Goal: Task Accomplishment & Management: Complete application form

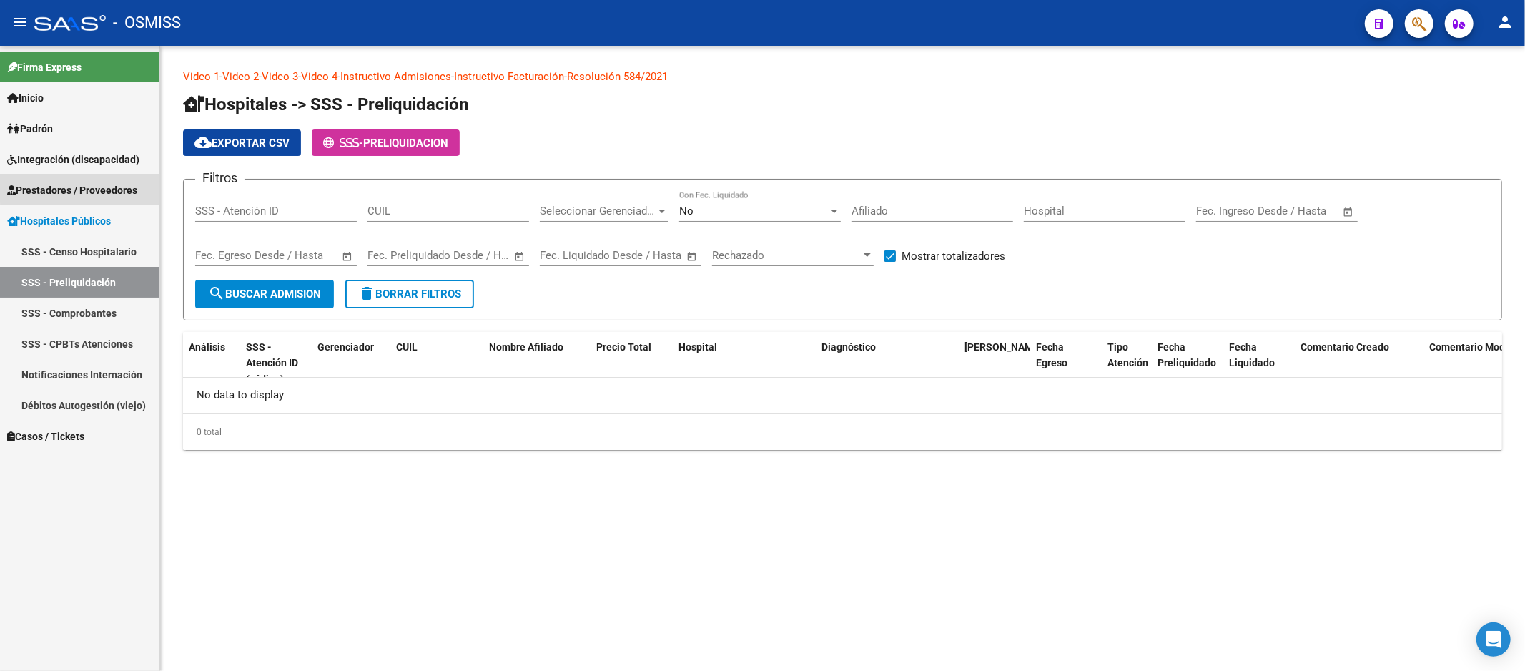
click at [113, 179] on link "Prestadores / Proveedores" at bounding box center [79, 189] width 159 height 31
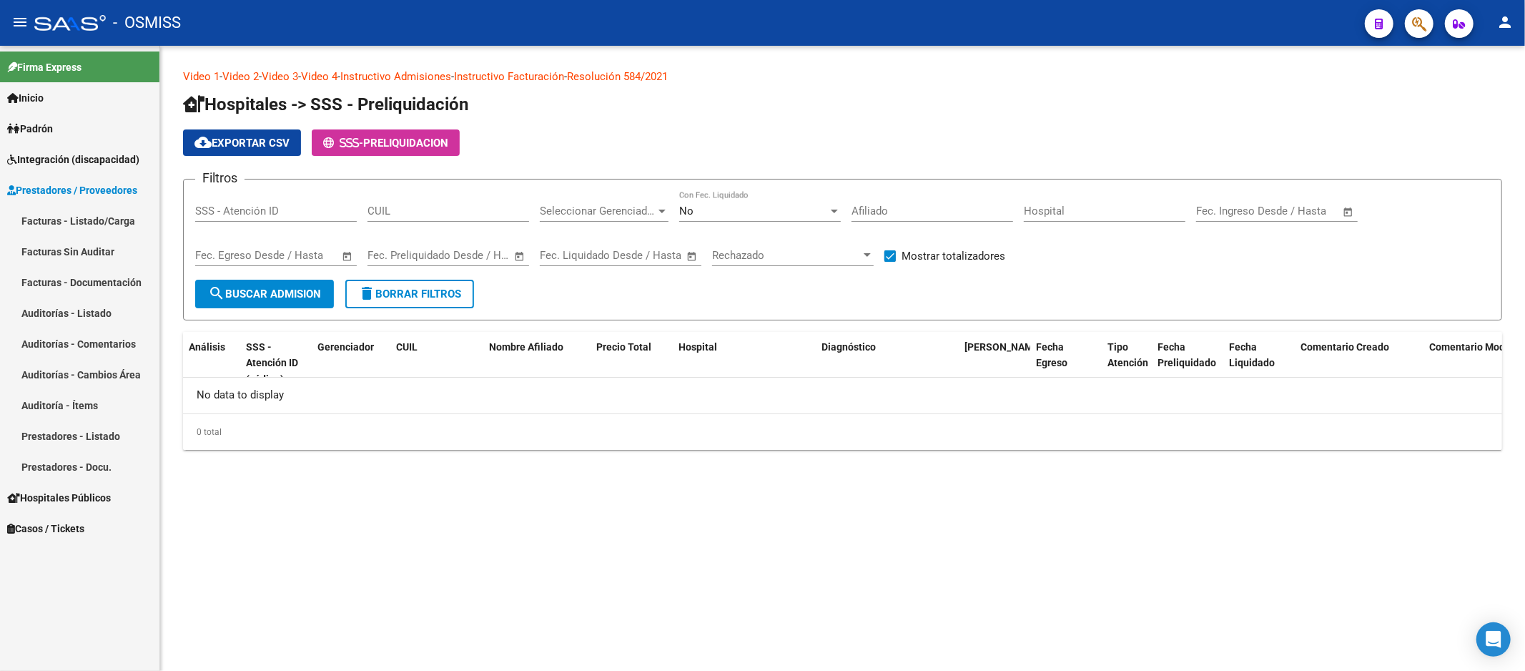
click at [112, 309] on link "Auditorías - Listado" at bounding box center [79, 312] width 159 height 31
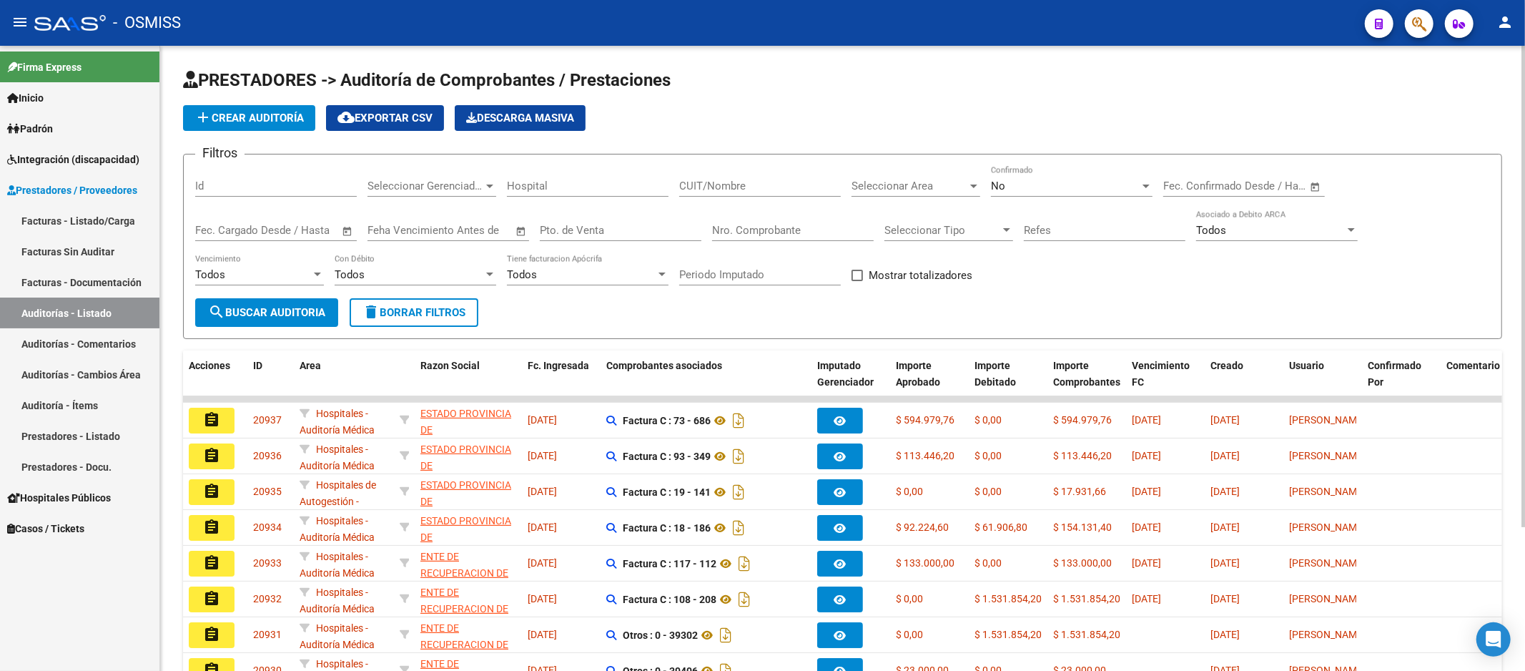
click at [781, 237] on div "Nro. Comprobante" at bounding box center [793, 225] width 162 height 31
click at [233, 103] on app-list-header "PRESTADORES -> Auditoría de Comprobantes / Prestaciones add Crear Auditoría clo…" at bounding box center [842, 204] width 1319 height 270
click at [246, 114] on span "add Crear Auditoría" at bounding box center [248, 118] width 109 height 13
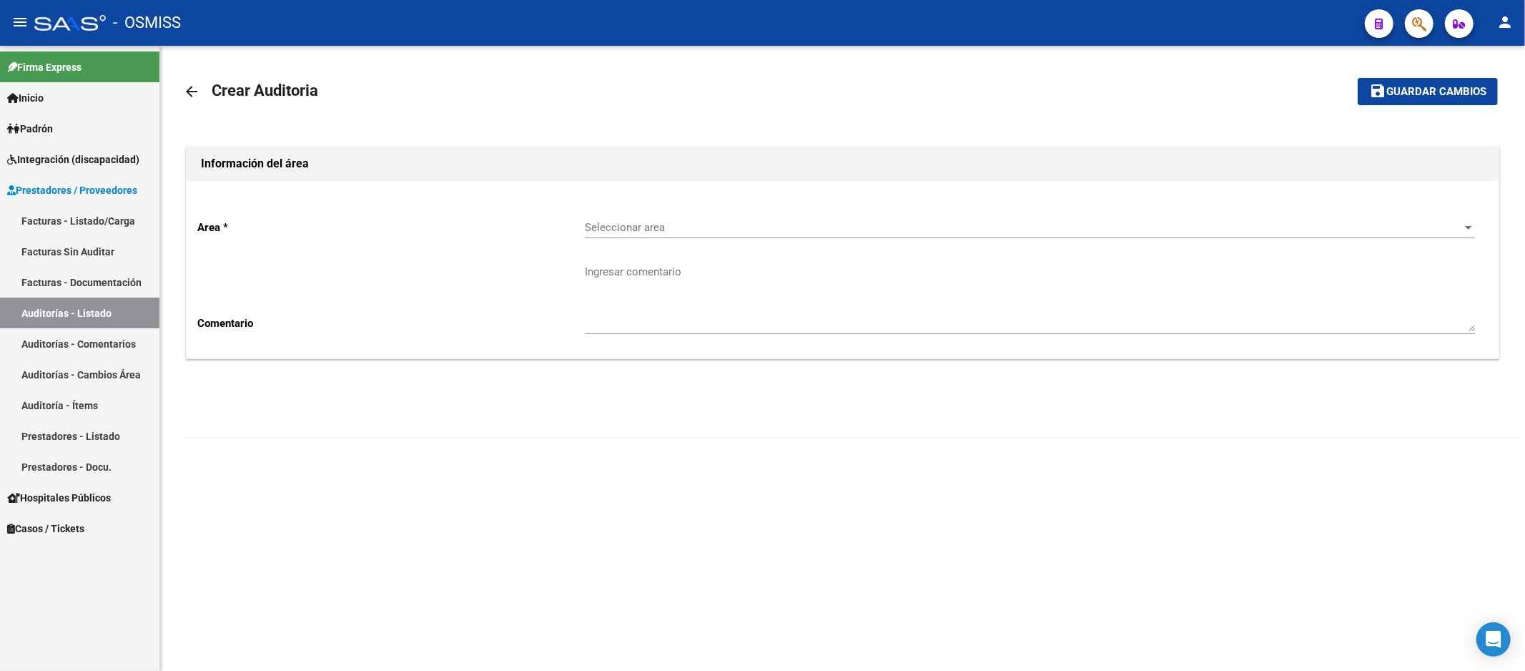
click at [773, 237] on div "Seleccionar area Seleccionar area" at bounding box center [1030, 222] width 890 height 31
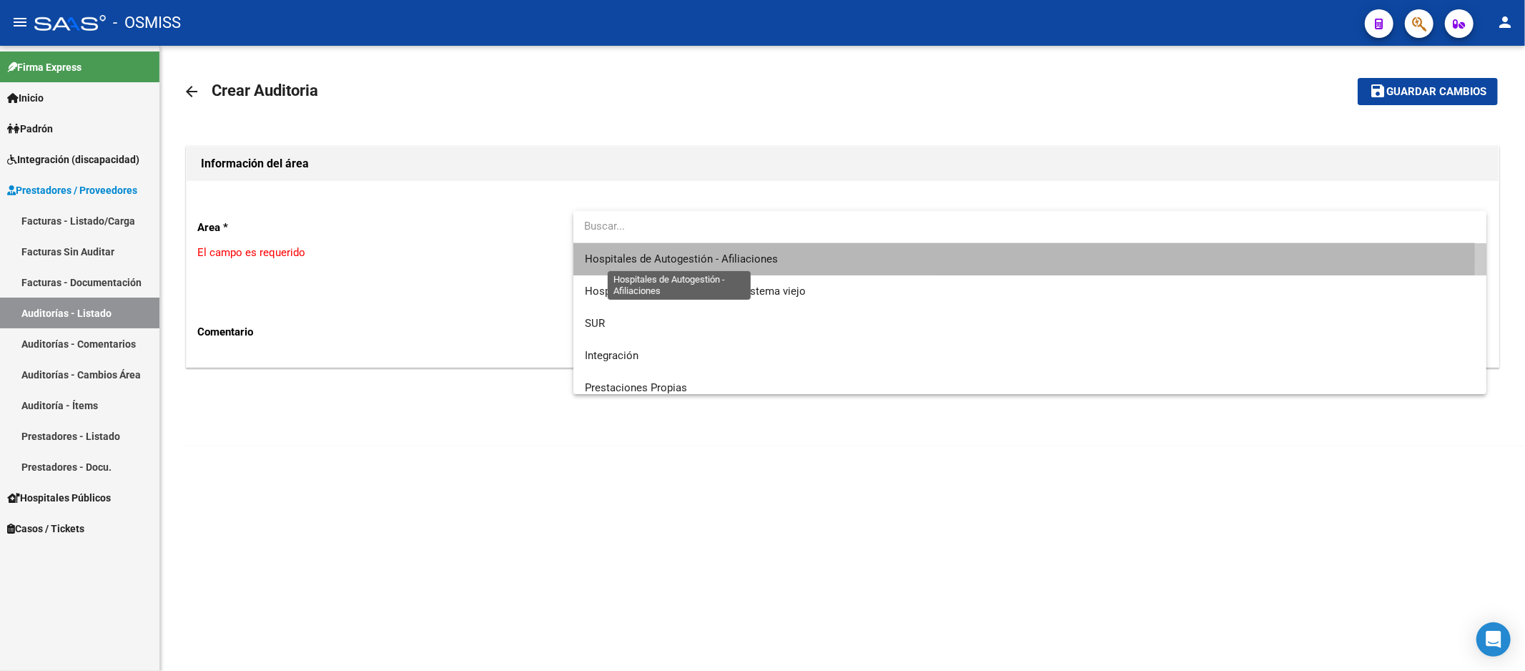
click at [754, 257] on span "Hospitales de Autogestión - Afiliaciones" at bounding box center [681, 258] width 193 height 13
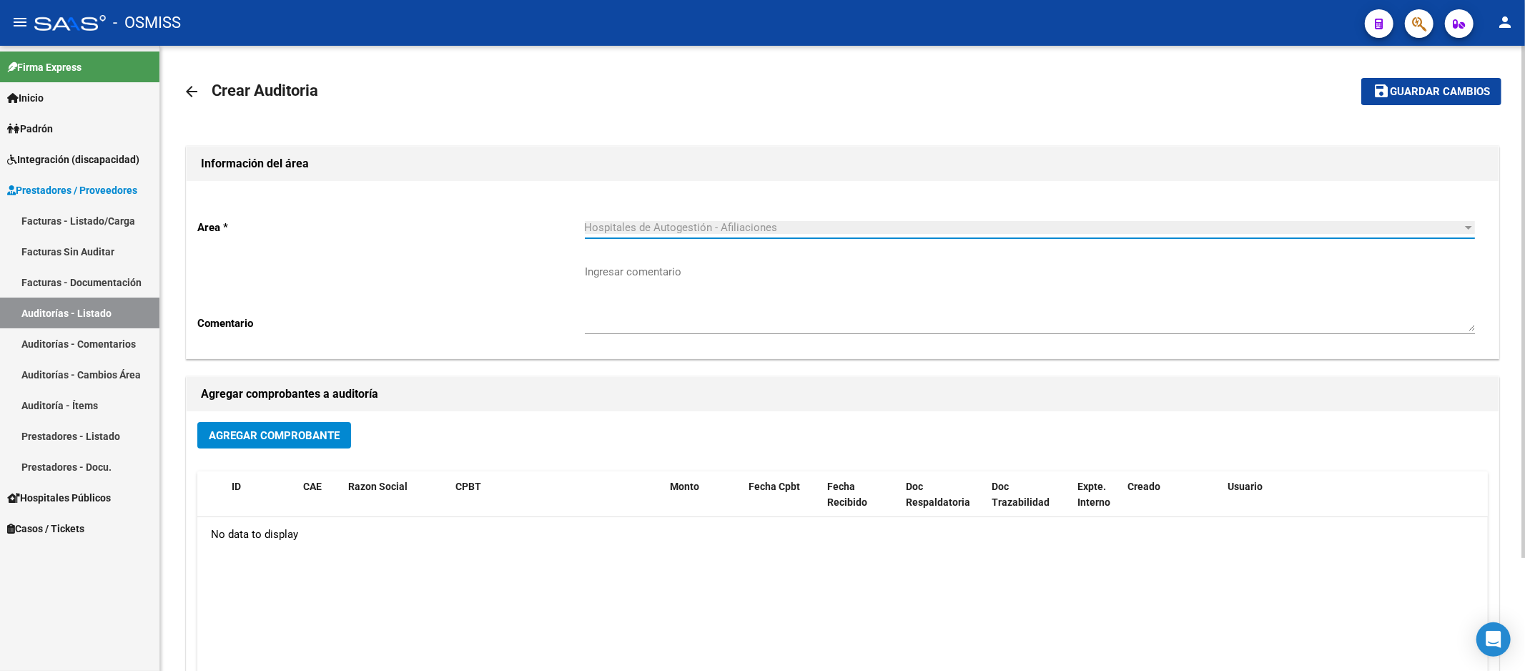
click at [323, 451] on div "Agregar Comprobante" at bounding box center [842, 441] width 1290 height 38
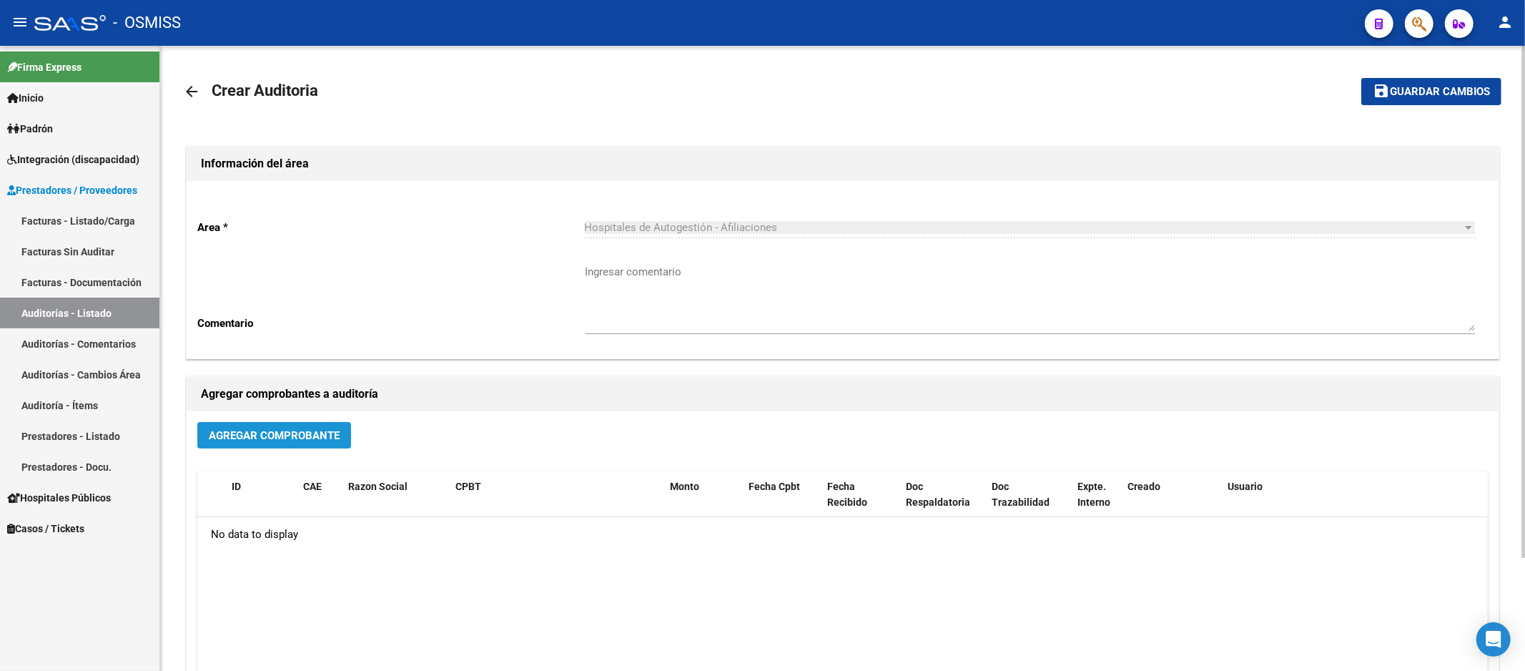
click at [332, 441] on span "Agregar Comprobante" at bounding box center [274, 435] width 131 height 13
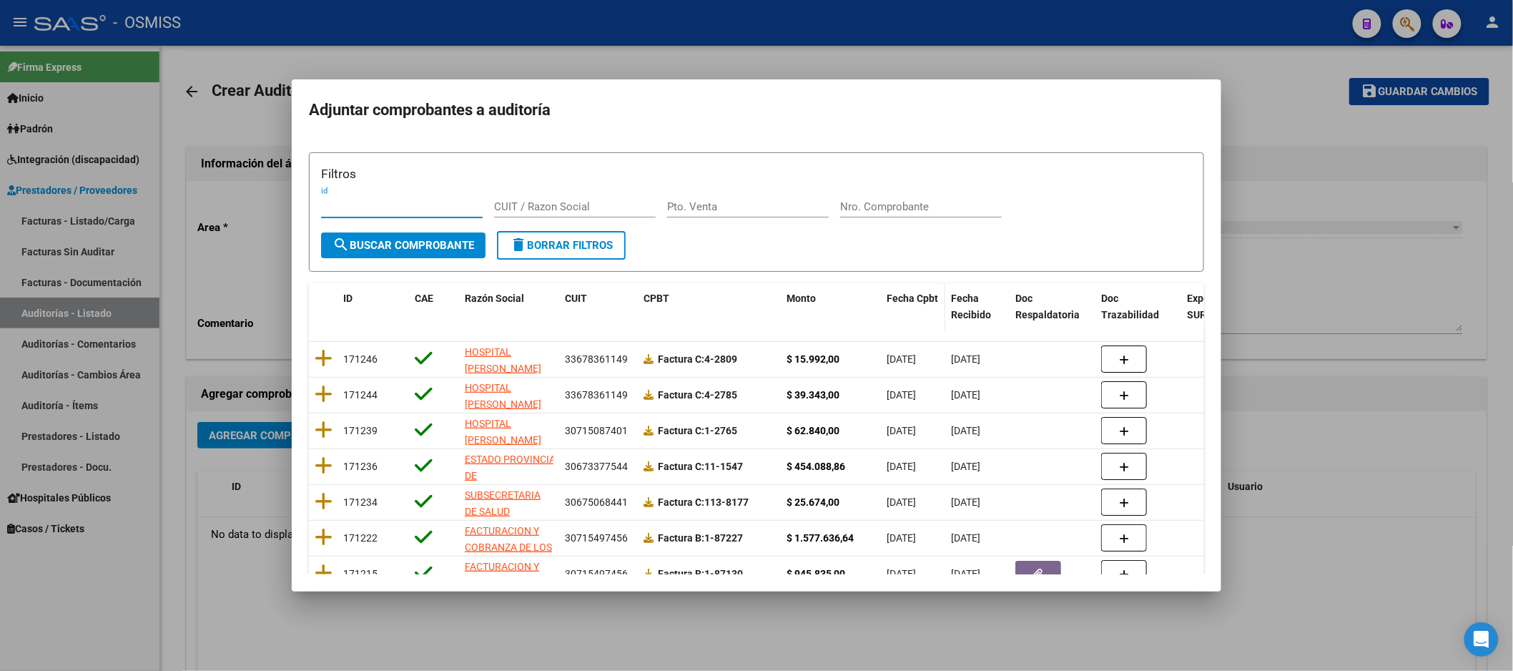
click at [883, 284] on datatable-header-cell "Fecha Cpbt" at bounding box center [913, 306] width 64 height 47
click at [863, 203] on input "Nro. Comprobante" at bounding box center [921, 206] width 162 height 13
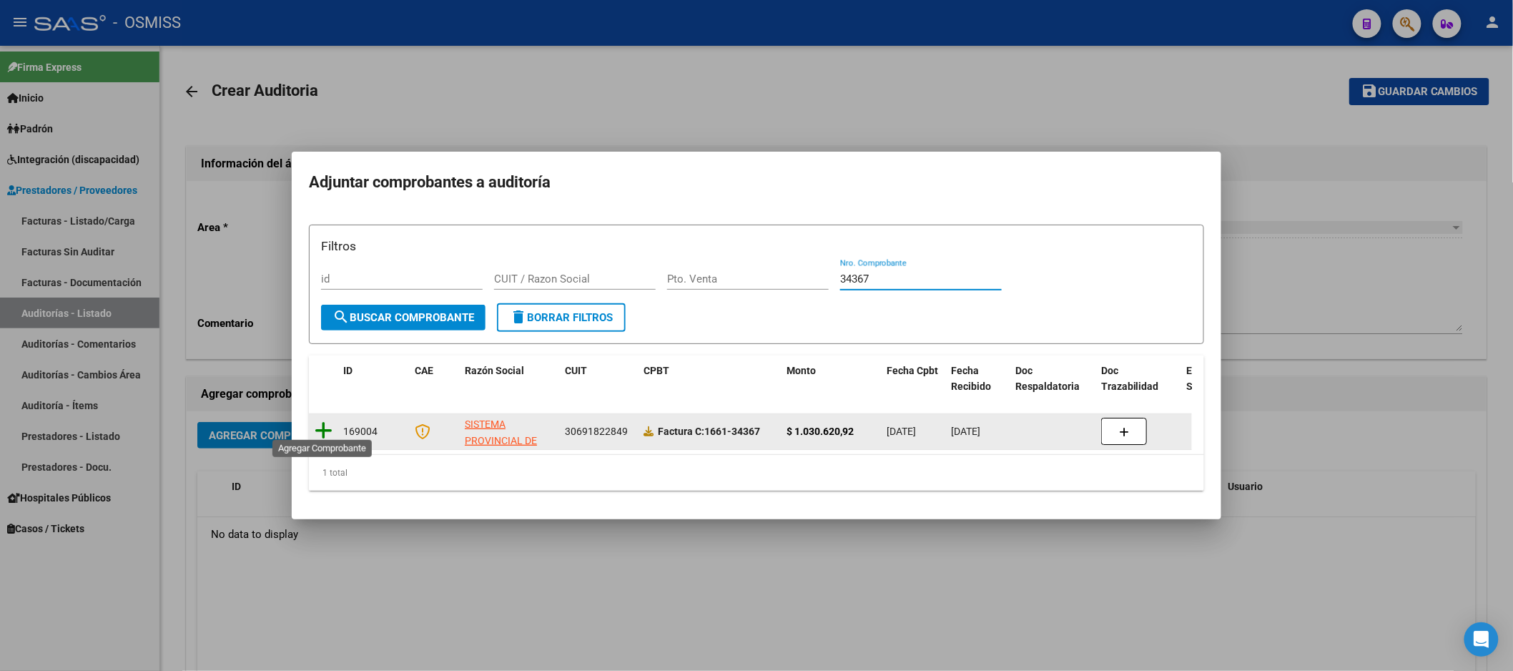
type input "34367"
click at [322, 420] on icon at bounding box center [324, 430] width 18 height 20
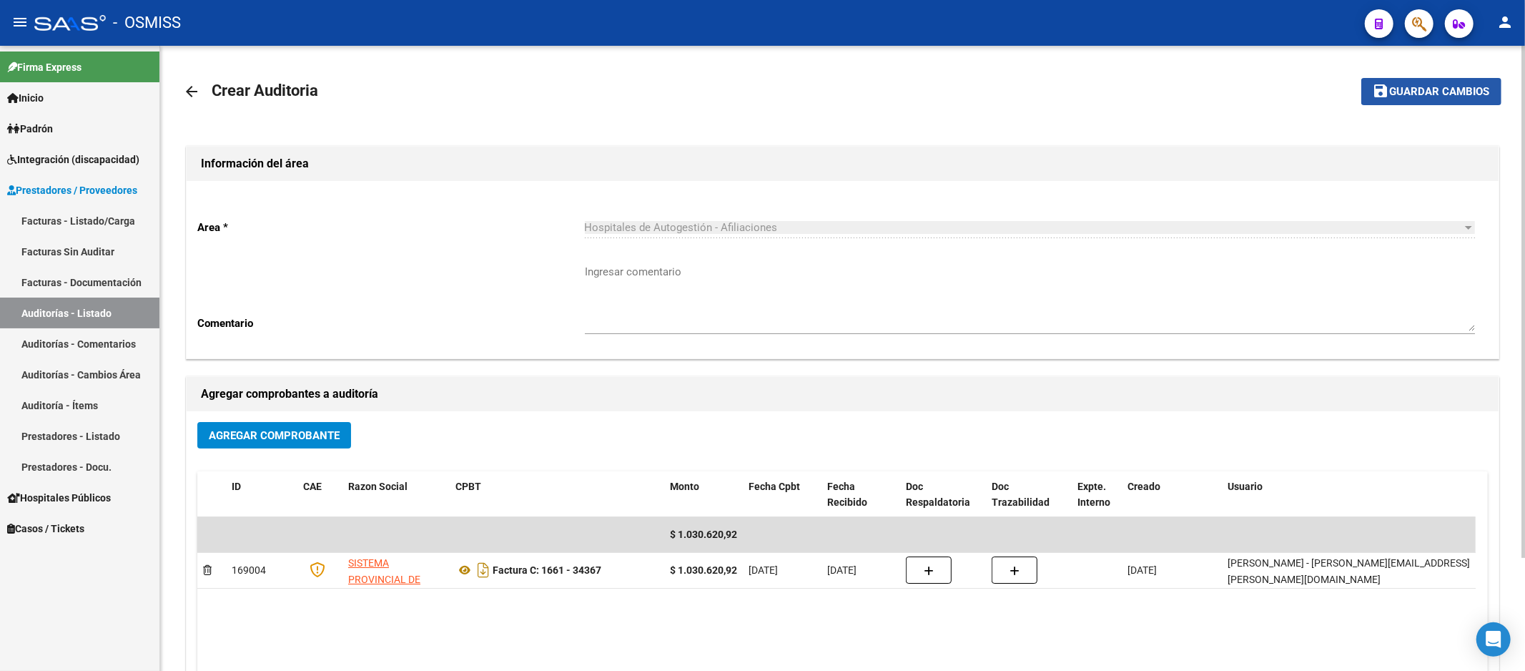
click at [1402, 98] on button "save Guardar cambios" at bounding box center [1431, 91] width 140 height 26
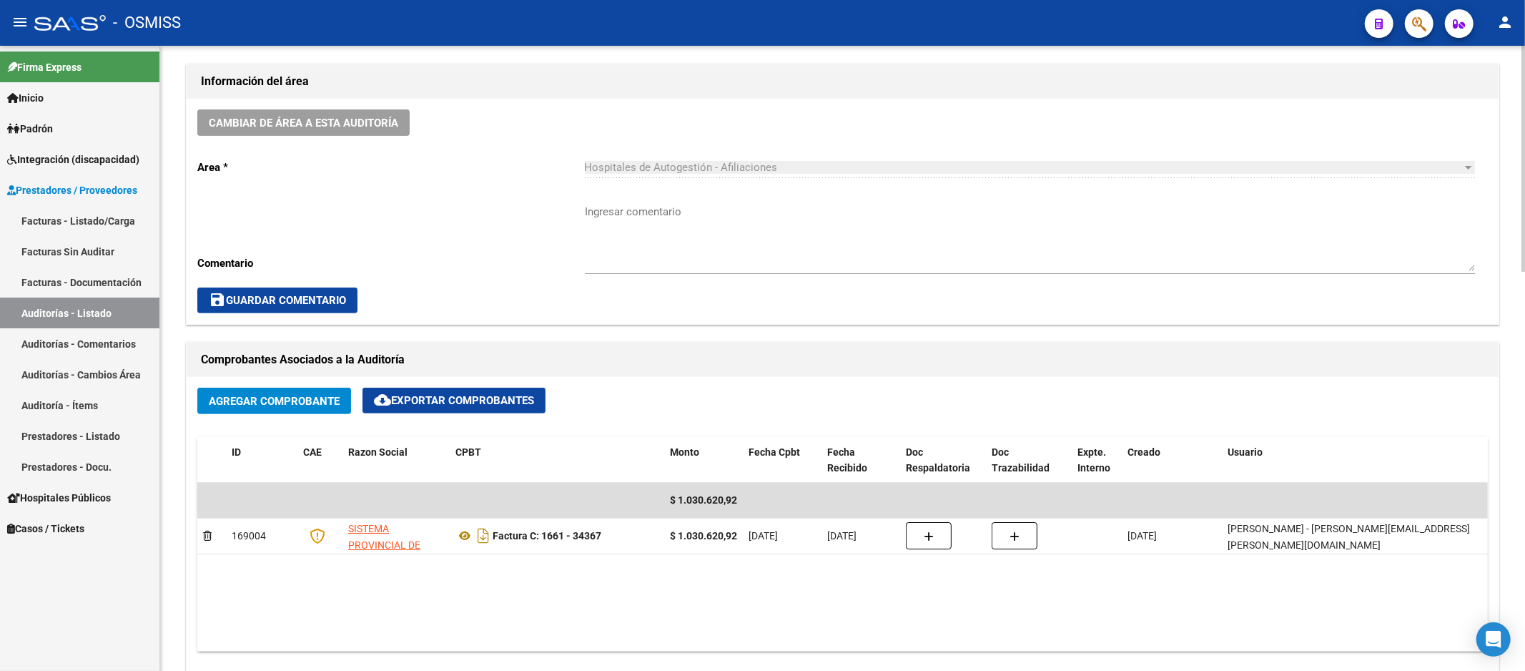
scroll to position [715, 0]
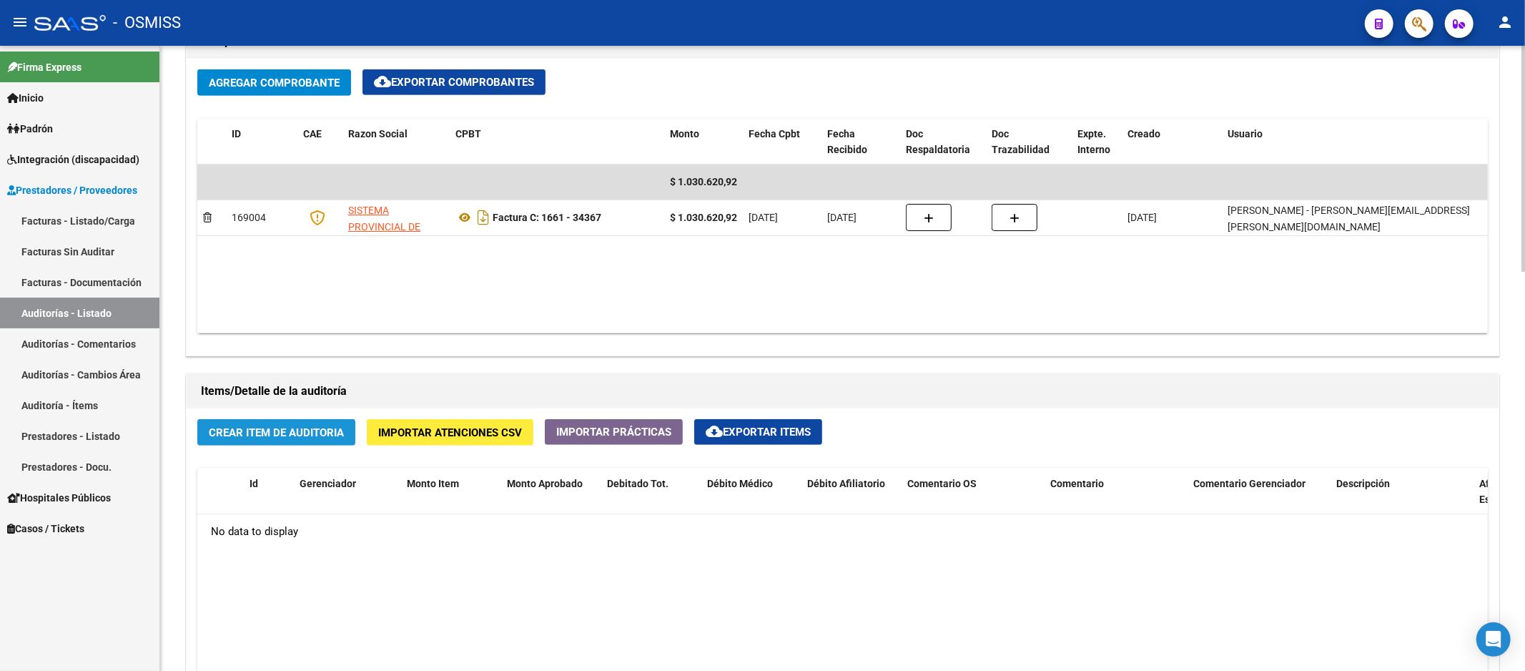
click at [255, 439] on span "Crear Item de Auditoria" at bounding box center [276, 432] width 135 height 13
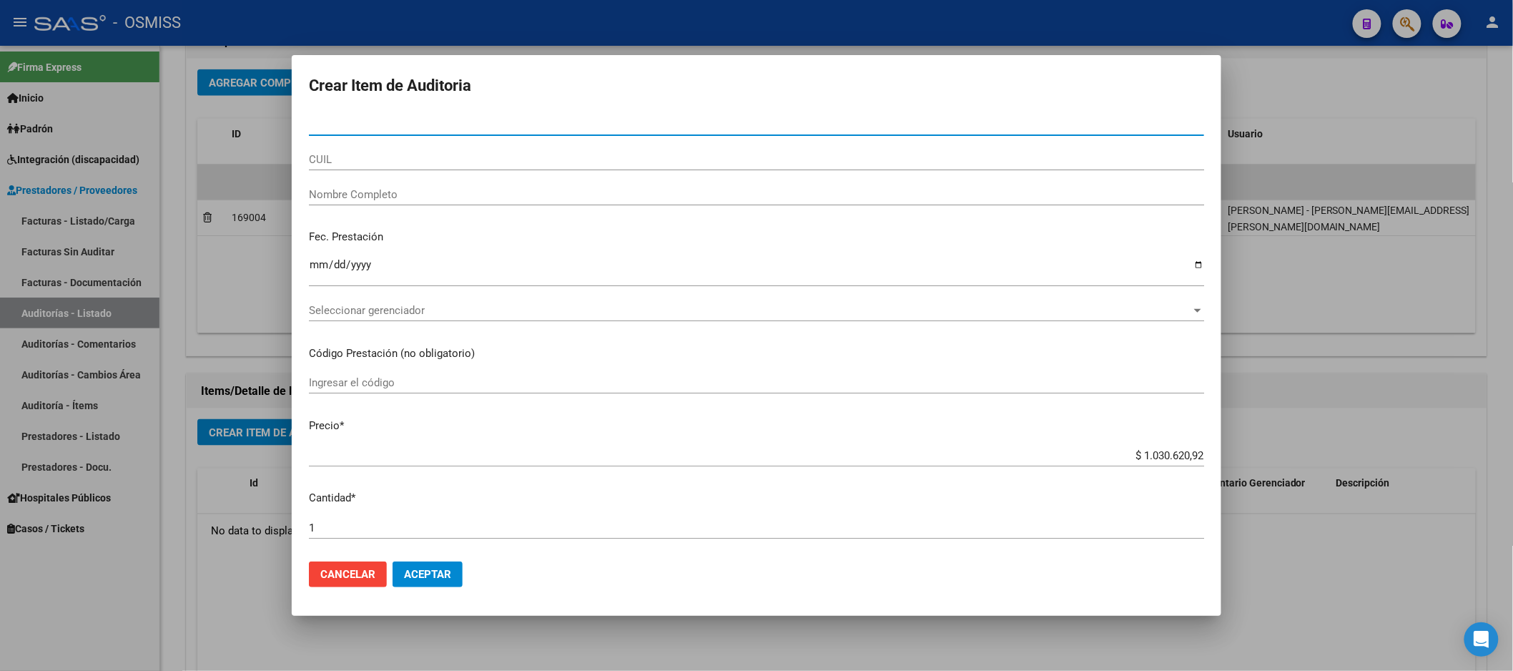
paste input "47356277"
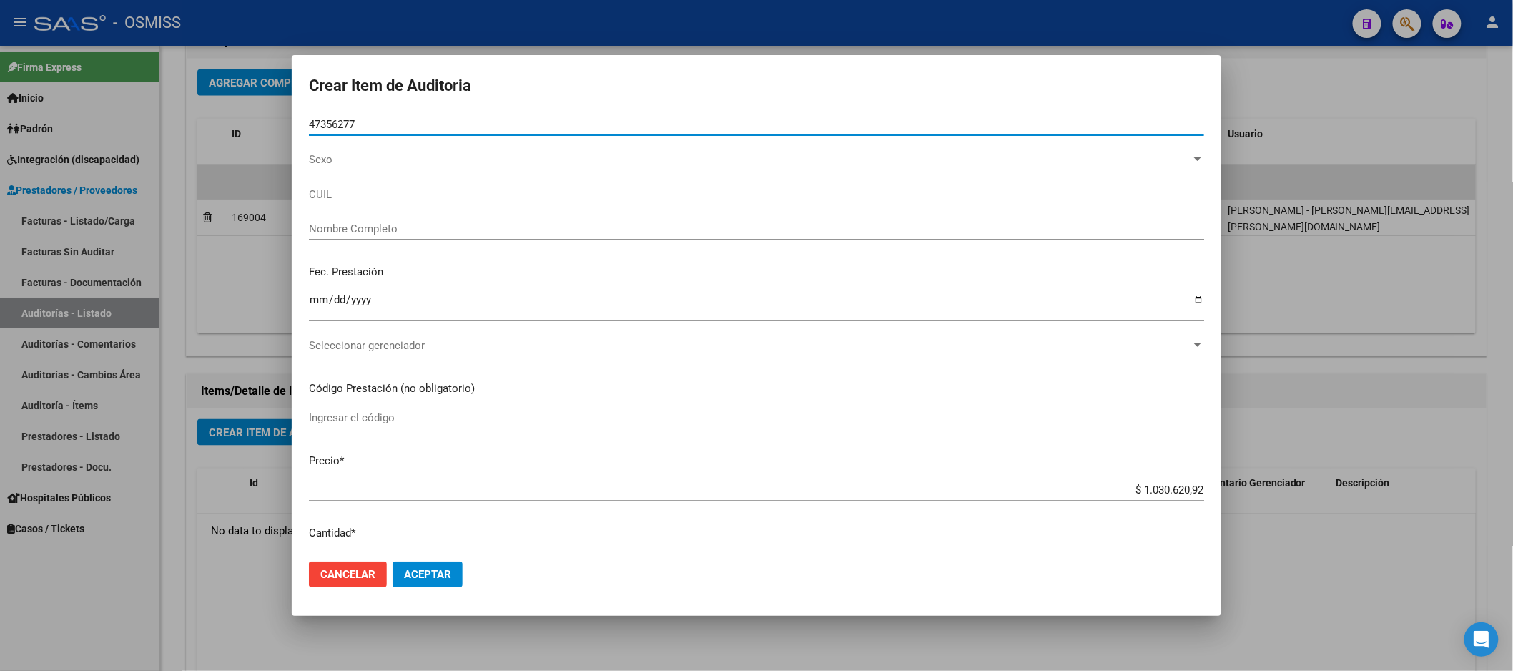
type input "47356277"
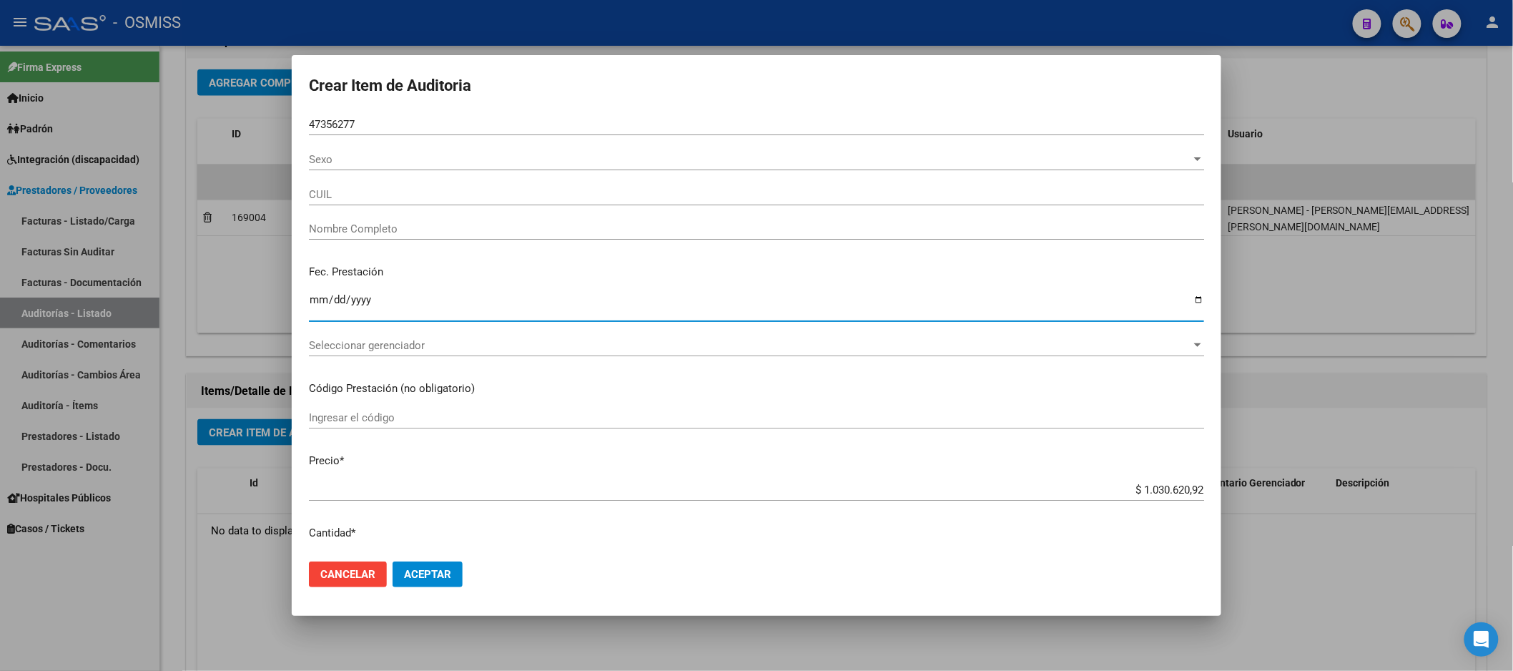
click at [316, 305] on input "Ingresar la fecha" at bounding box center [756, 305] width 895 height 23
type input "23473562774"
type input "[PERSON_NAME] D."
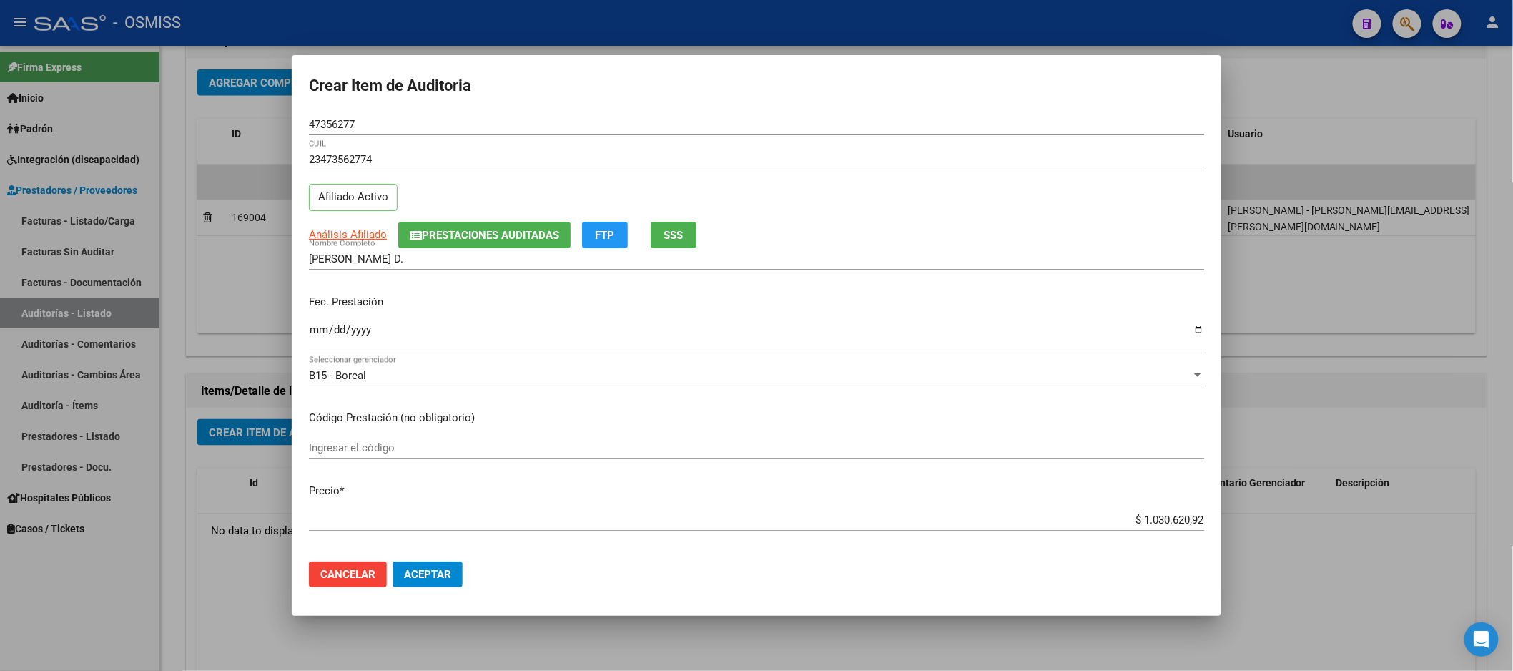
click at [322, 332] on input "Ingresar la fecha" at bounding box center [756, 335] width 895 height 23
type input "[DATE]"
click at [433, 569] on span "Aceptar" at bounding box center [427, 574] width 47 height 13
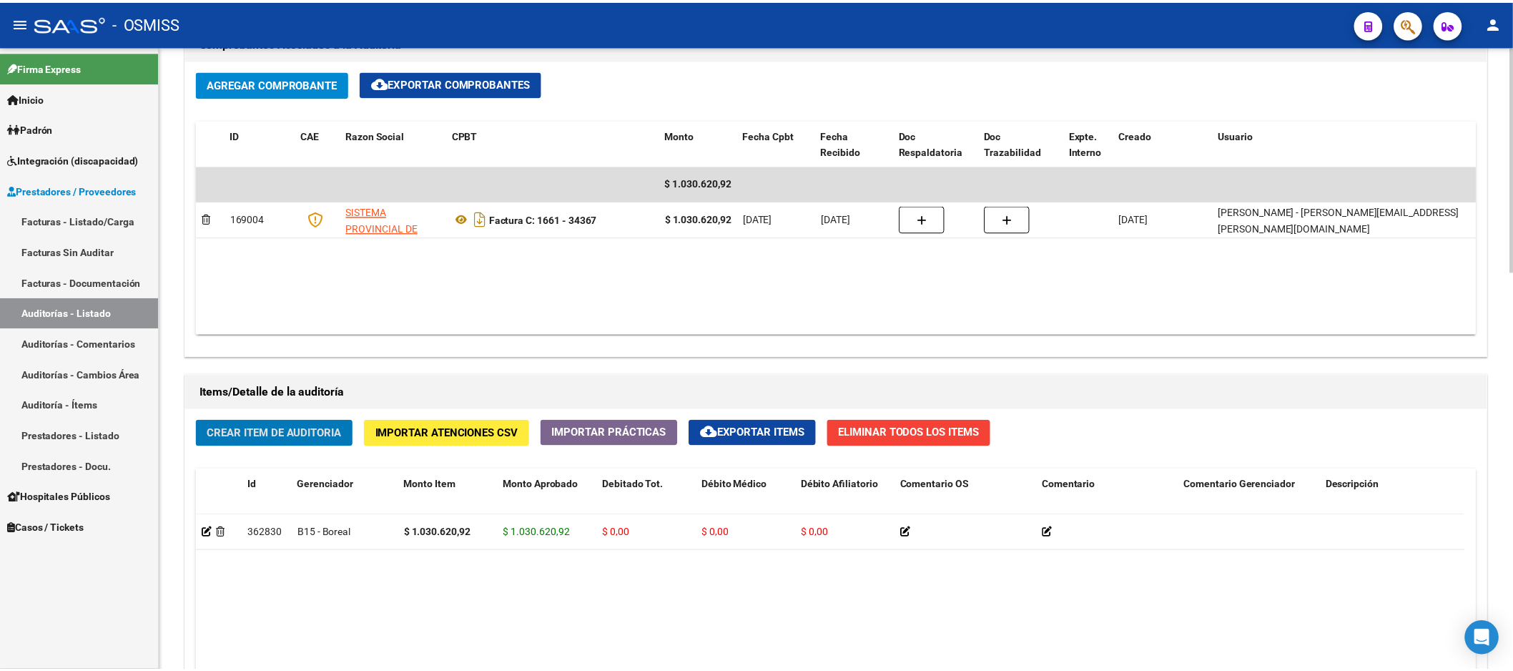
scroll to position [317, 0]
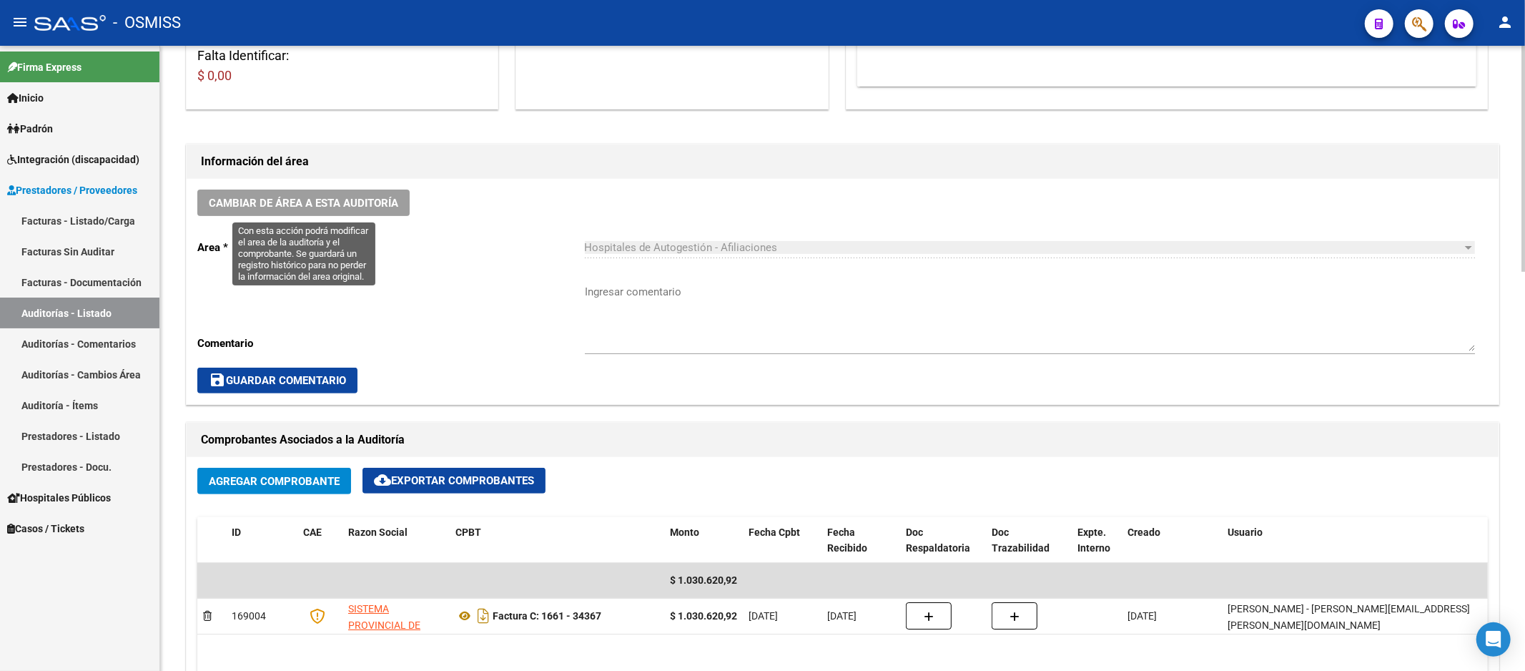
click at [355, 197] on span "Cambiar de área a esta auditoría" at bounding box center [303, 203] width 189 height 13
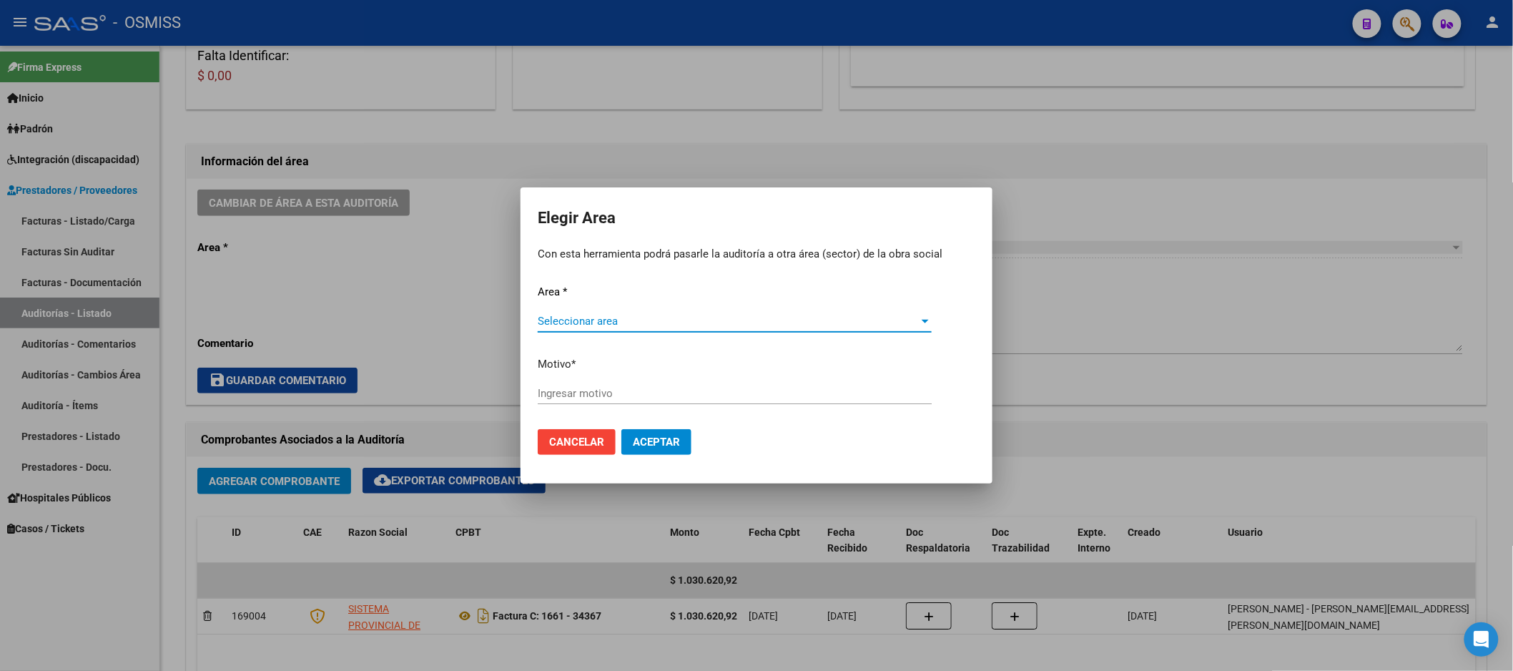
click at [634, 320] on span "Seleccionar area" at bounding box center [728, 321] width 381 height 13
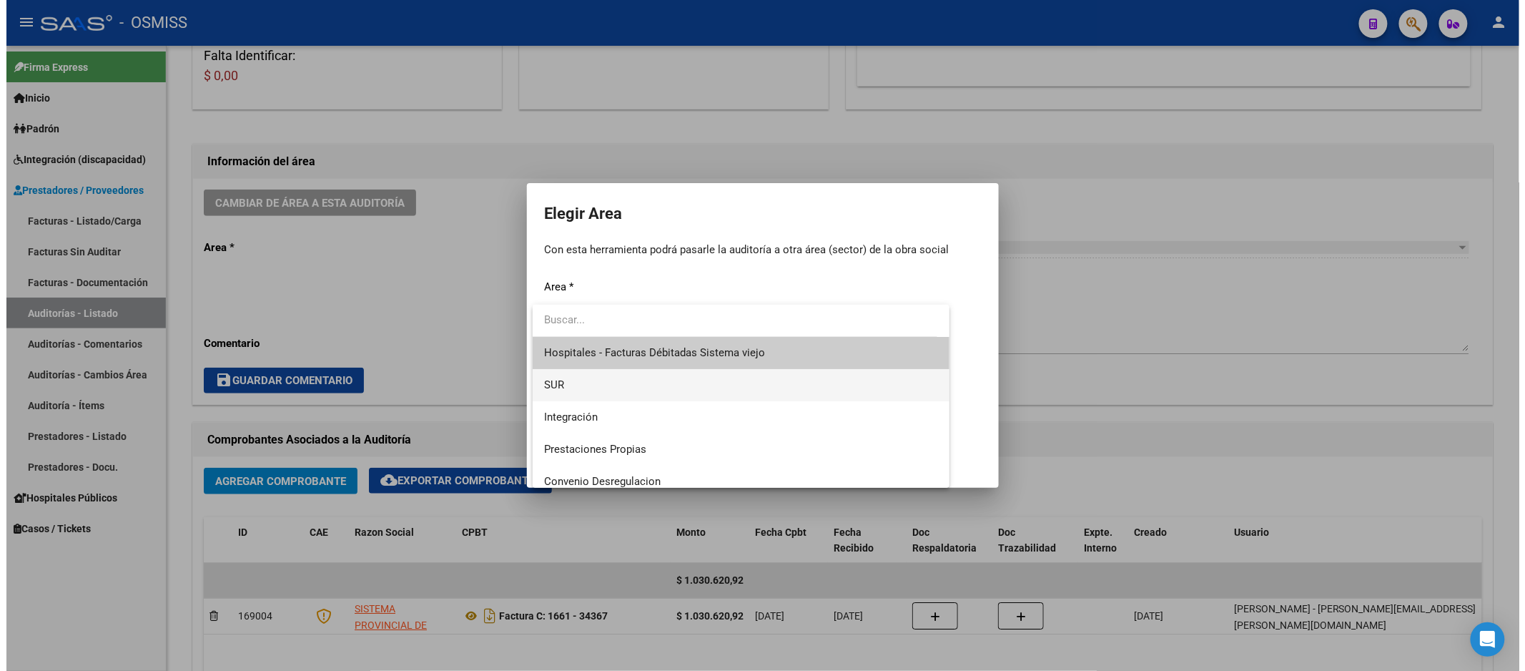
scroll to position [159, 0]
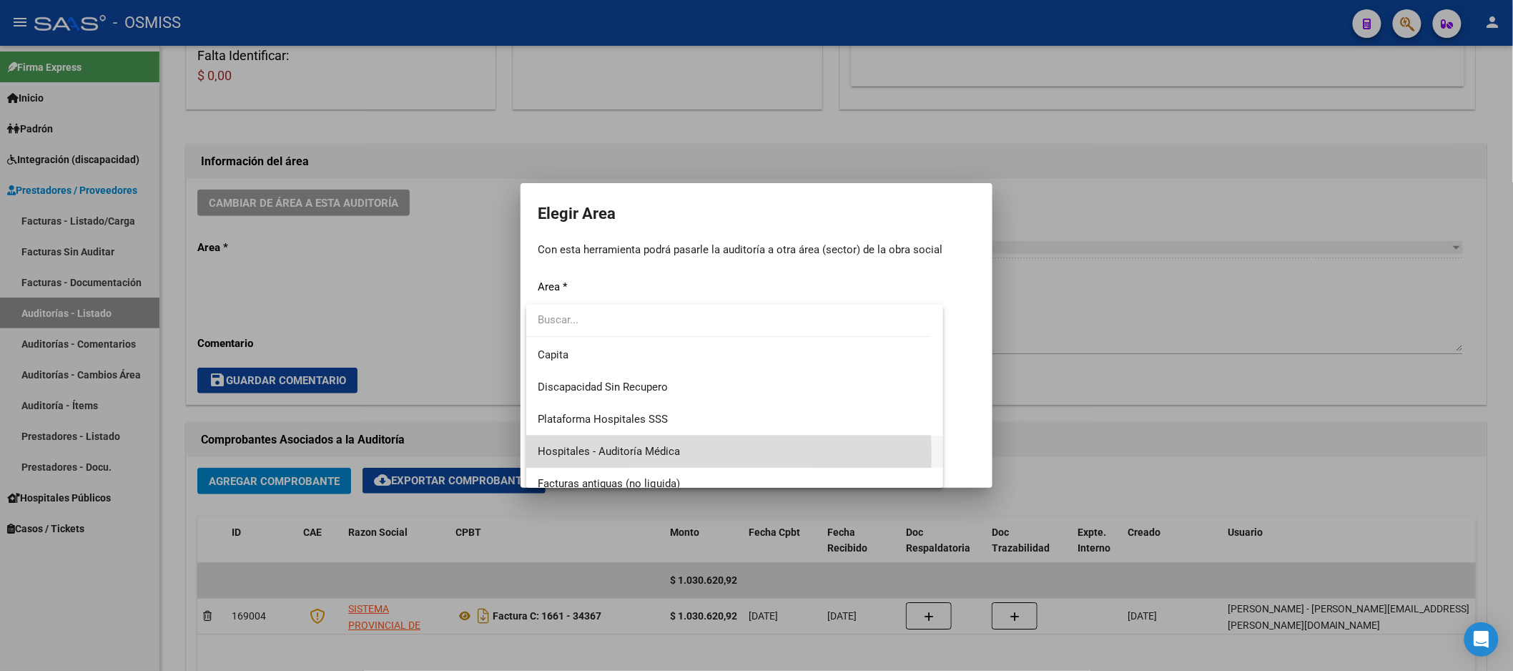
click at [688, 453] on span "Hospitales - Auditoría Médica" at bounding box center [735, 451] width 394 height 32
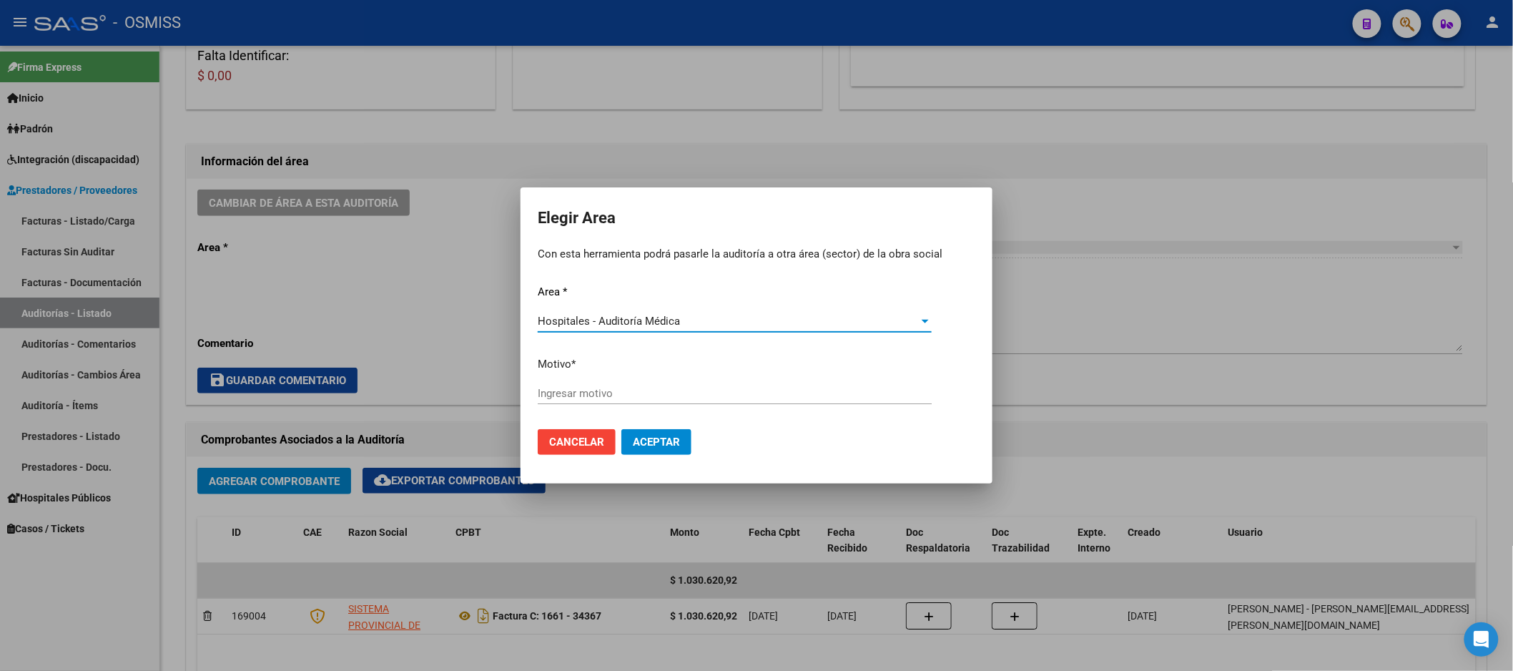
click at [663, 393] on input "Ingresar motivo" at bounding box center [735, 393] width 394 height 13
type input "a"
type input "AUDITADO"
click at [658, 427] on mat-dialog-actions "Cancelar Aceptar" at bounding box center [757, 442] width 438 height 49
click at [663, 427] on mat-dialog-actions "Cancelar Aceptar" at bounding box center [757, 442] width 438 height 49
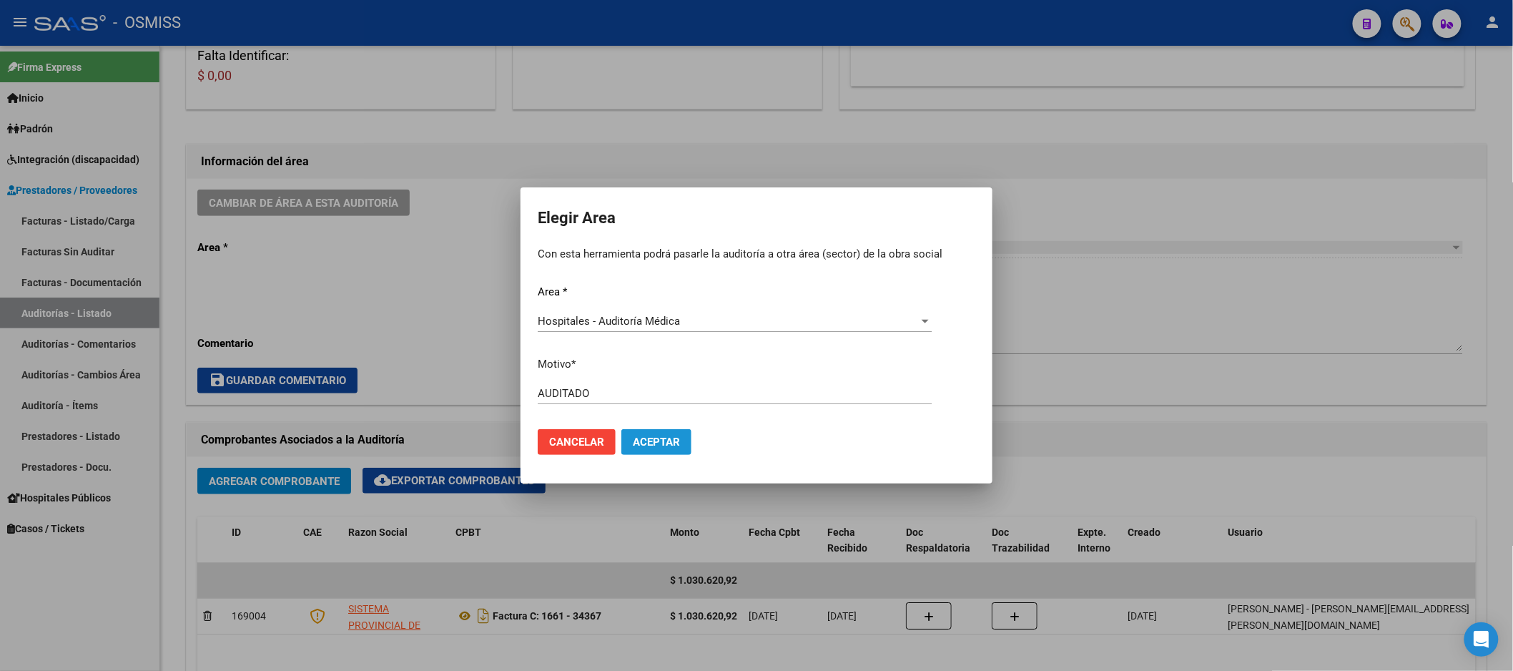
click at [662, 437] on span "Aceptar" at bounding box center [656, 441] width 47 height 13
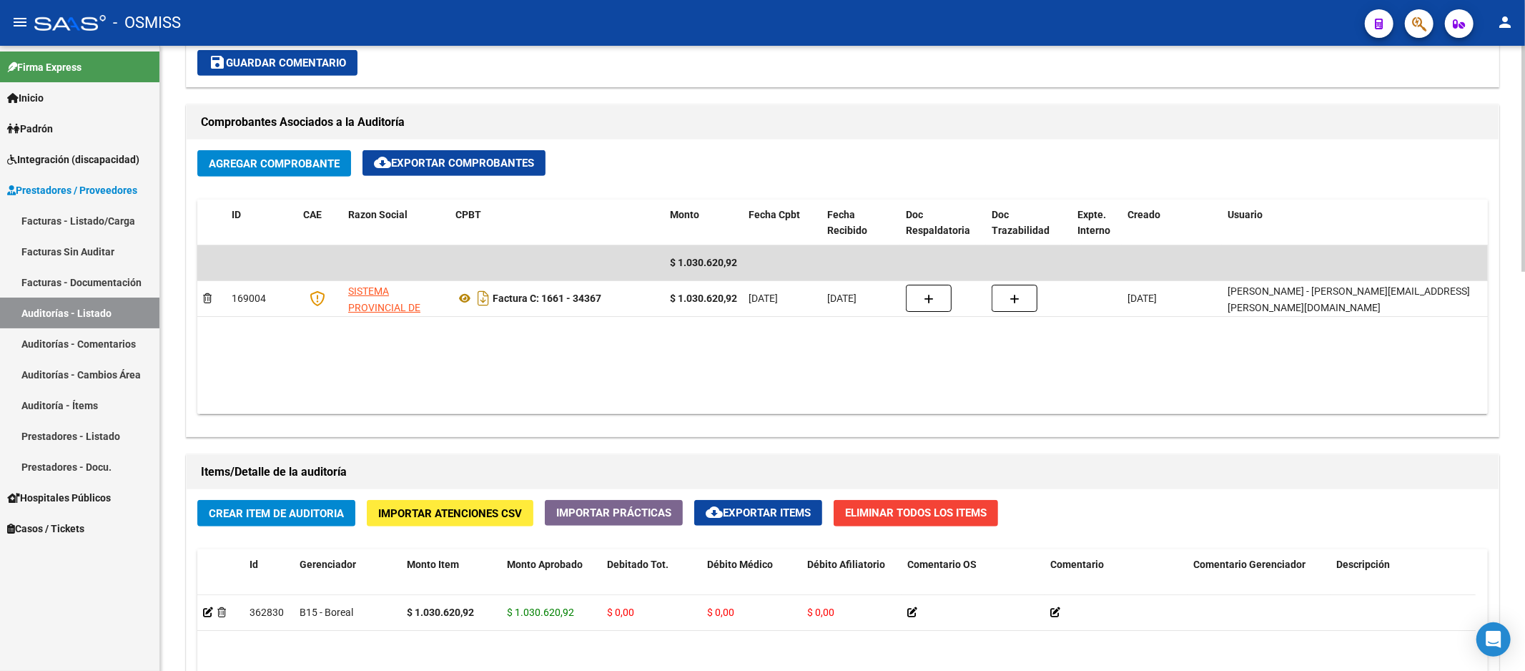
scroll to position [794, 0]
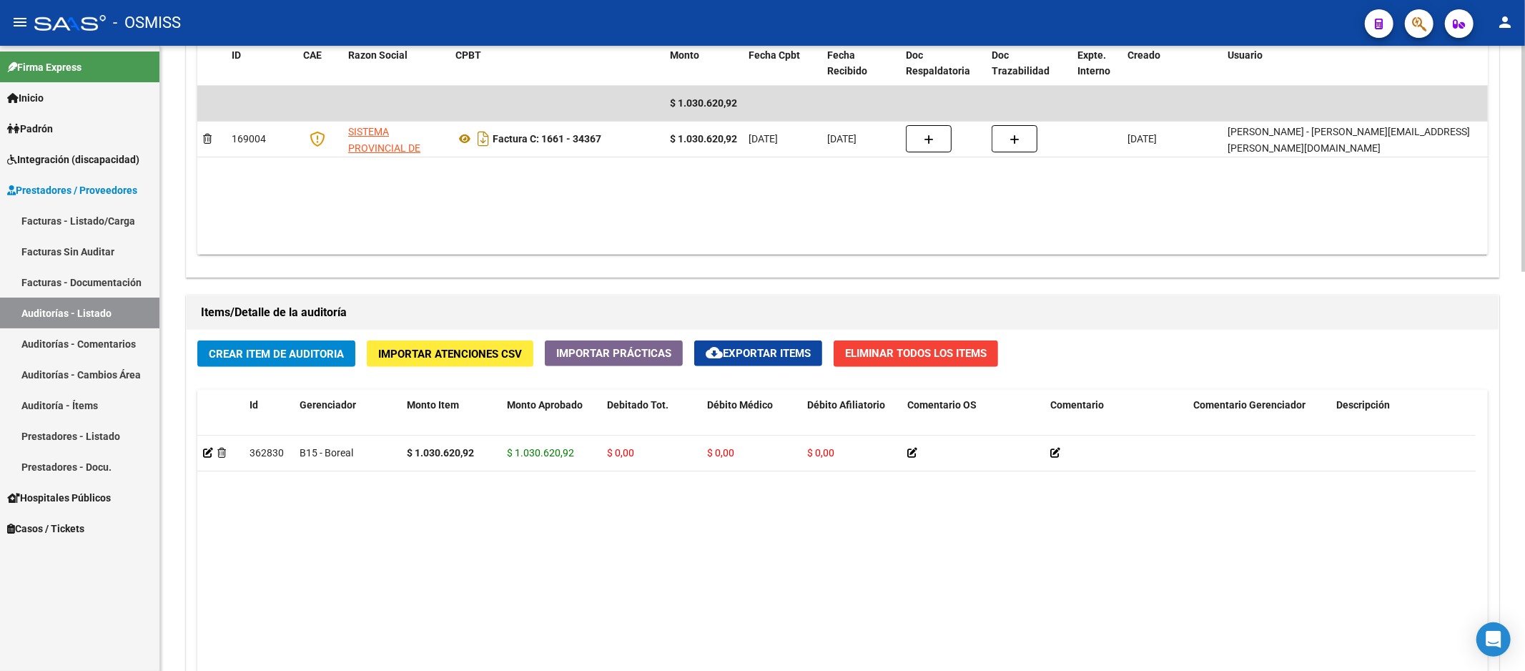
click at [287, 345] on button "Crear Item de Auditoria" at bounding box center [276, 353] width 158 height 26
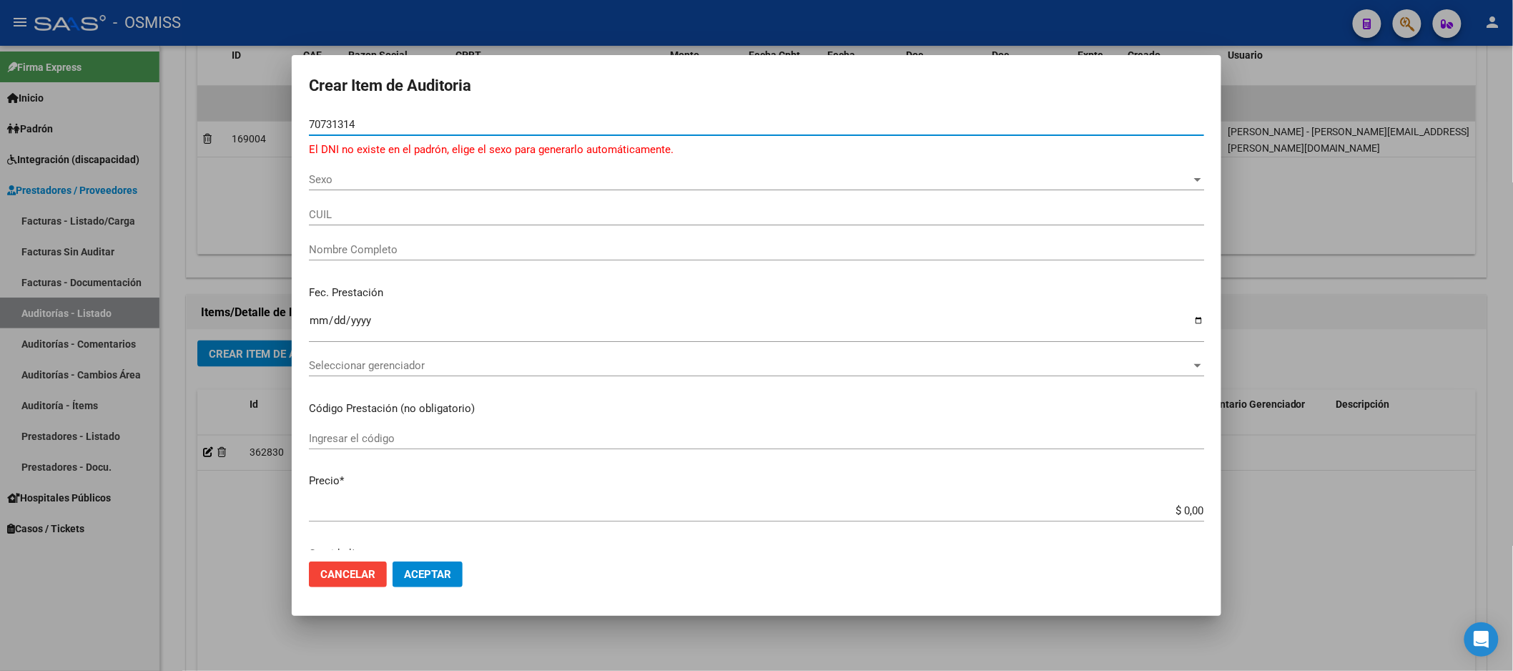
drag, startPoint x: 310, startPoint y: 126, endPoint x: 359, endPoint y: 123, distance: 48.7
click at [359, 123] on input "70731314" at bounding box center [756, 124] width 895 height 13
type input "70731314"
click at [236, 559] on div at bounding box center [756, 335] width 1513 height 671
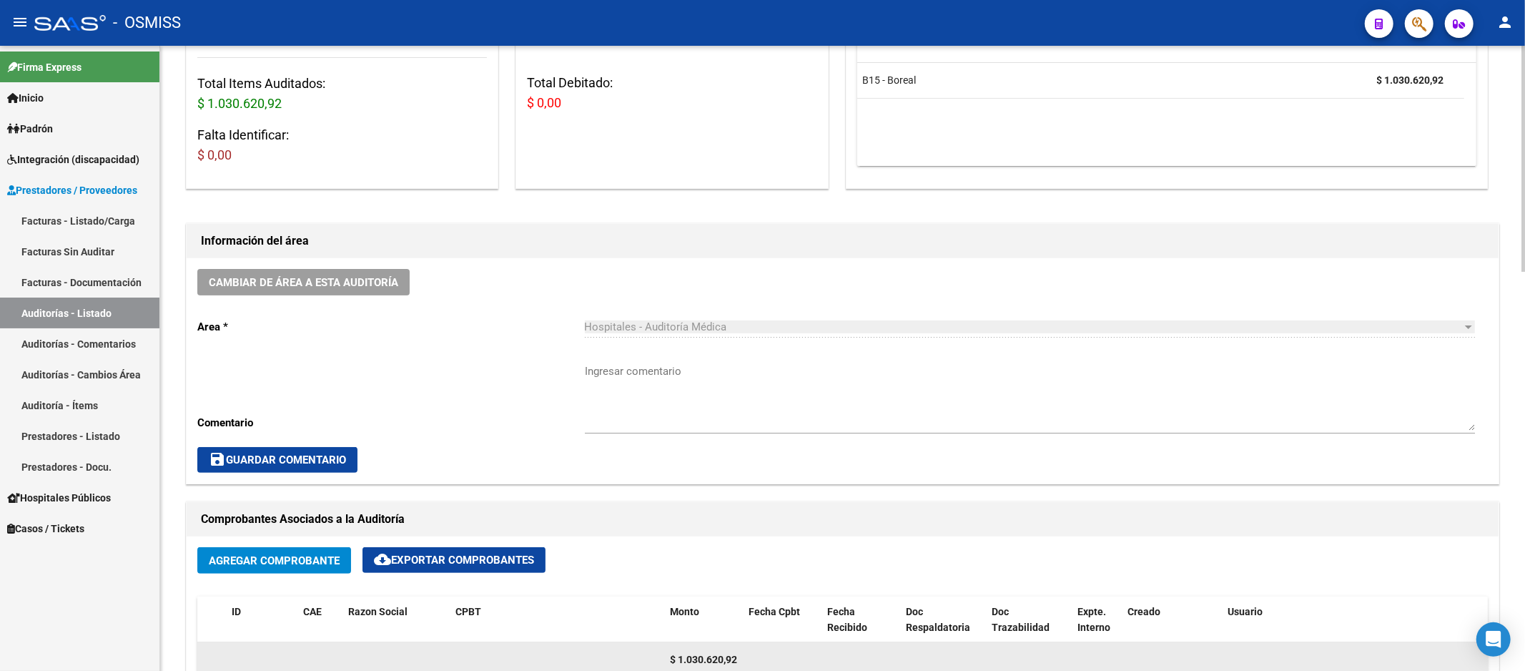
scroll to position [159, 0]
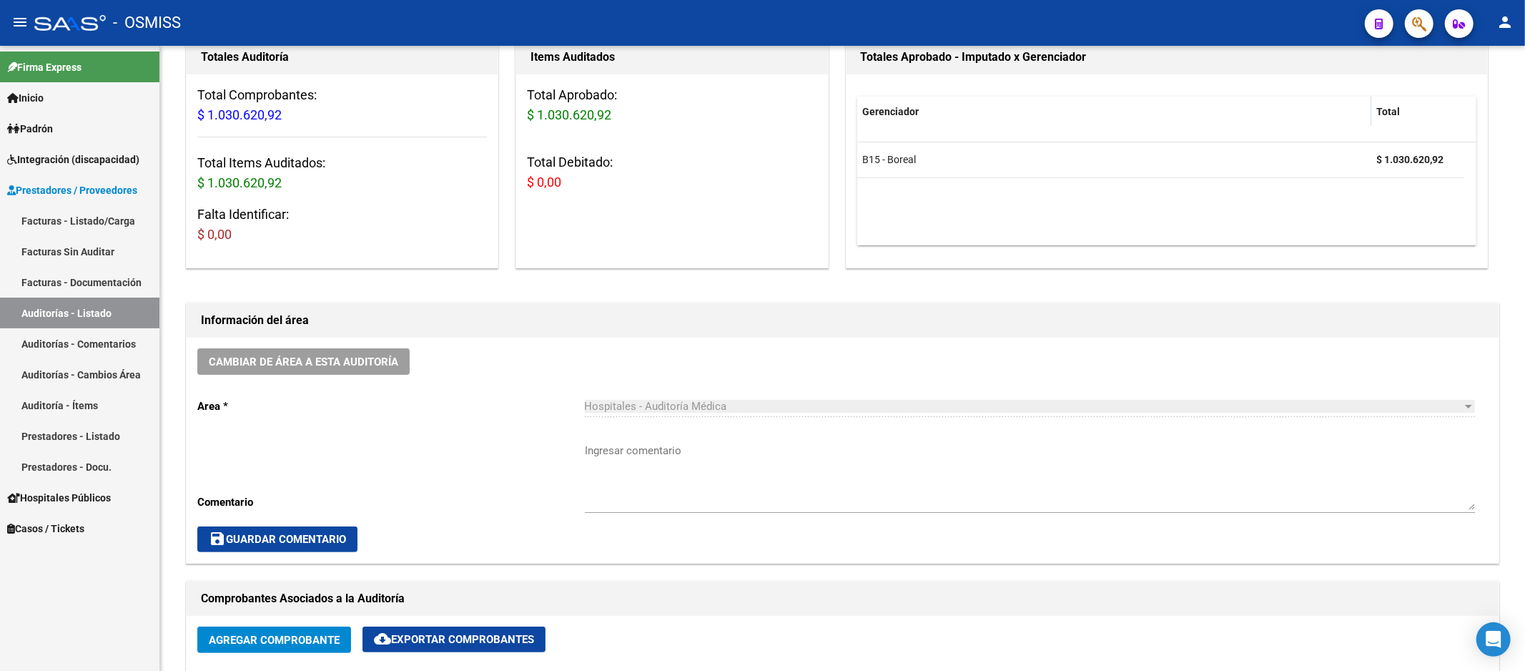
click at [41, 304] on link "Auditorías - Listado" at bounding box center [79, 312] width 159 height 31
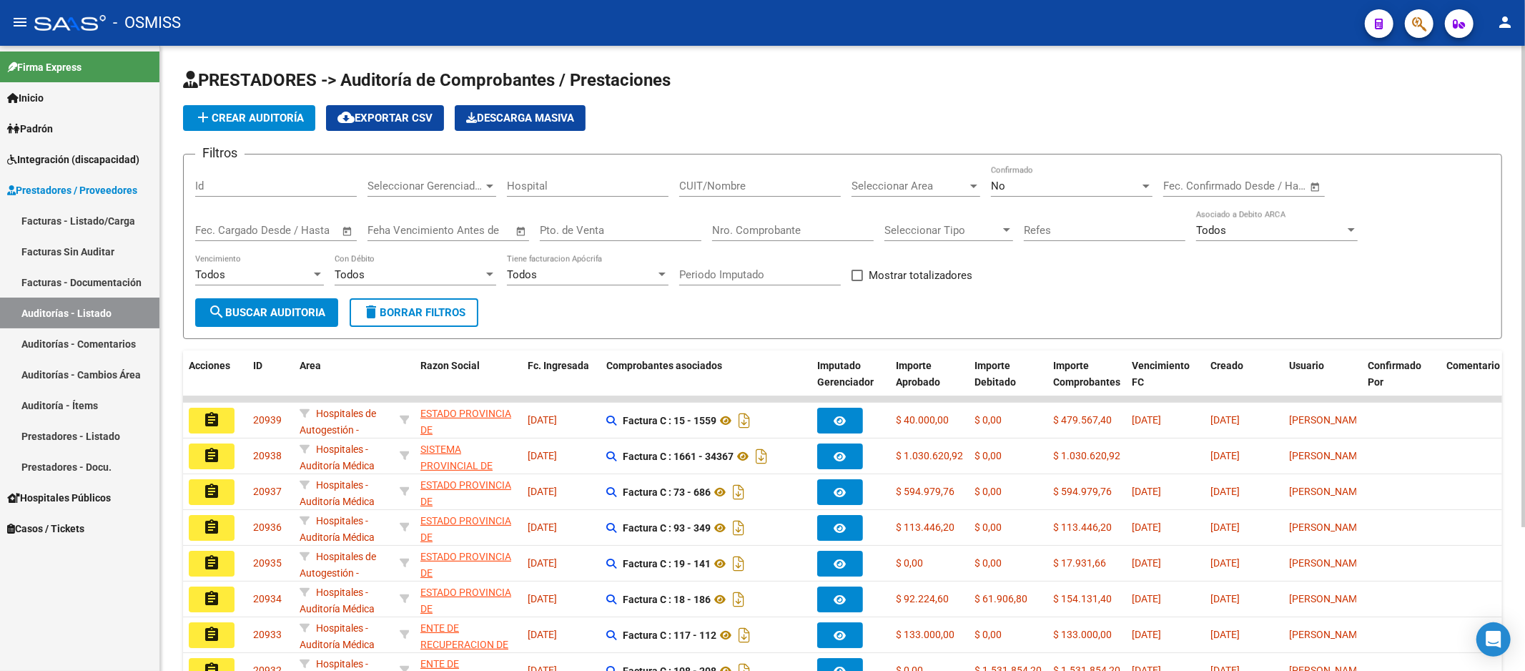
click at [297, 118] on span "add Crear Auditoría" at bounding box center [248, 118] width 109 height 13
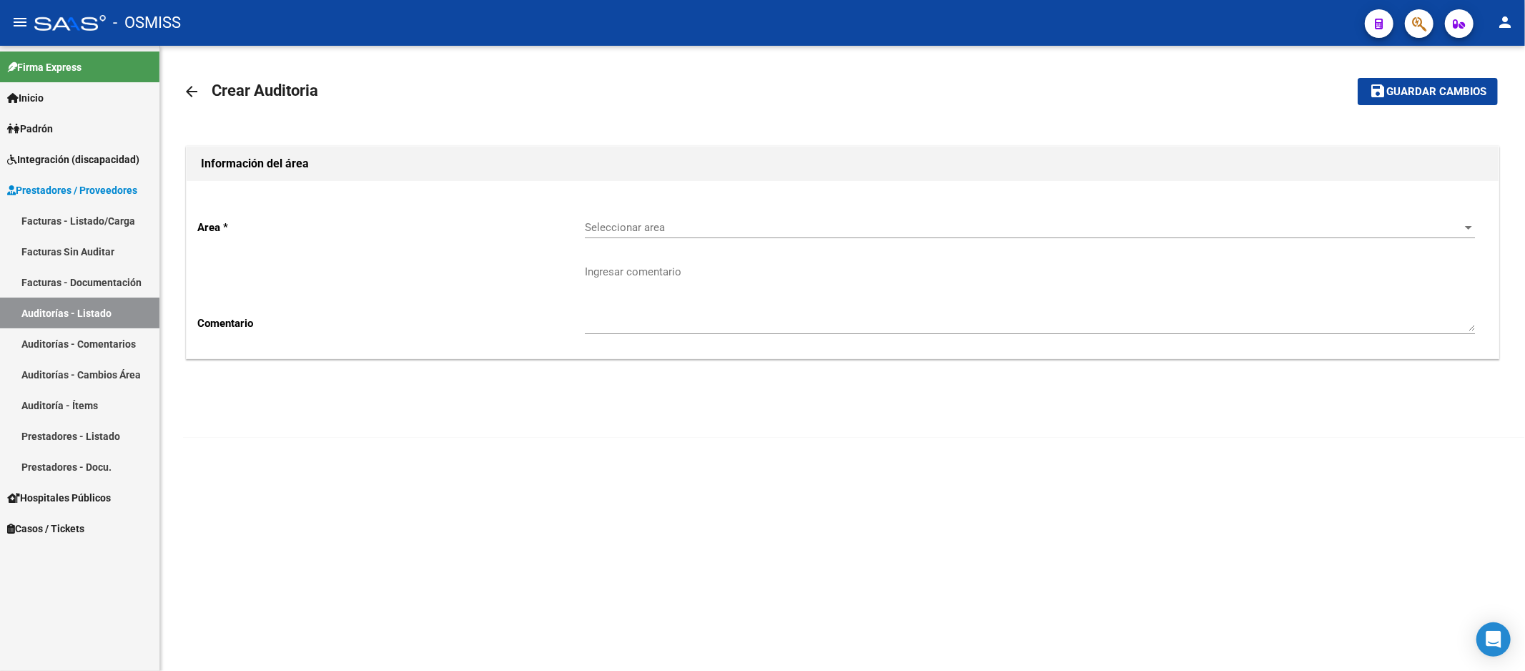
click at [648, 219] on div "Seleccionar area Seleccionar area" at bounding box center [1030, 222] width 890 height 31
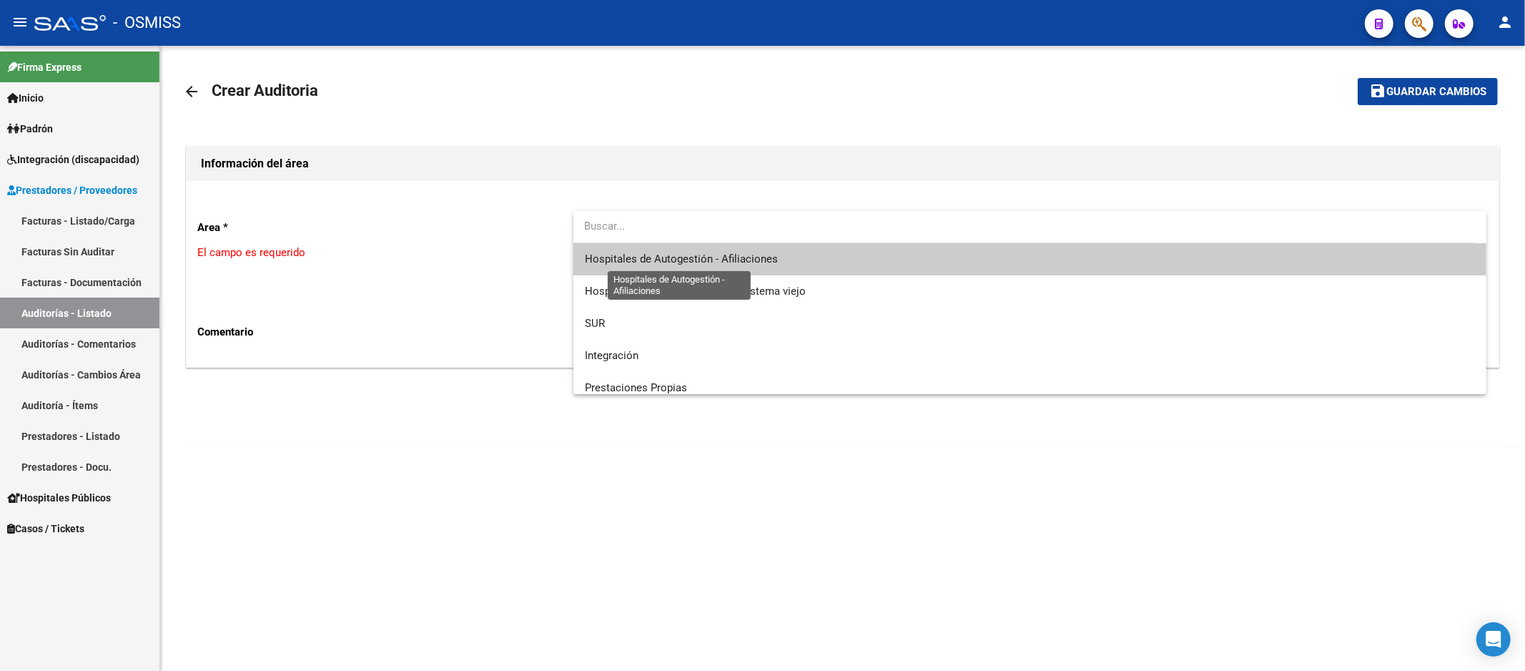
click at [673, 260] on span "Hospitales de Autogestión - Afiliaciones" at bounding box center [681, 258] width 193 height 13
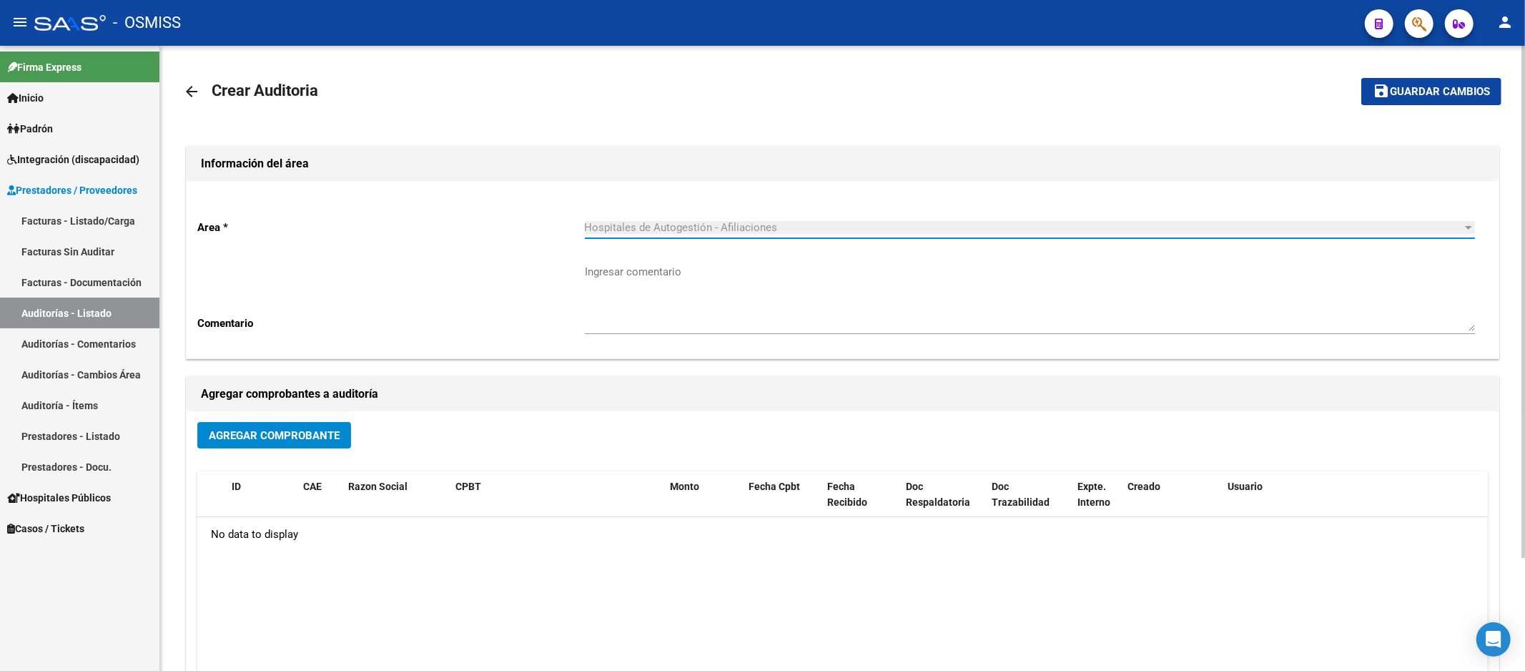
click at [320, 450] on div "Agregar Comprobante" at bounding box center [842, 441] width 1290 height 38
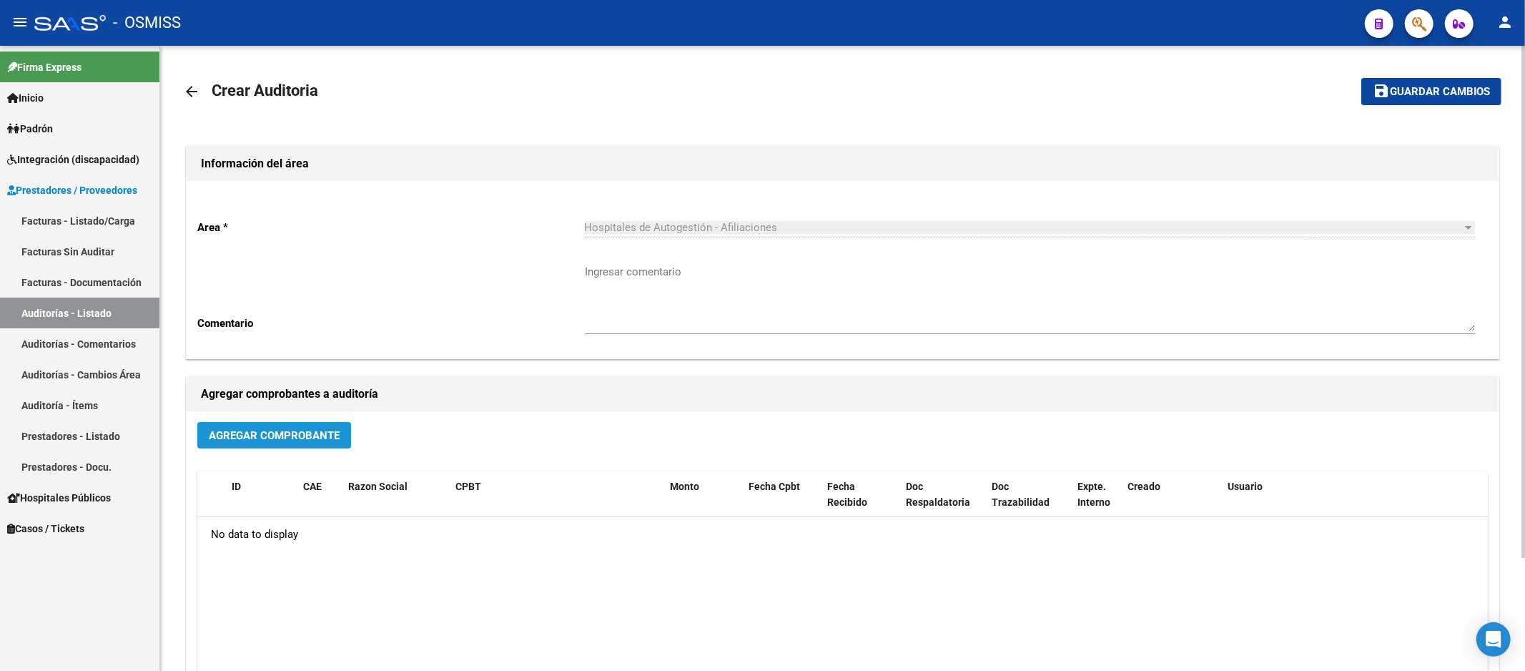
click at [320, 437] on span "Agregar Comprobante" at bounding box center [274, 435] width 131 height 13
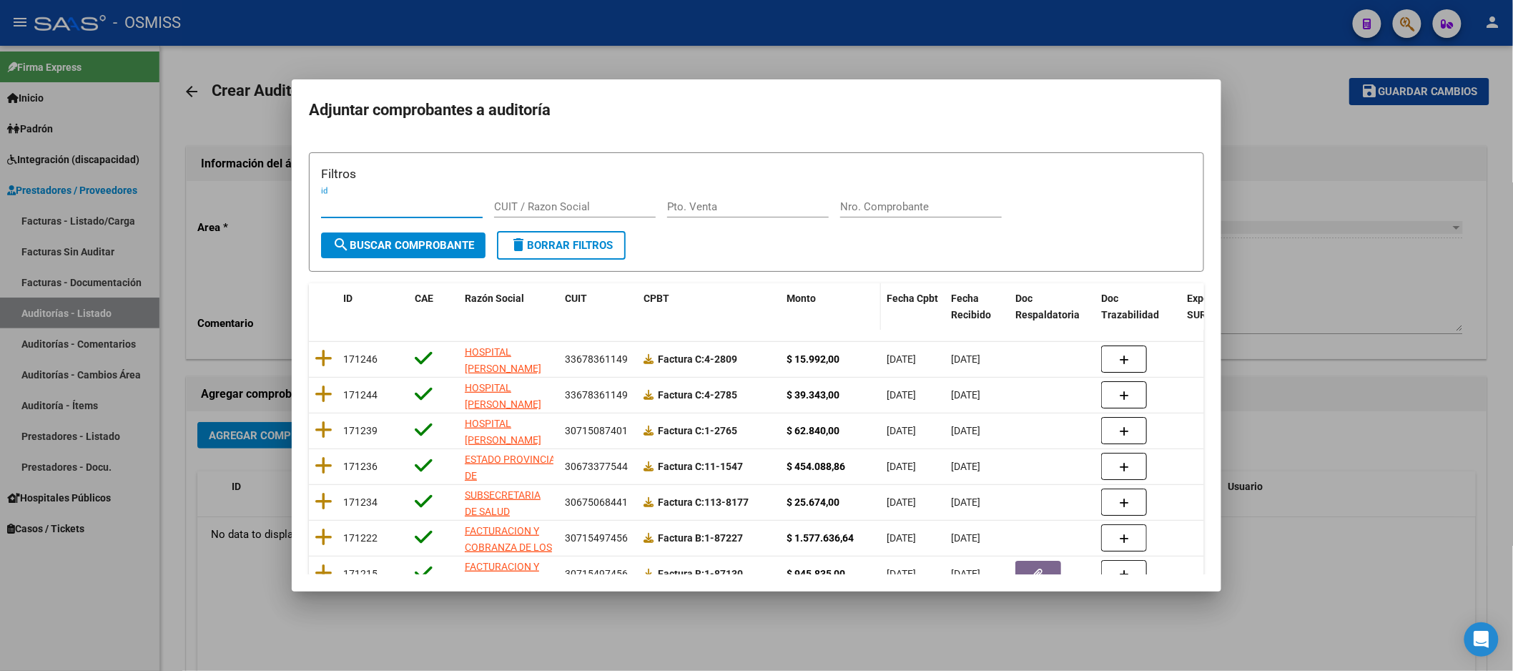
click at [849, 299] on div "Monto" at bounding box center [830, 298] width 89 height 16
click at [854, 207] on input "Nro. Comprobante" at bounding box center [921, 206] width 162 height 13
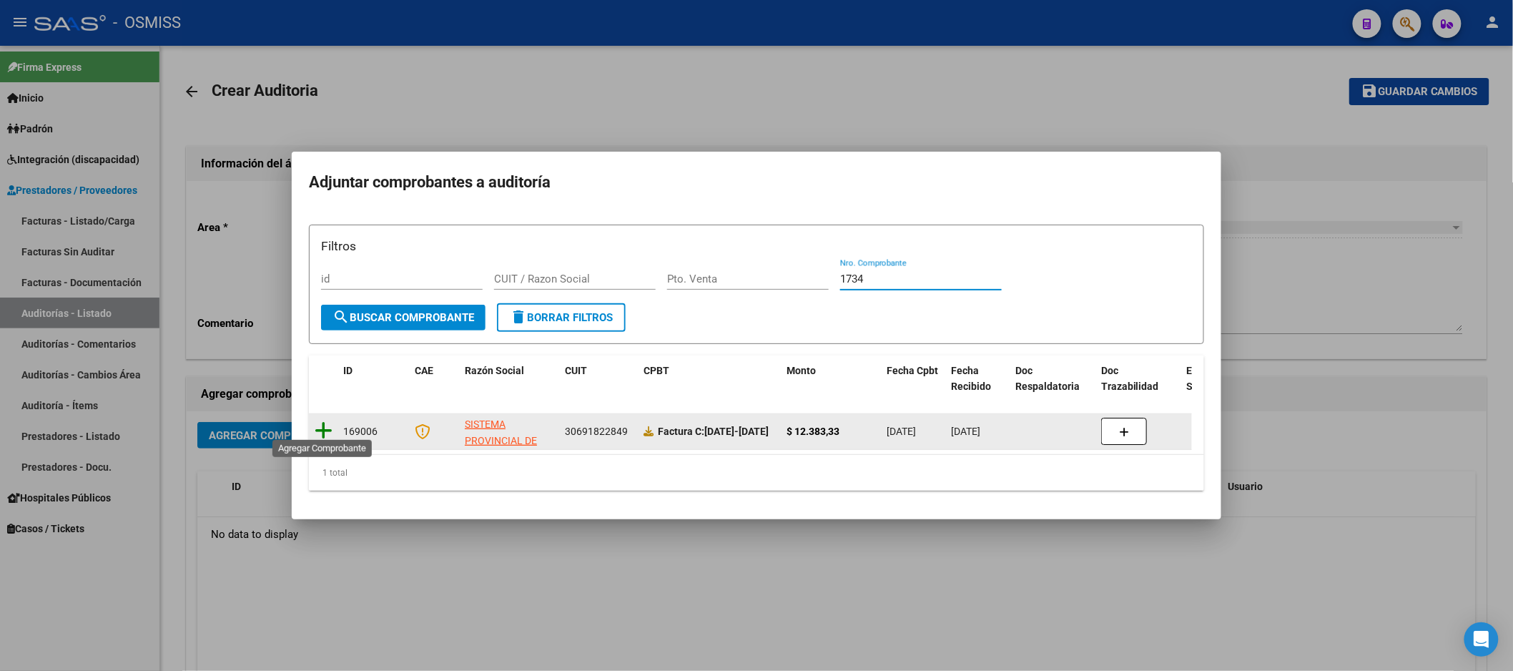
type input "1734"
click at [329, 425] on icon at bounding box center [324, 430] width 18 height 20
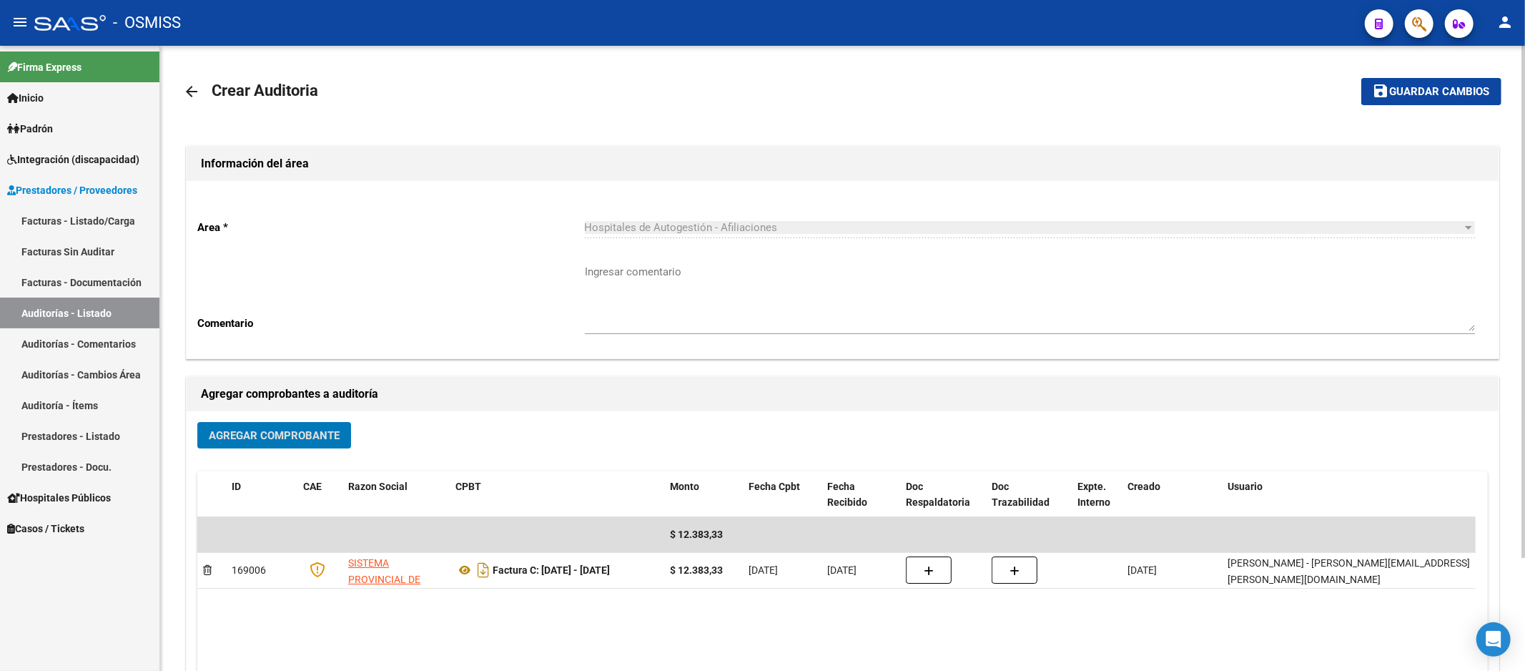
click at [1426, 83] on button "save Guardar cambios" at bounding box center [1431, 91] width 140 height 26
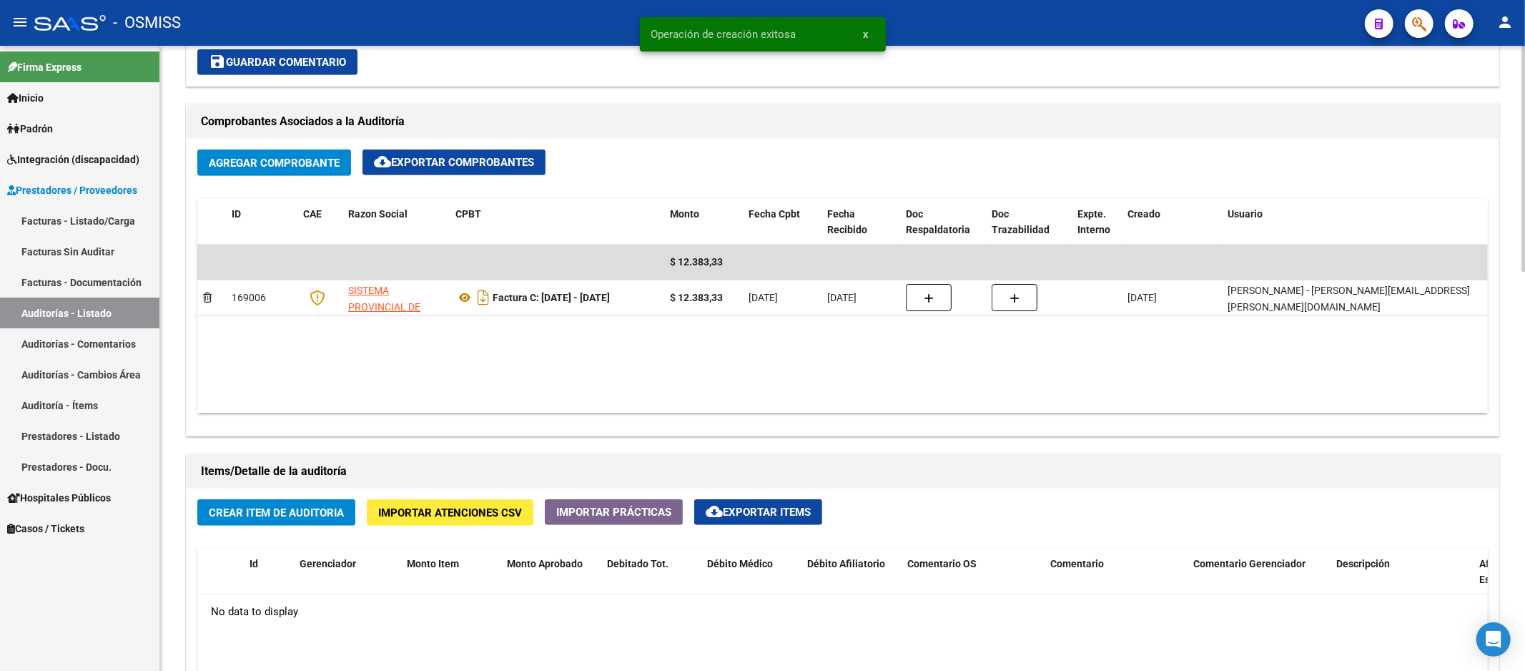
scroll to position [794, 0]
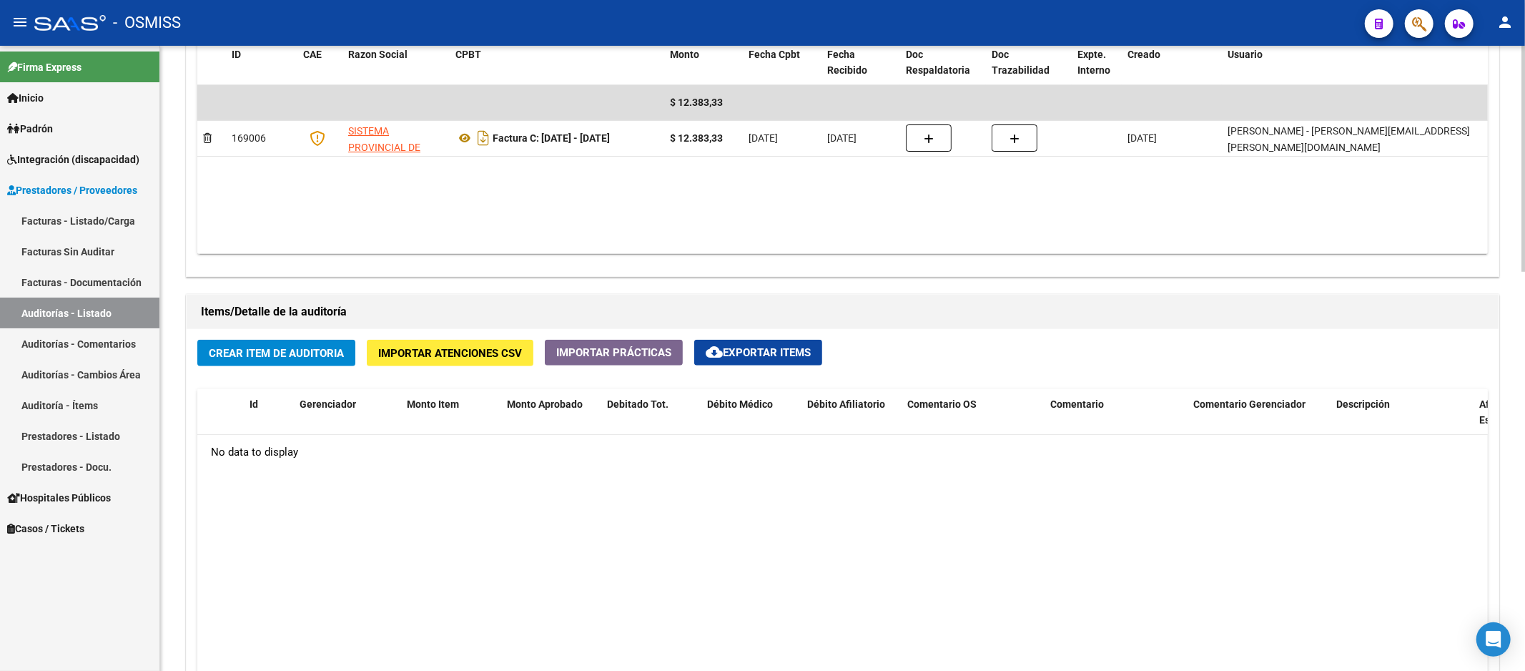
click at [534, 608] on datatable-body "No data to display" at bounding box center [842, 629] width 1290 height 388
click at [898, 336] on div "Crear Item de Auditoria Importar Atenciones CSV Importar Prácticas cloud_downlo…" at bounding box center [843, 605] width 1312 height 552
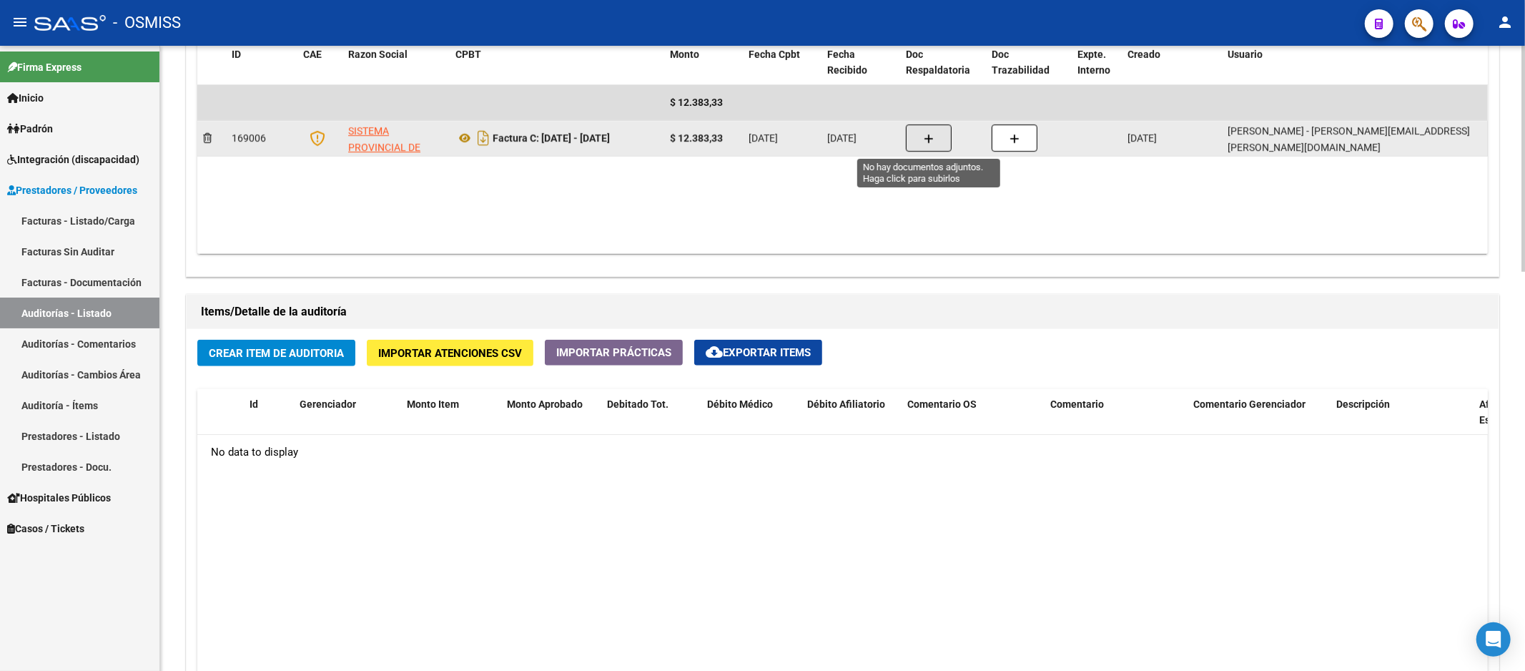
click at [938, 141] on button "button" at bounding box center [929, 137] width 46 height 27
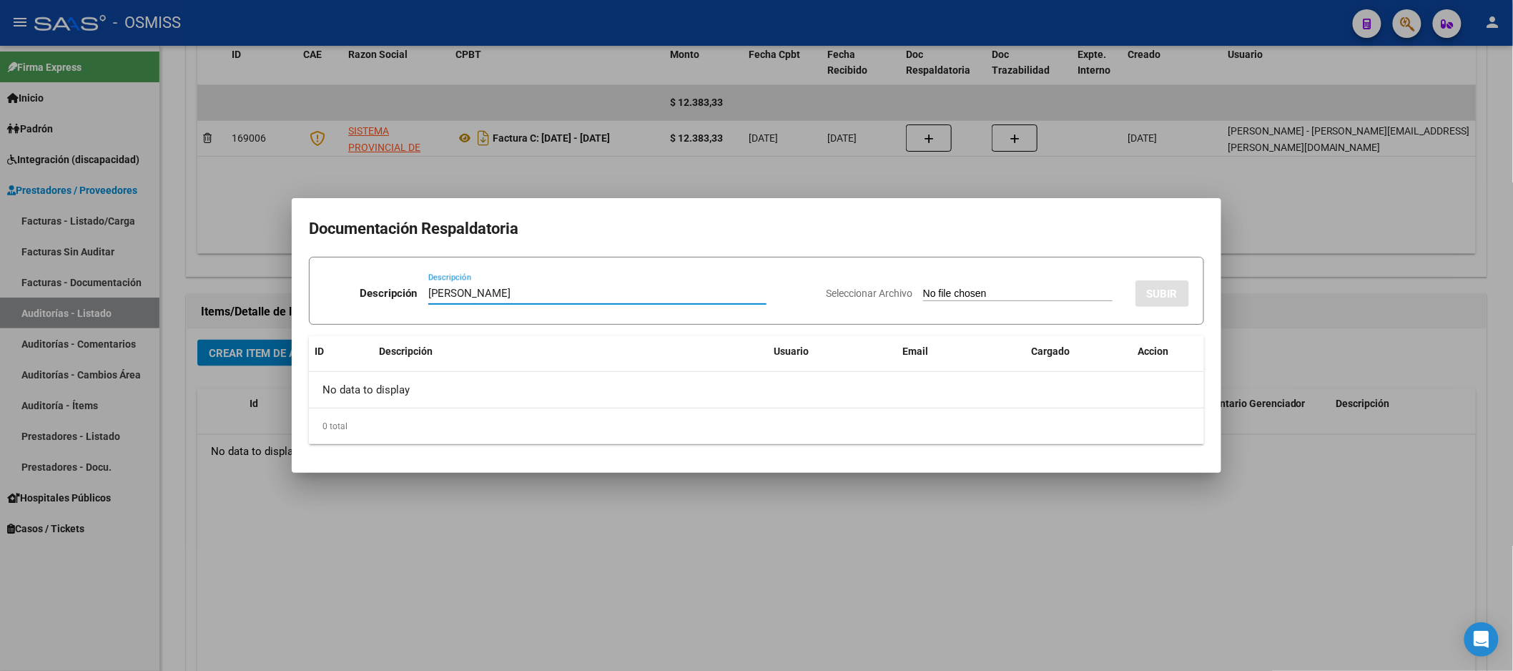
type input "[PERSON_NAME]"
click at [938, 308] on div "Seleccionar Archivo SUBIR" at bounding box center [1007, 291] width 363 height 44
click at [938, 293] on input "Seleccionar Archivo" at bounding box center [1017, 294] width 189 height 14
type input "C:\fakepath\[PERSON_NAME].pdf"
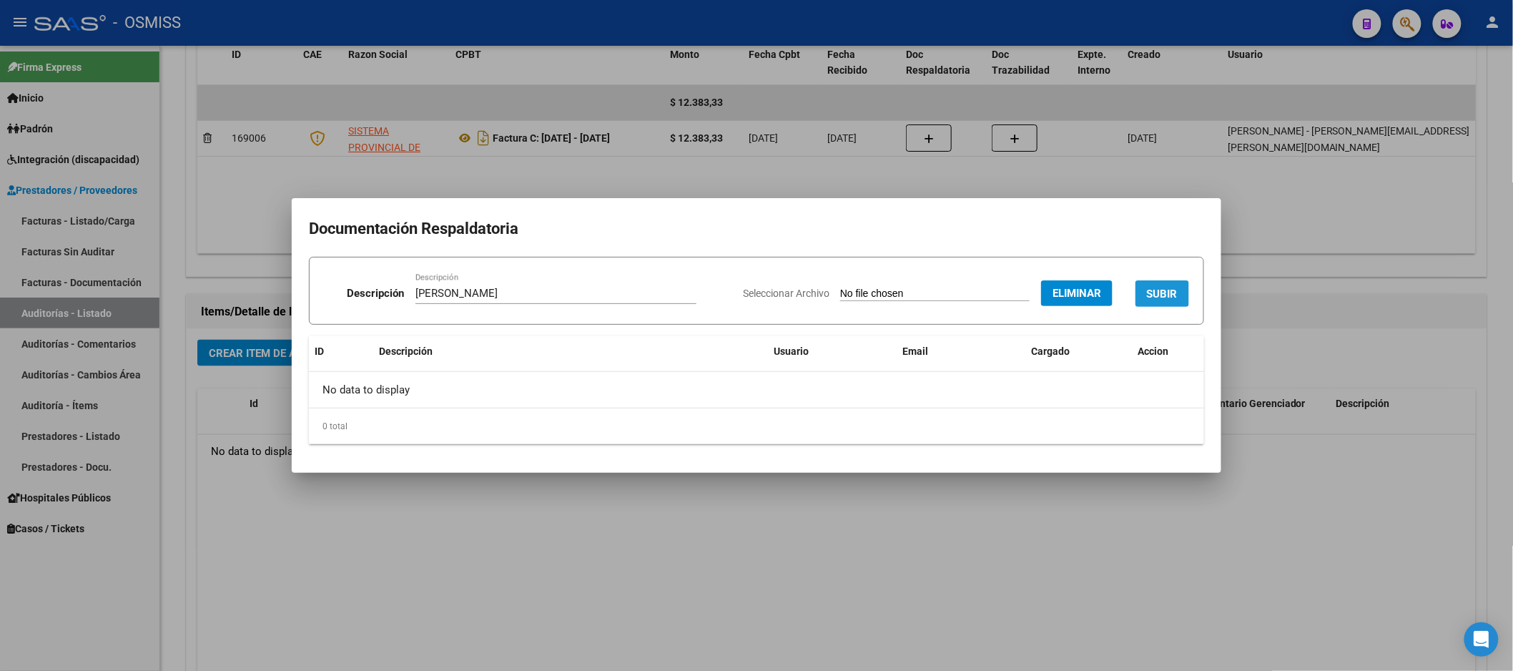
click at [1165, 295] on span "SUBIR" at bounding box center [1162, 293] width 31 height 13
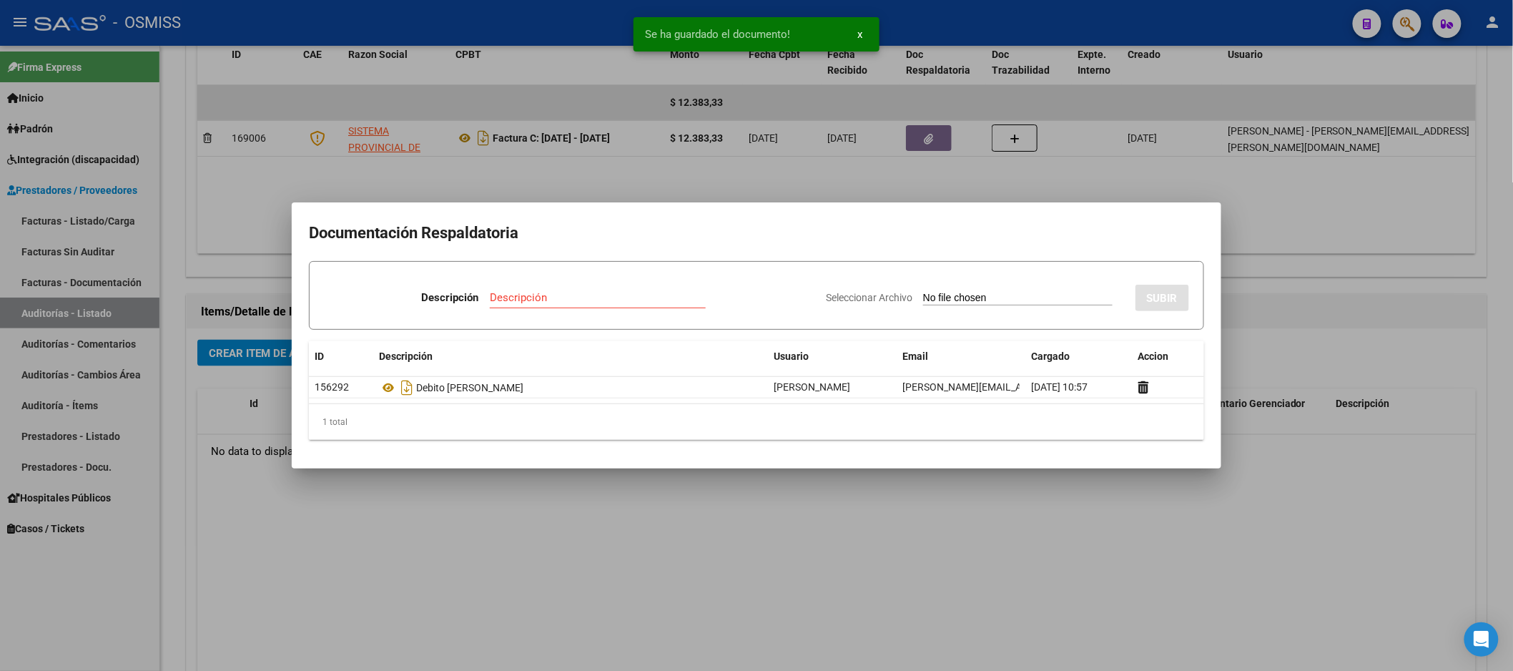
click at [716, 476] on div at bounding box center [756, 335] width 1513 height 671
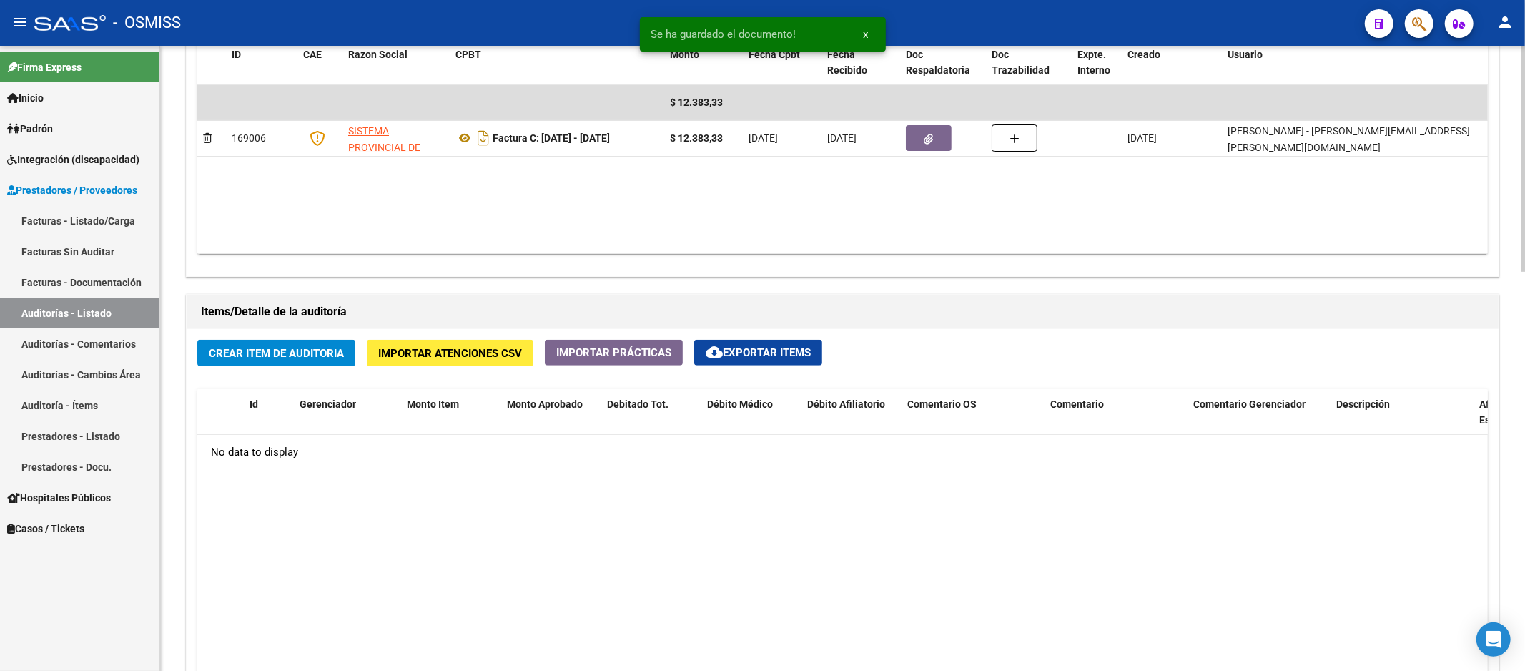
click at [239, 362] on button "Crear Item de Auditoria" at bounding box center [276, 353] width 158 height 26
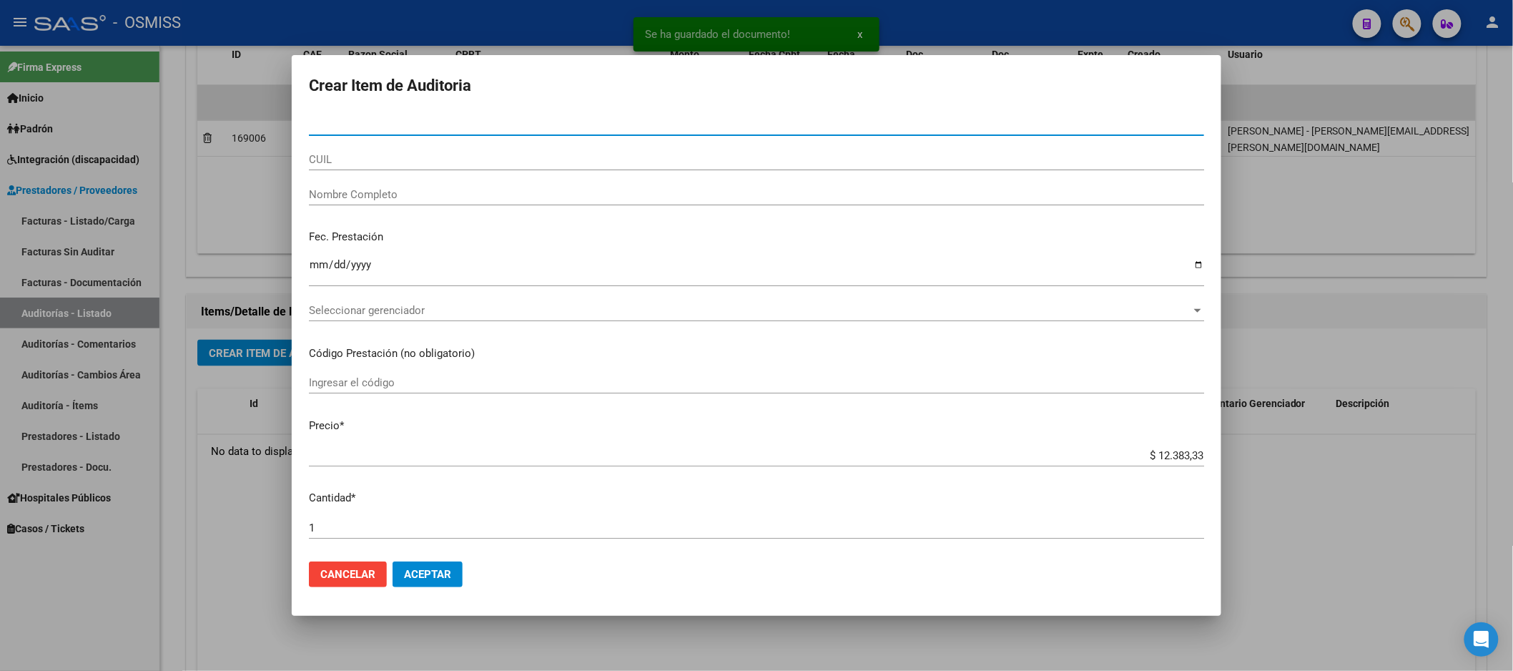
paste input "36942865"
type input "36942865"
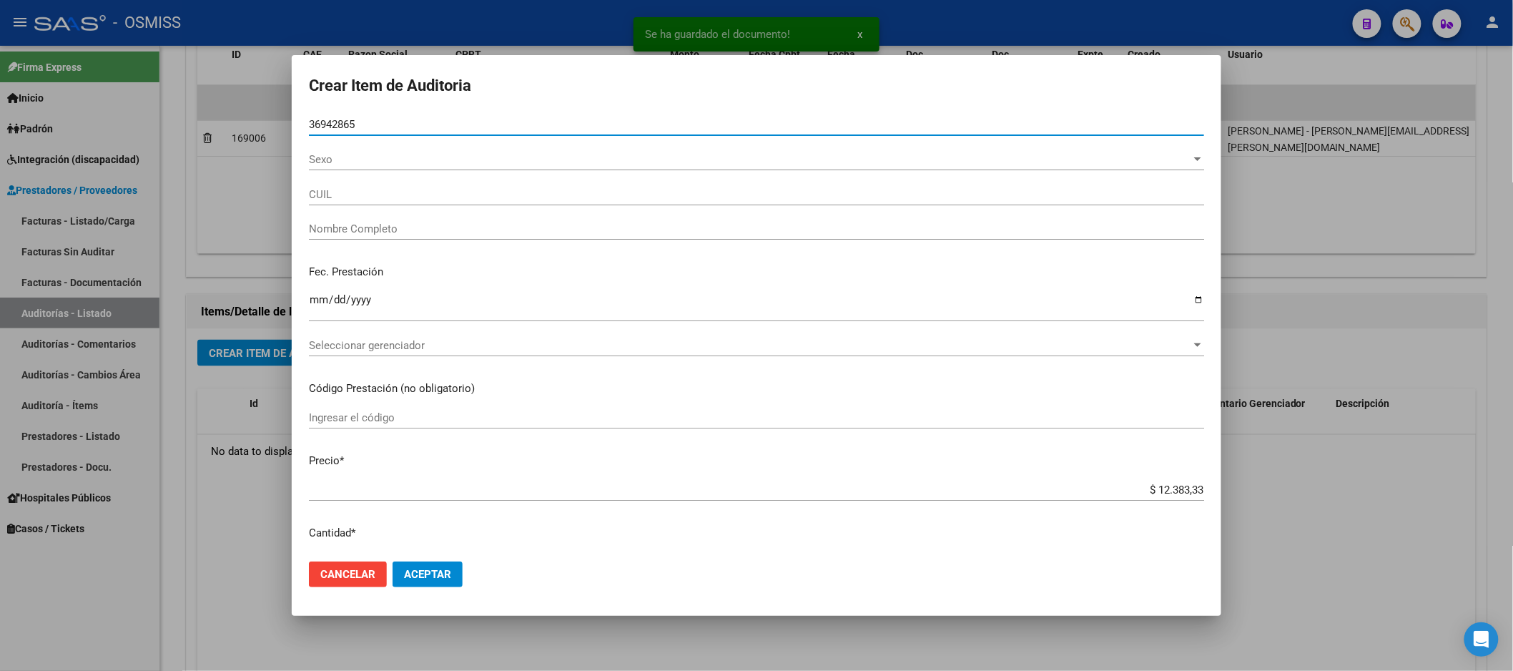
type input "23369428659"
type input "[PERSON_NAME] [PERSON_NAME]"
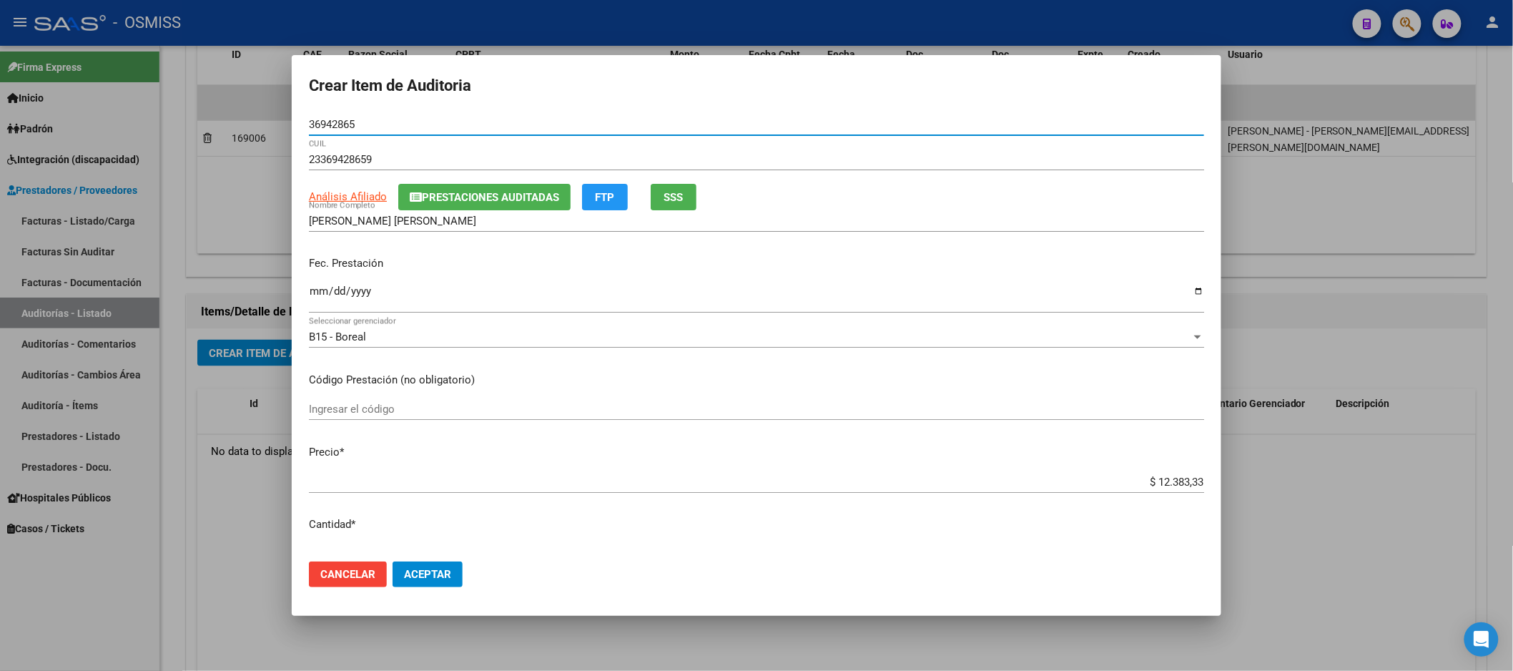
type input "36942865"
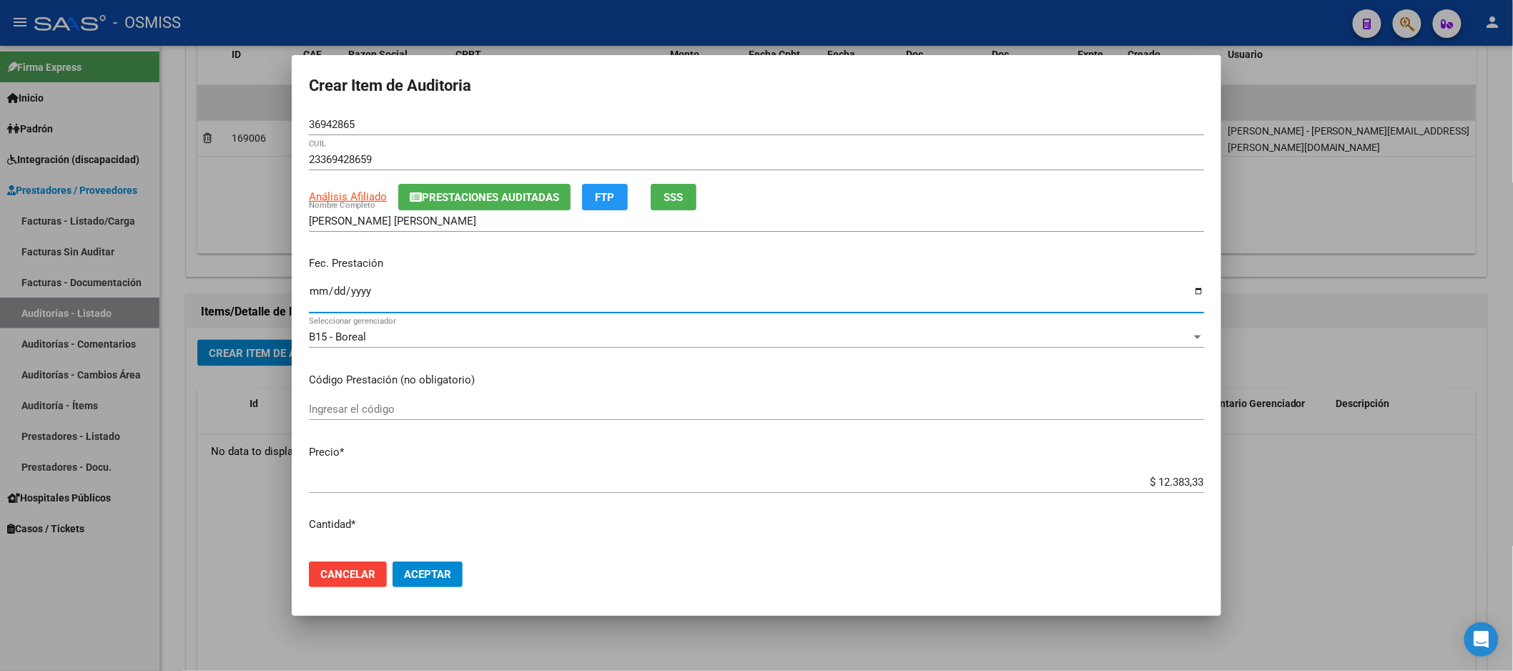
click at [317, 304] on input "Ingresar la fecha" at bounding box center [756, 296] width 895 height 23
click at [313, 285] on input "Ingresar la fecha" at bounding box center [756, 296] width 895 height 23
type input "[DATE]"
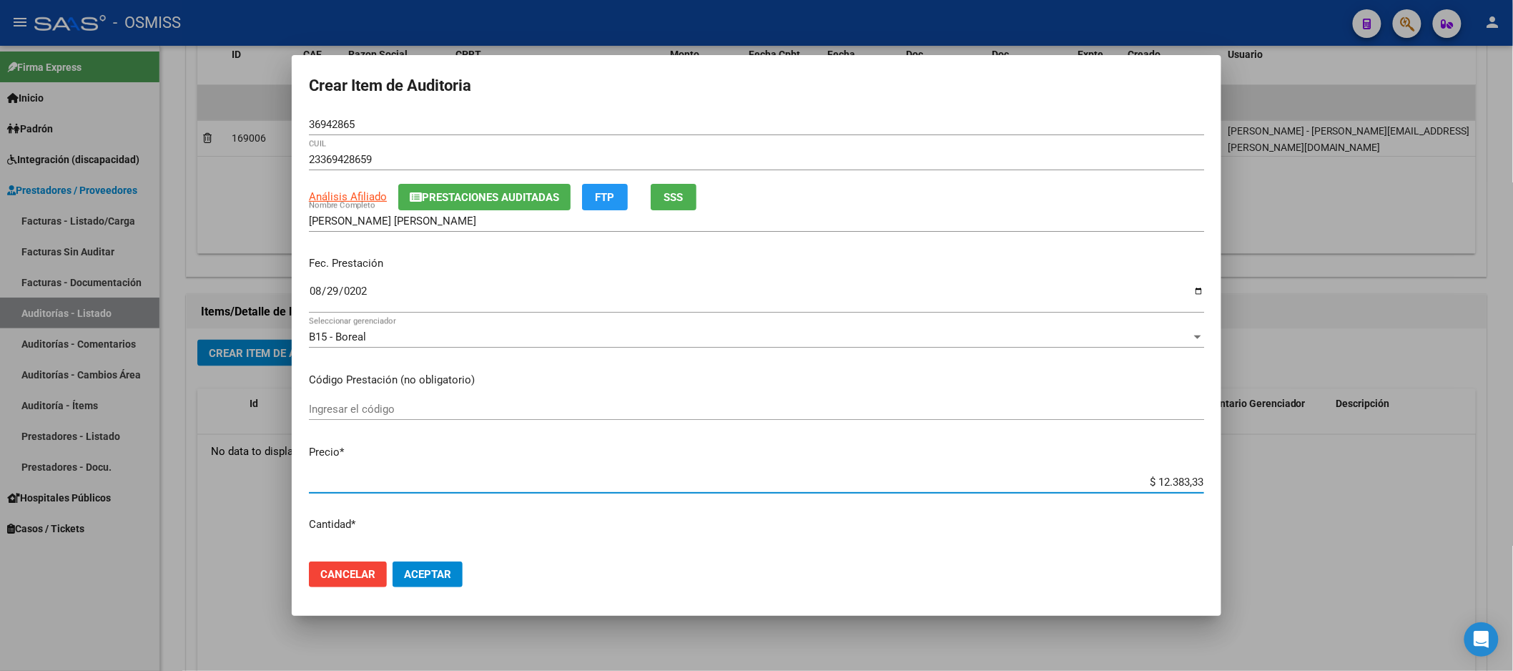
drag, startPoint x: 1112, startPoint y: 483, endPoint x: 1275, endPoint y: 476, distance: 163.8
click at [1275, 476] on div "Crear Item de Auditoria 36942865 Nro Documento 23369428659 CUIL Análisis Afilia…" at bounding box center [756, 335] width 1513 height 671
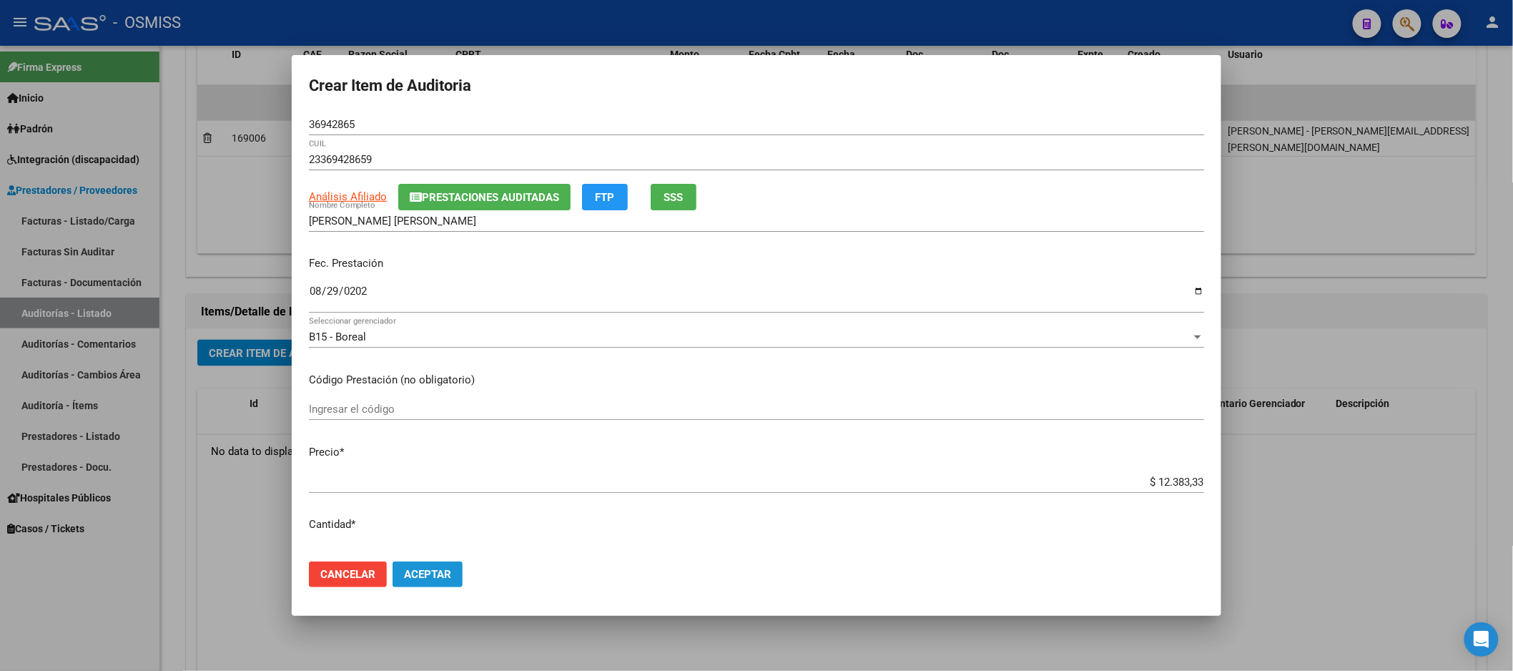
click at [458, 573] on button "Aceptar" at bounding box center [427, 574] width 70 height 26
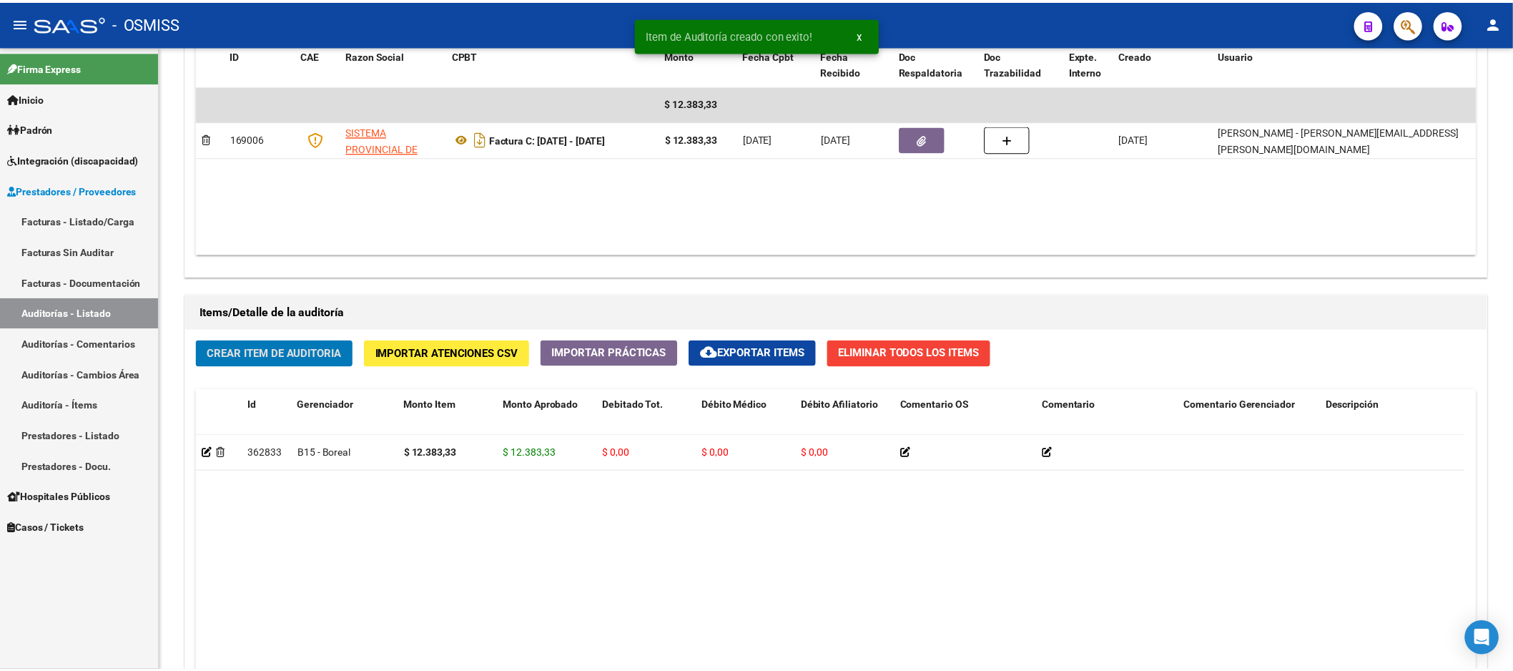
scroll to position [795, 0]
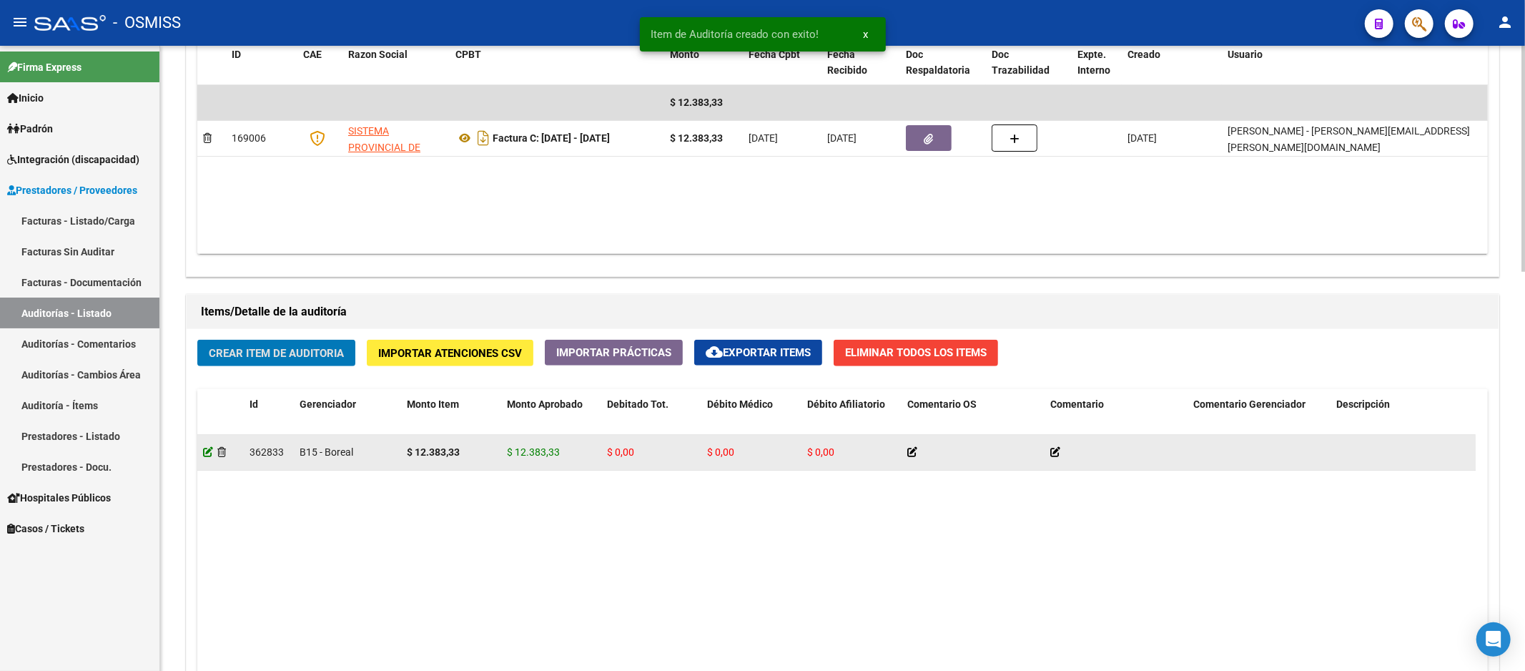
click at [207, 451] on icon at bounding box center [208, 452] width 10 height 10
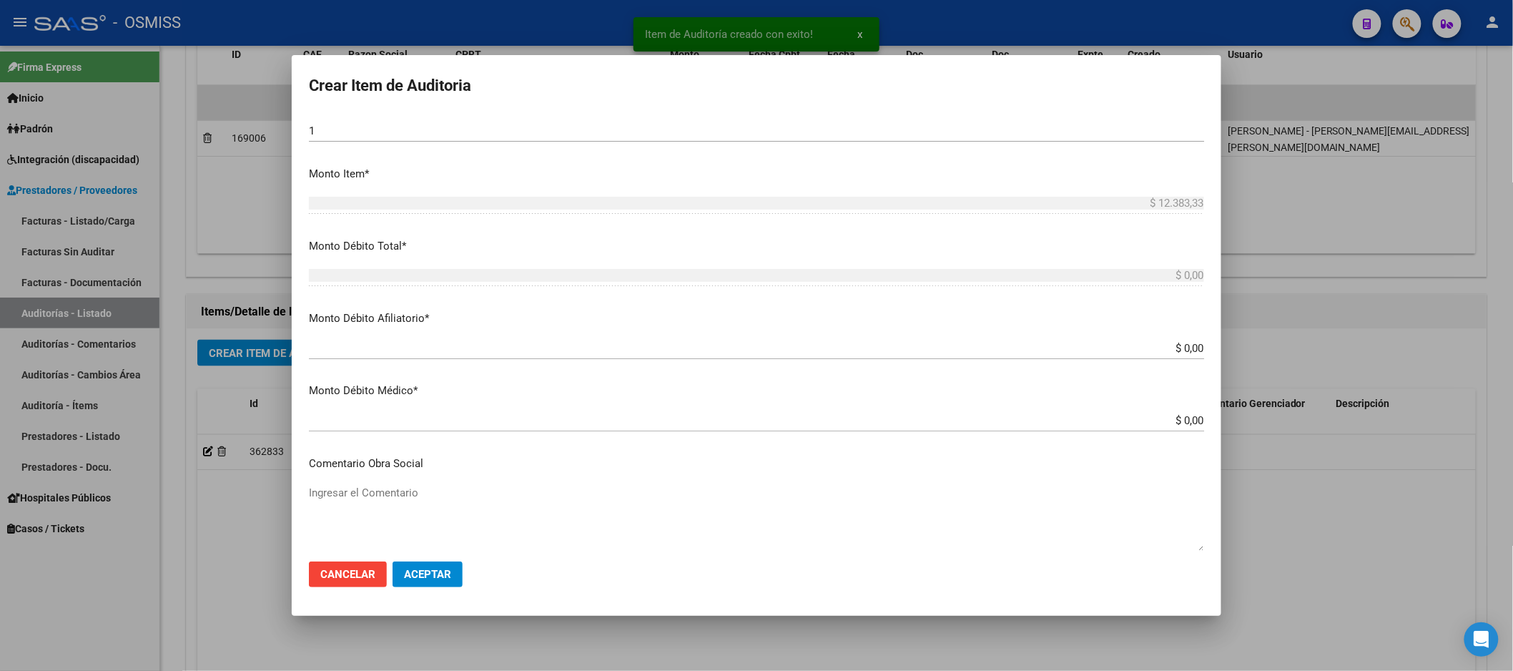
scroll to position [317, 0]
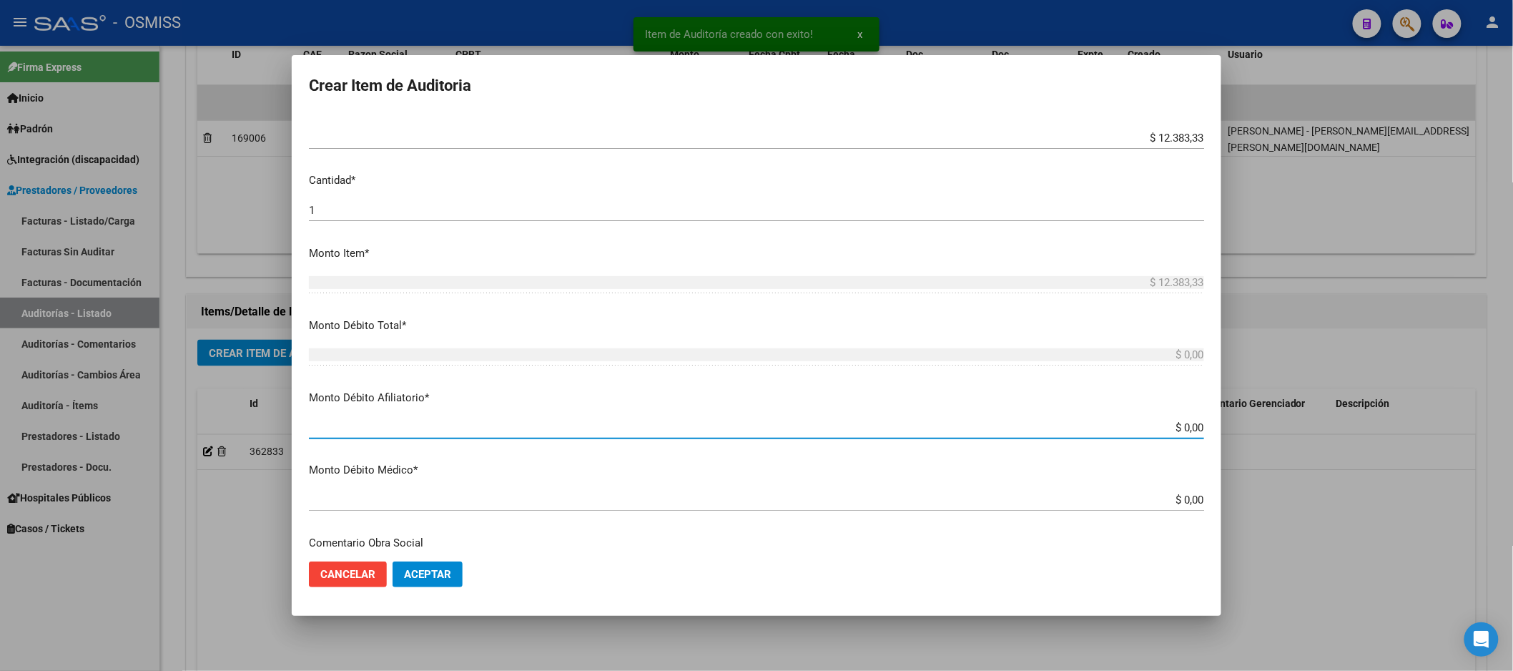
drag, startPoint x: 1117, startPoint y: 420, endPoint x: 1338, endPoint y: 426, distance: 221.0
click at [1338, 426] on div "Item de Auditoría creado con exito! x Crear Item de Auditoria 36942865 Nro Docu…" at bounding box center [756, 335] width 1513 height 671
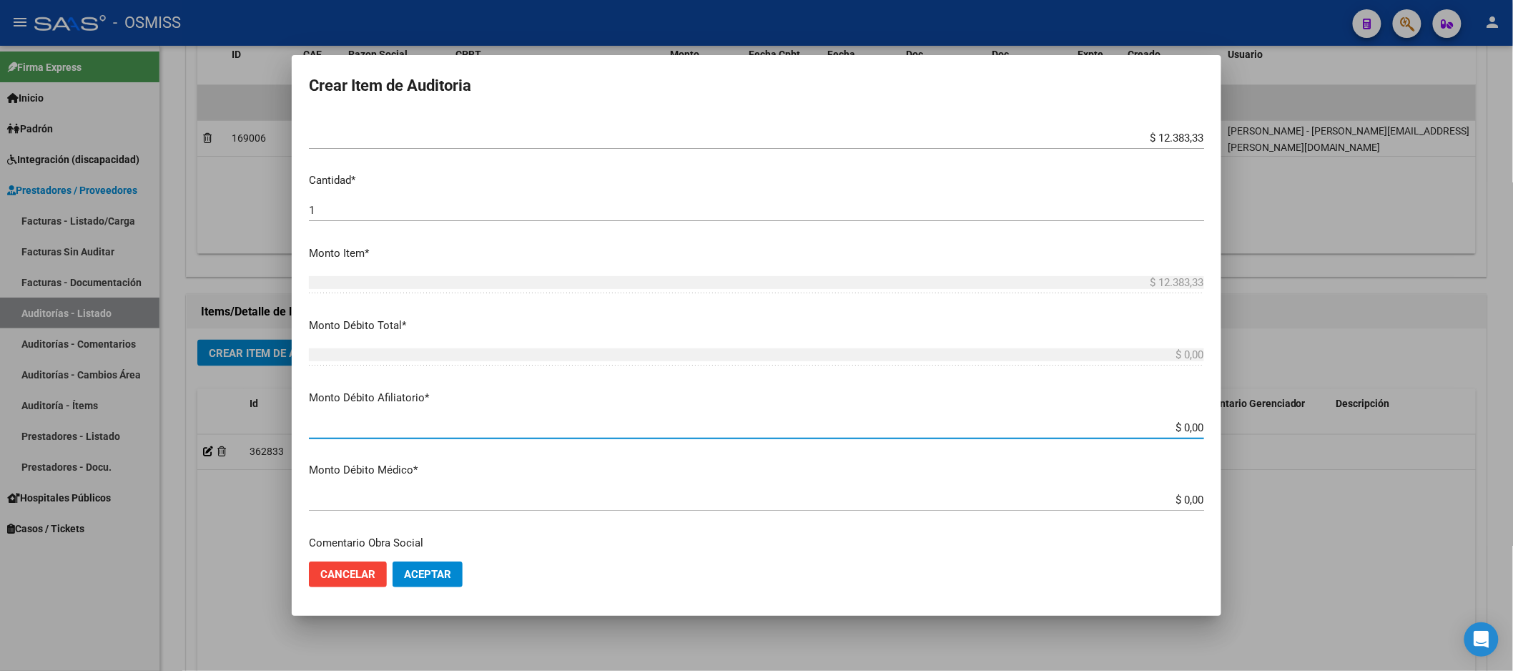
type input "$ 0,01"
type input "$ 0,12"
type input "$ 1,23"
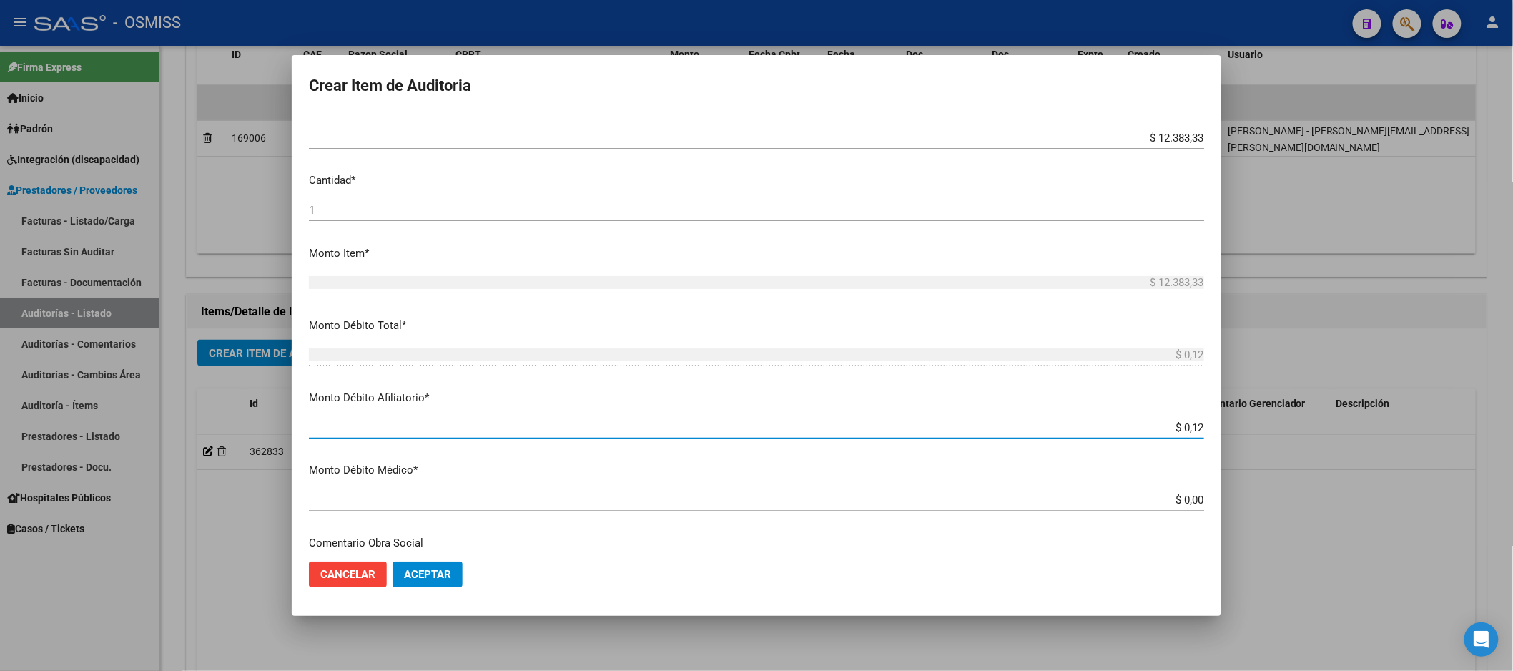
type input "$ 1,23"
type input "$ 12,38"
type input "$ 123,83"
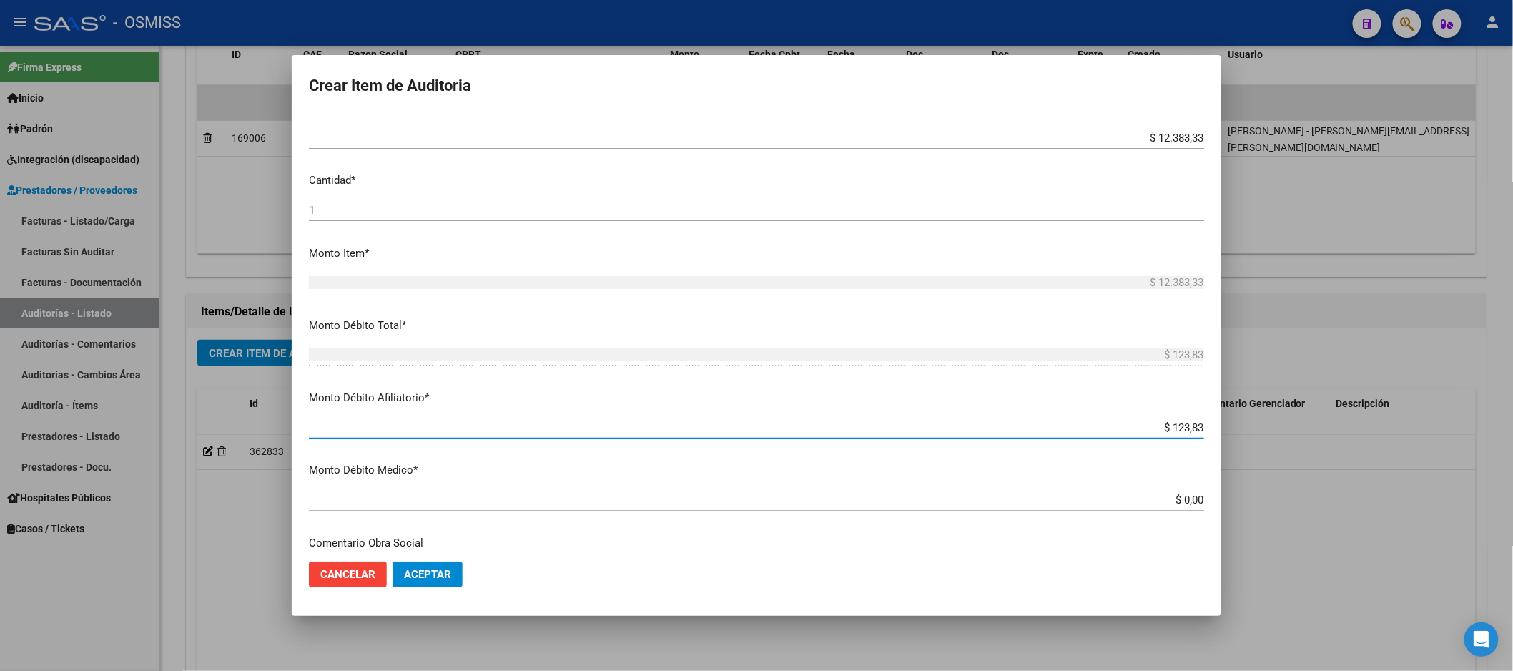
type input "$ 1.238,33"
type input "$ 12.383,33"
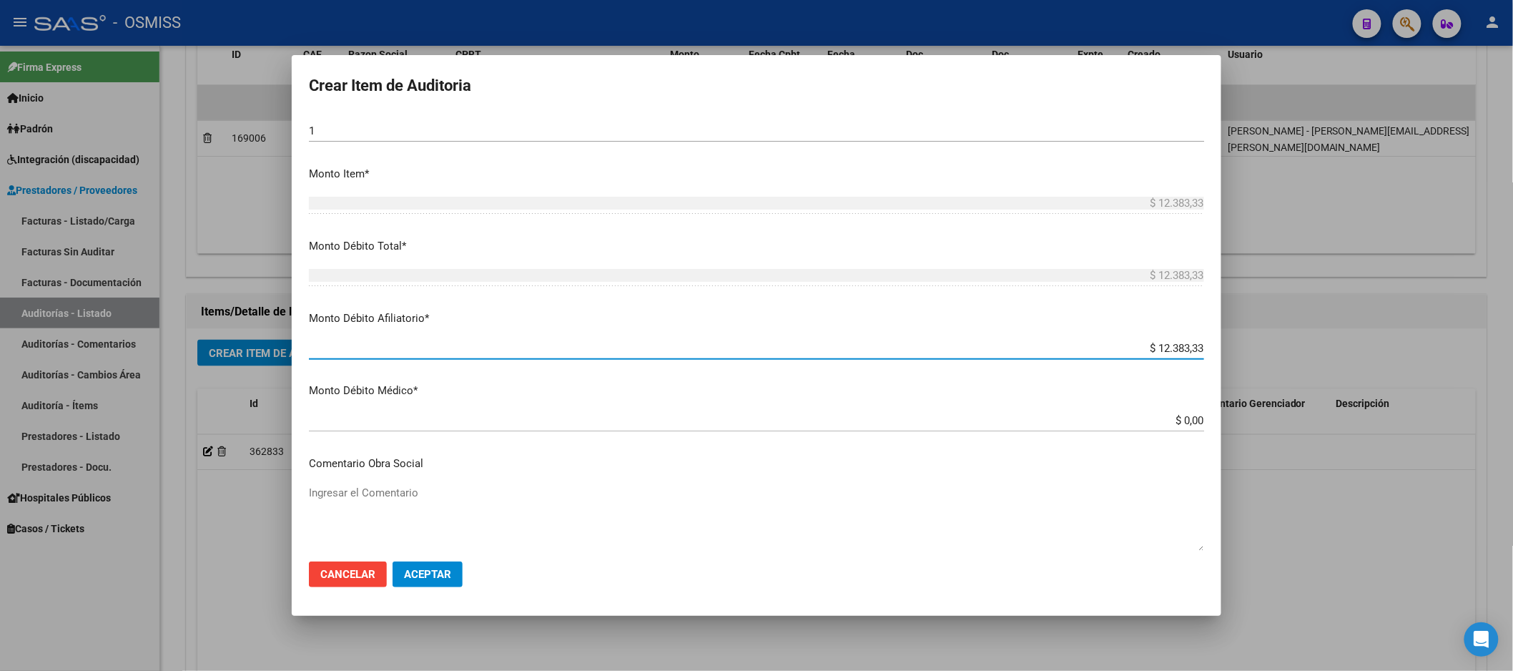
scroll to position [556, 0]
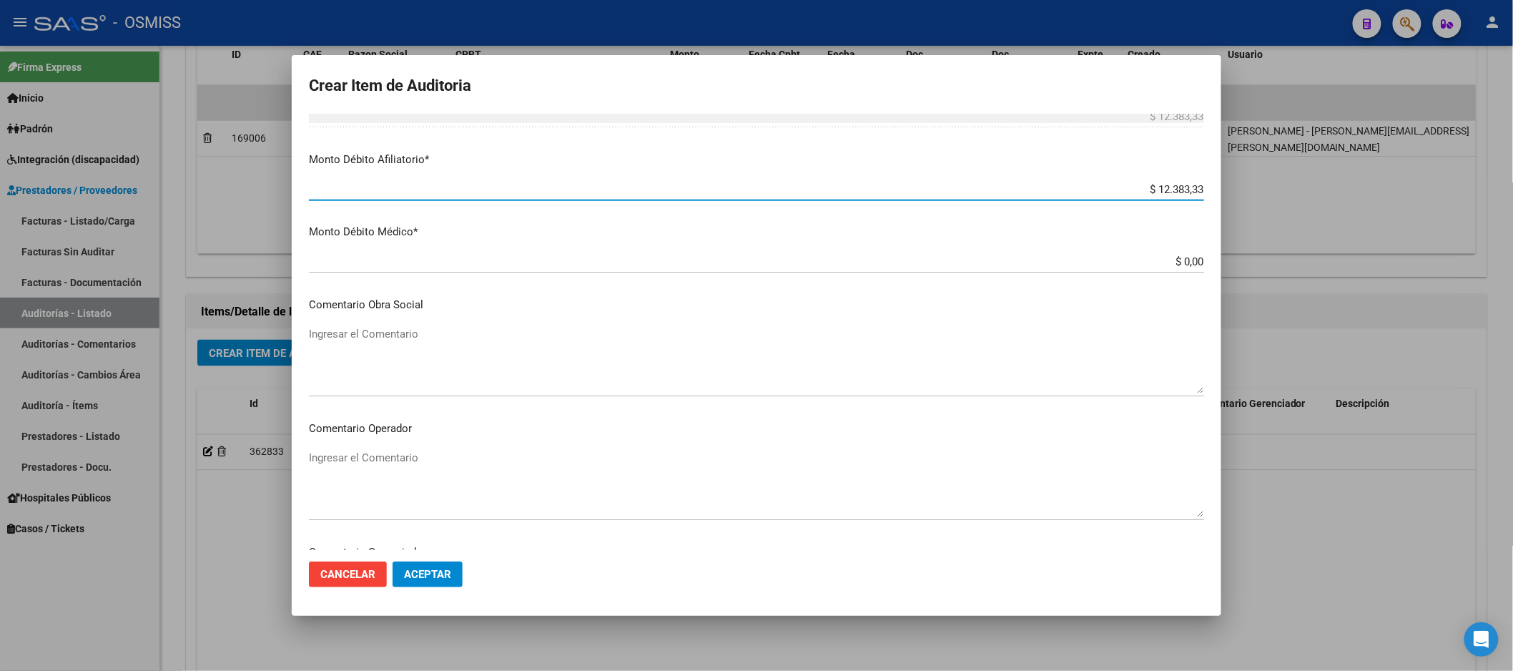
click at [438, 447] on div "Ingresar el Comentario" at bounding box center [756, 483] width 895 height 73
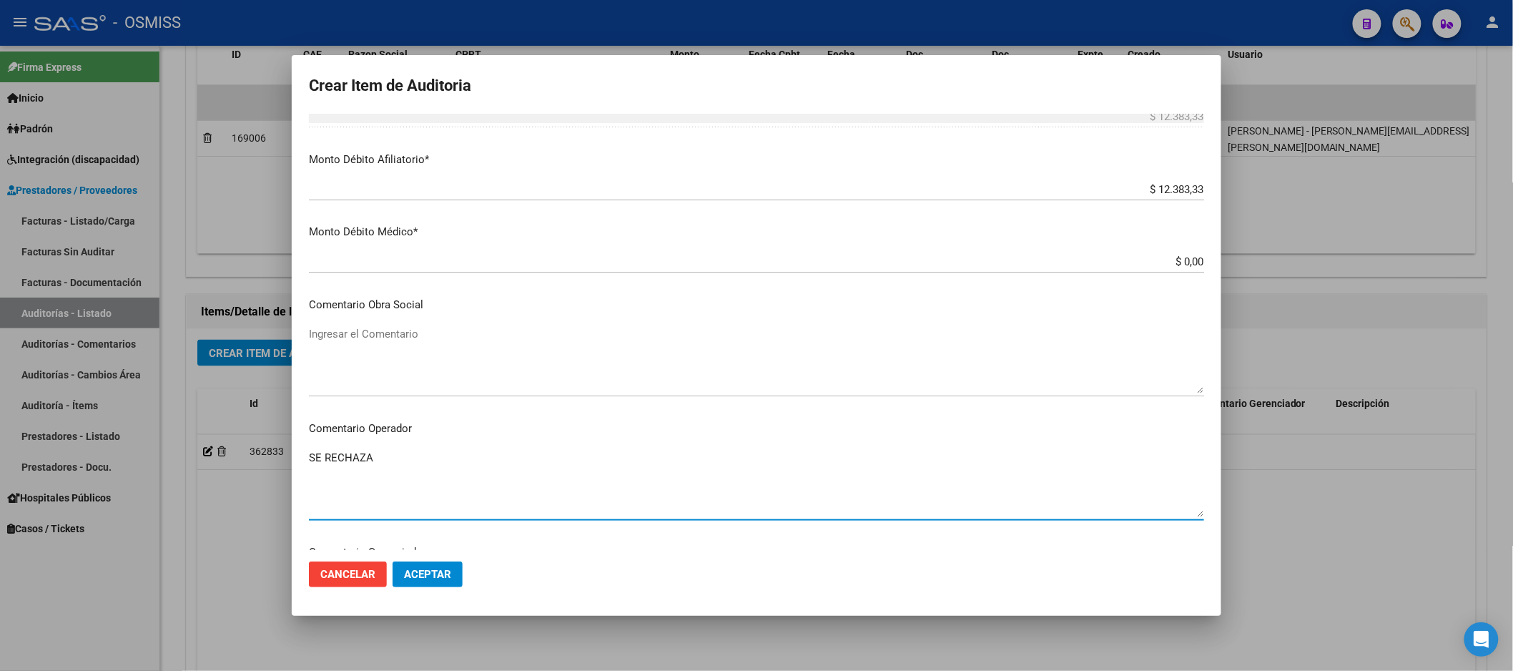
scroll to position [715, 0]
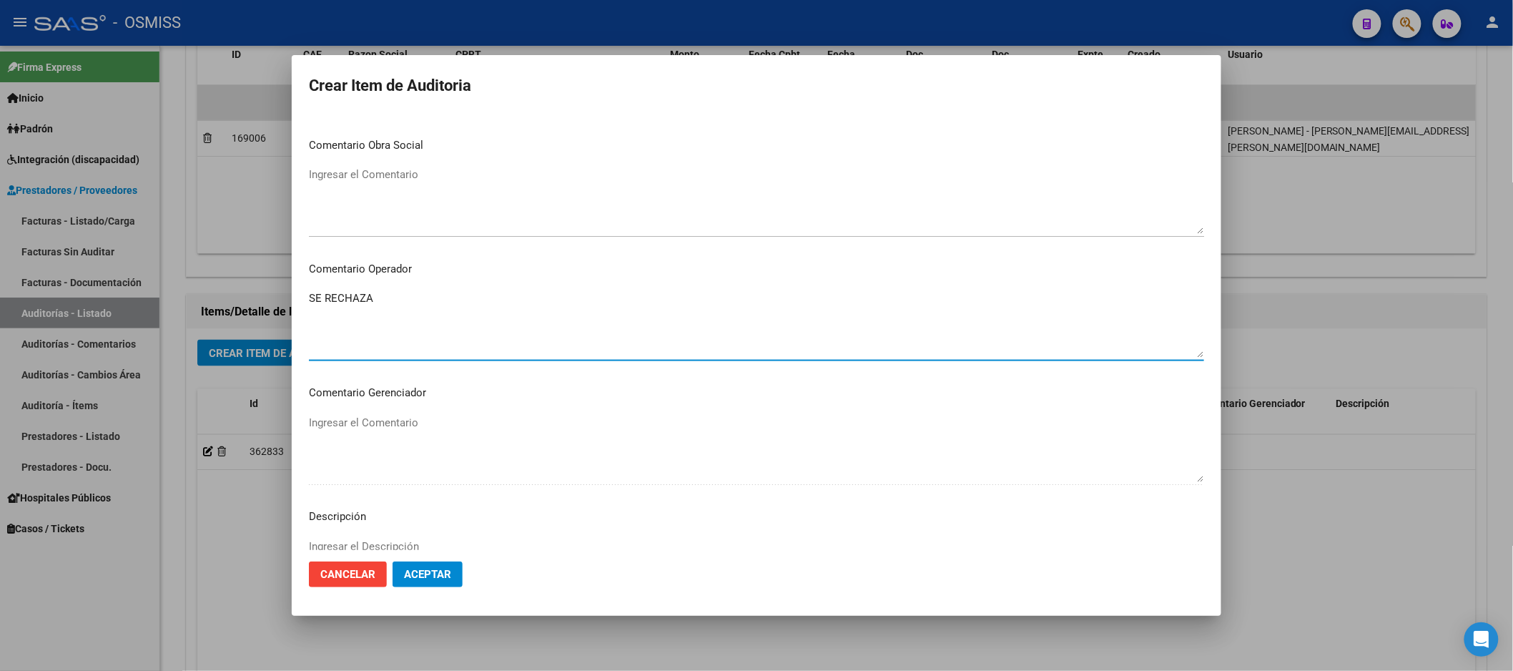
type textarea "SE RECHAZA"
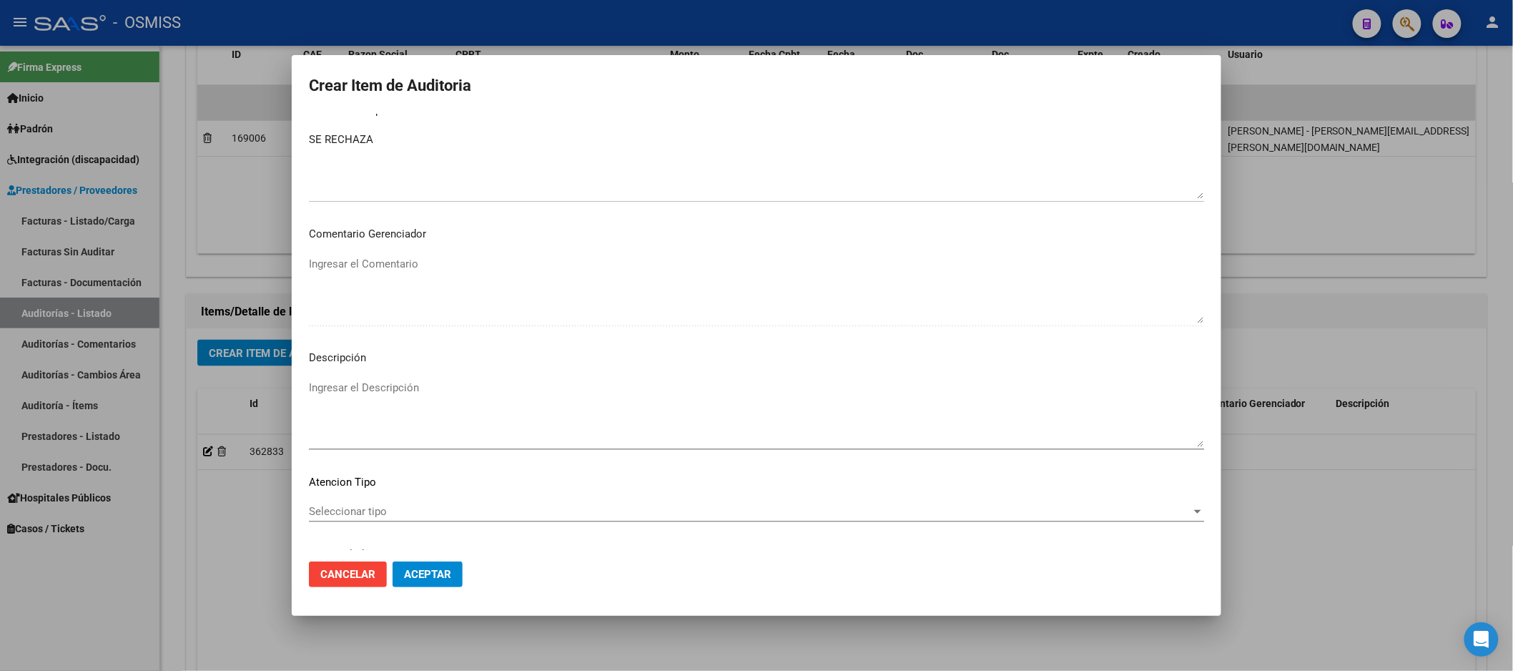
click at [357, 384] on textarea "Ingresar el Descripción" at bounding box center [756, 413] width 895 height 67
click at [400, 388] on textarea "Ingresar el Descripción" at bounding box center [756, 413] width 895 height 67
paste textarea "Según el art. 10 inc. A de la ley 23660, no se cumple con la minima continuidad…"
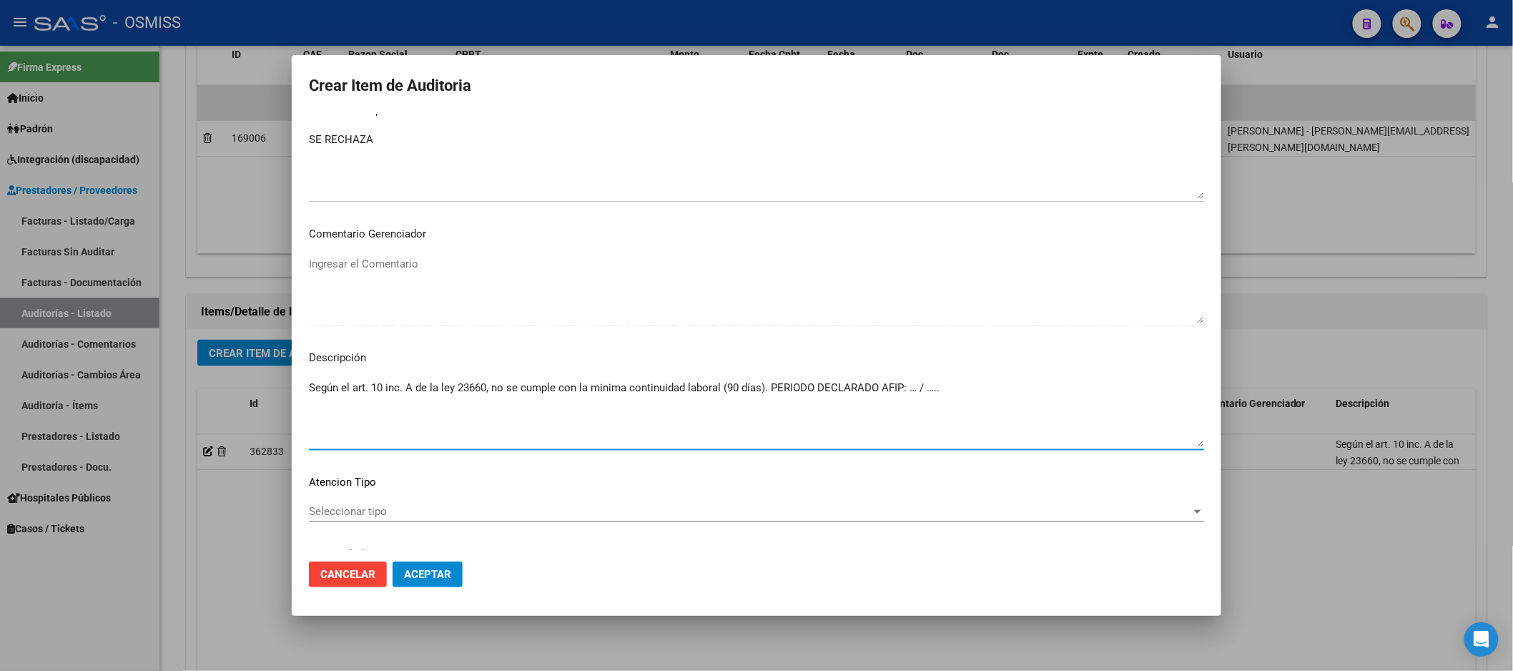
drag, startPoint x: 953, startPoint y: 391, endPoint x: 909, endPoint y: 393, distance: 43.7
click at [909, 393] on textarea "Según el art. 10 inc. A de la ley 23660, no se cumple con la minima continuidad…" at bounding box center [756, 413] width 895 height 67
type textarea "Según el art. 10 inc. A de la ley 23660, no se cumple con la minima continuidad…"
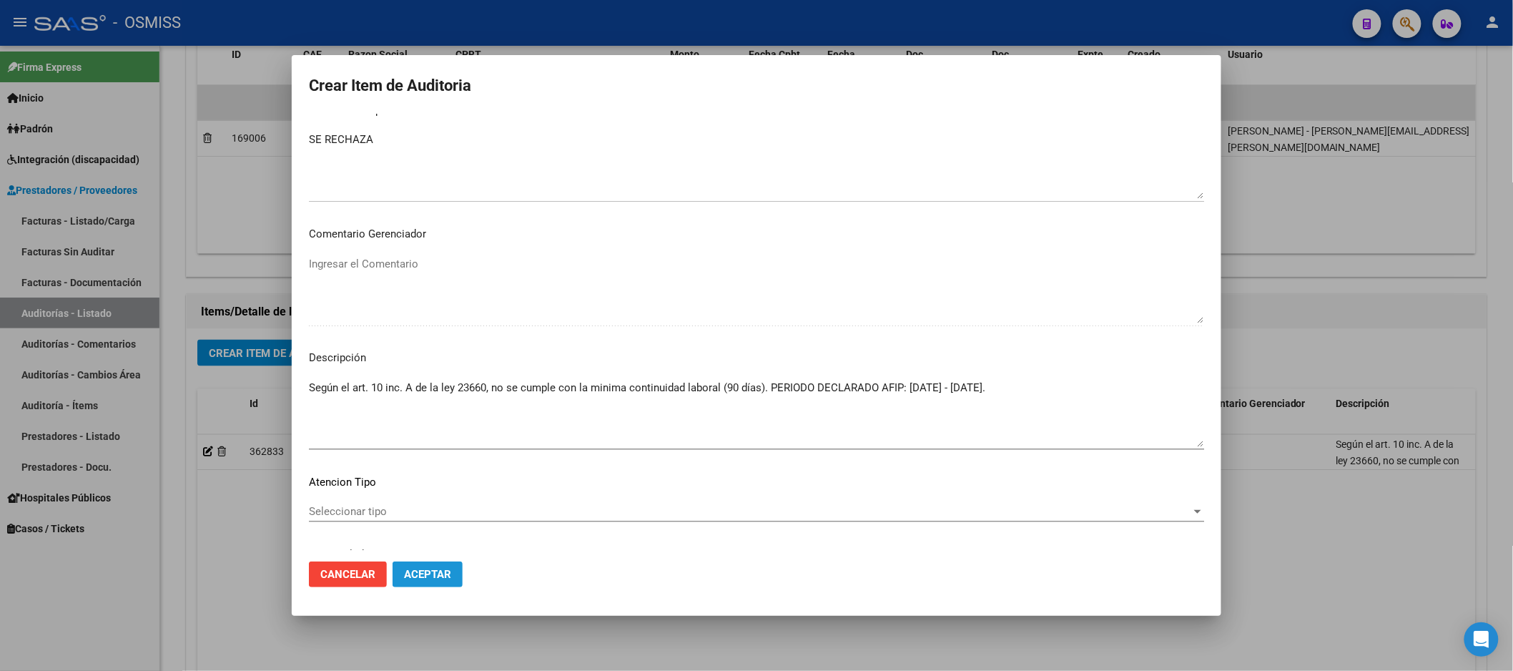
click at [441, 566] on button "Aceptar" at bounding box center [427, 574] width 70 height 26
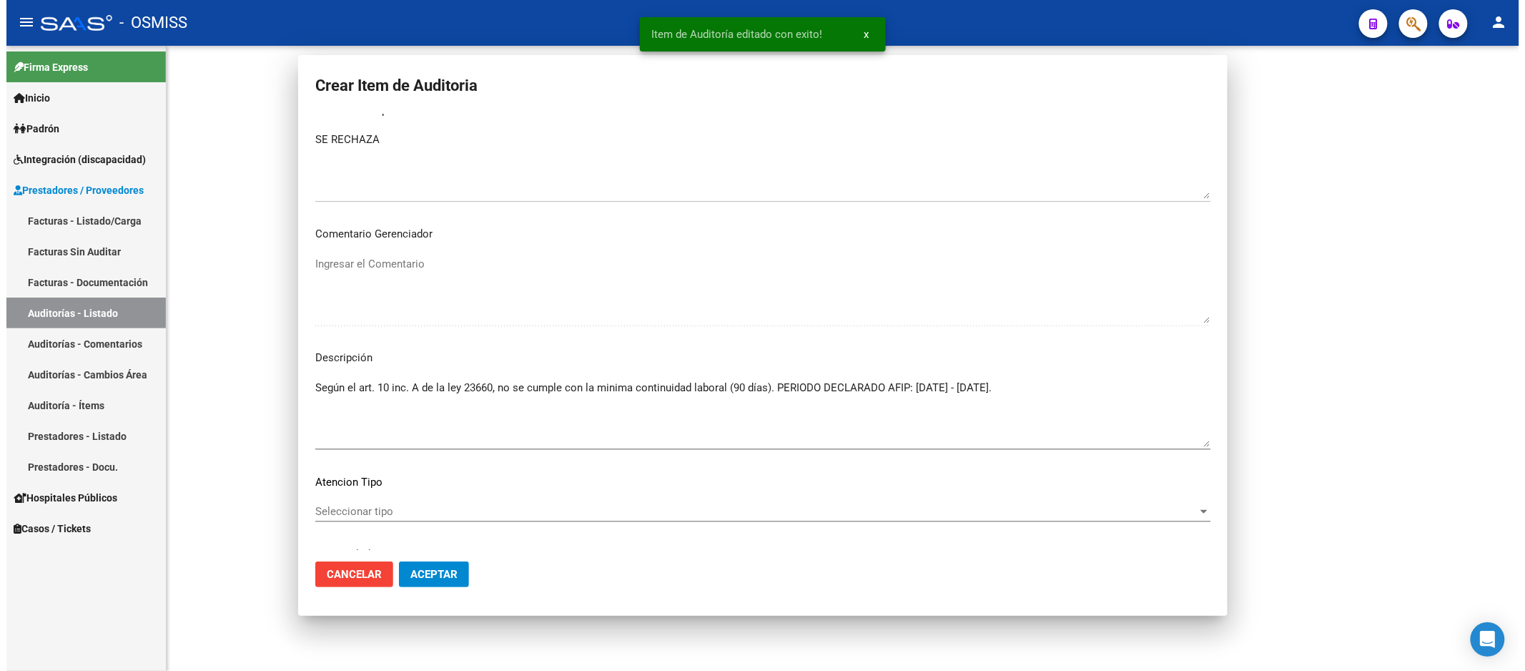
scroll to position [0, 0]
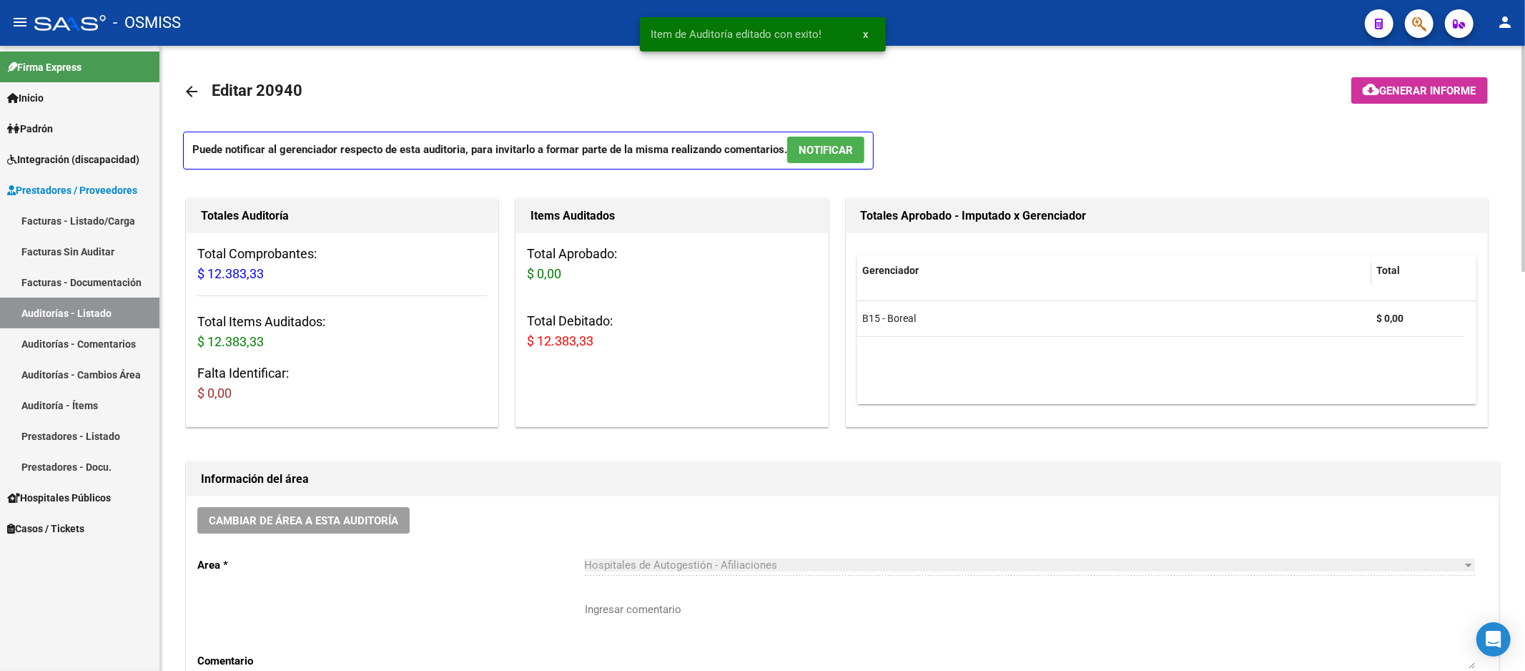
click at [1396, 69] on mat-toolbar-row at bounding box center [1365, 92] width 274 height 46
click at [1387, 97] on button "cloud_download Generar informe" at bounding box center [1419, 90] width 137 height 26
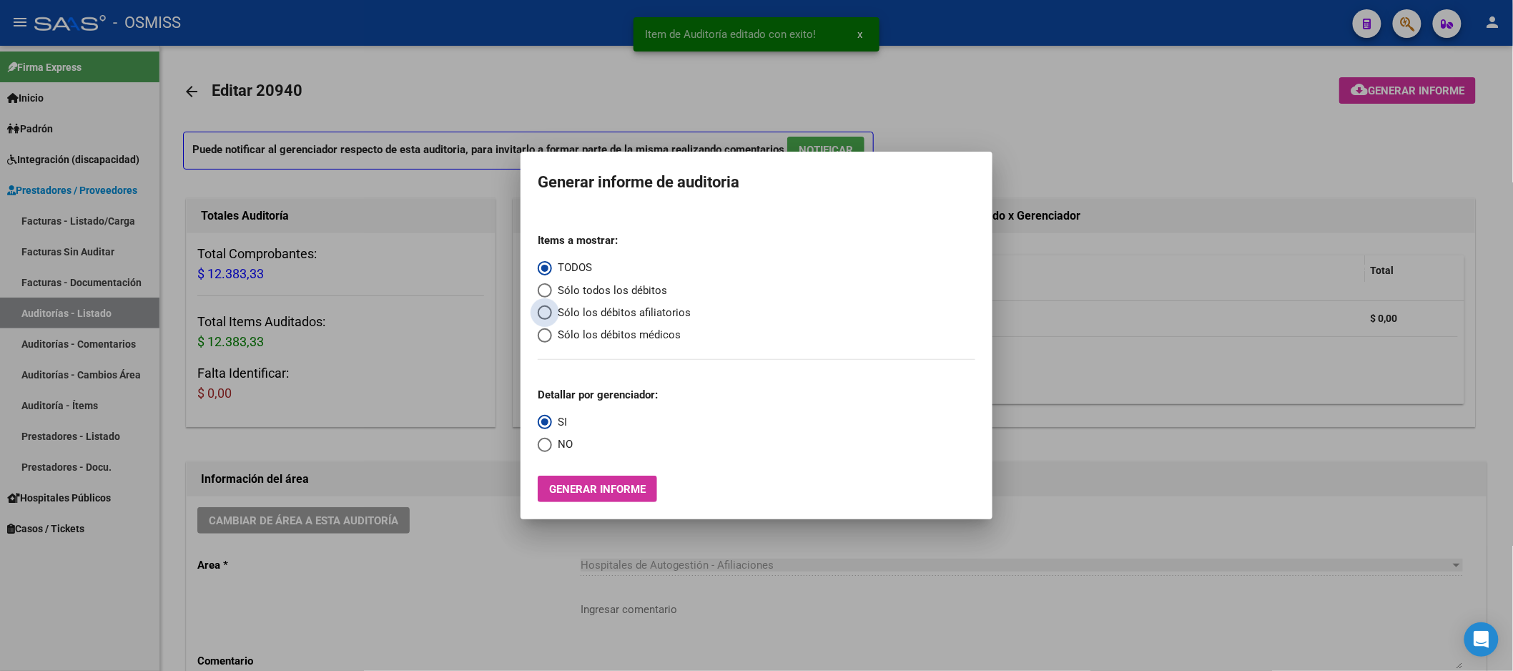
click at [621, 318] on span "Sólo los débitos afiliatorios" at bounding box center [621, 313] width 139 height 16
click at [552, 318] on input "Sólo los débitos afiliatorios" at bounding box center [545, 312] width 14 height 14
radio input "true"
click at [545, 440] on span "Select an option" at bounding box center [545, 445] width 14 height 14
click at [545, 440] on input "NO" at bounding box center [545, 445] width 14 height 14
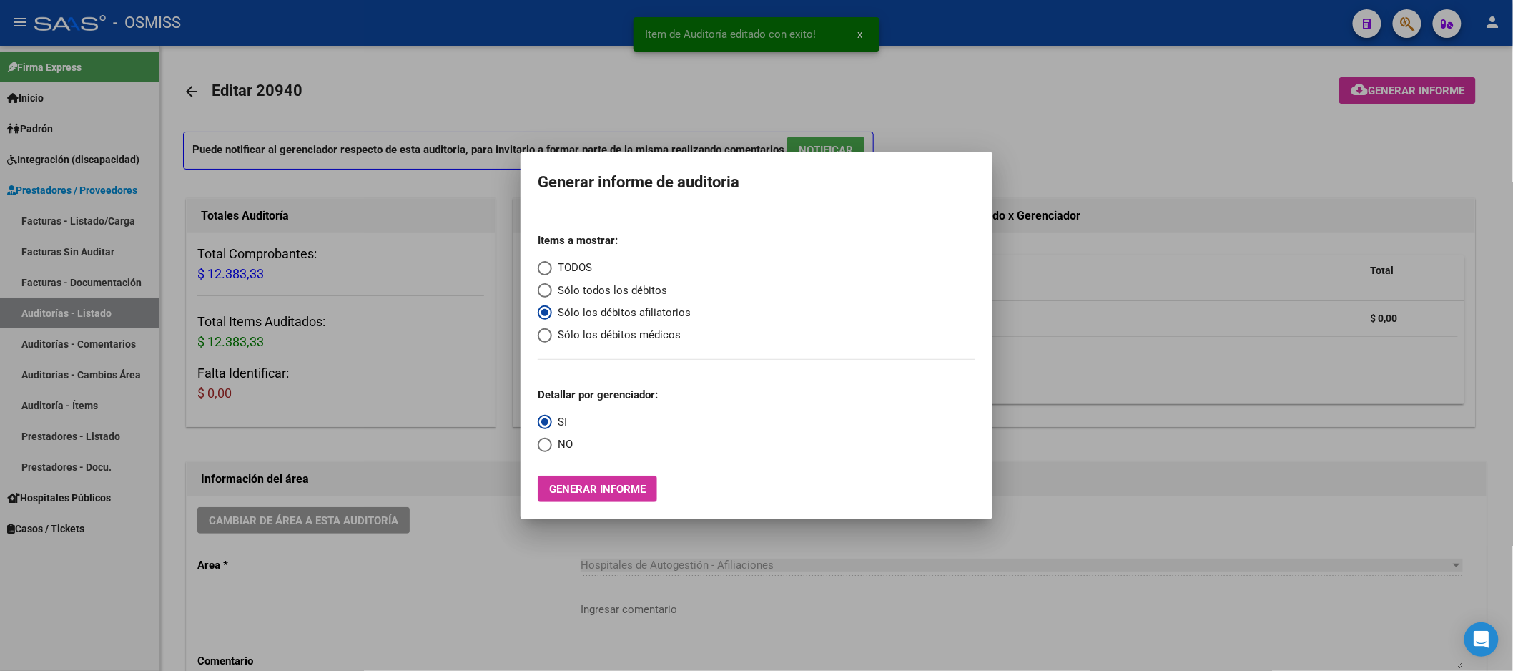
radio input "true"
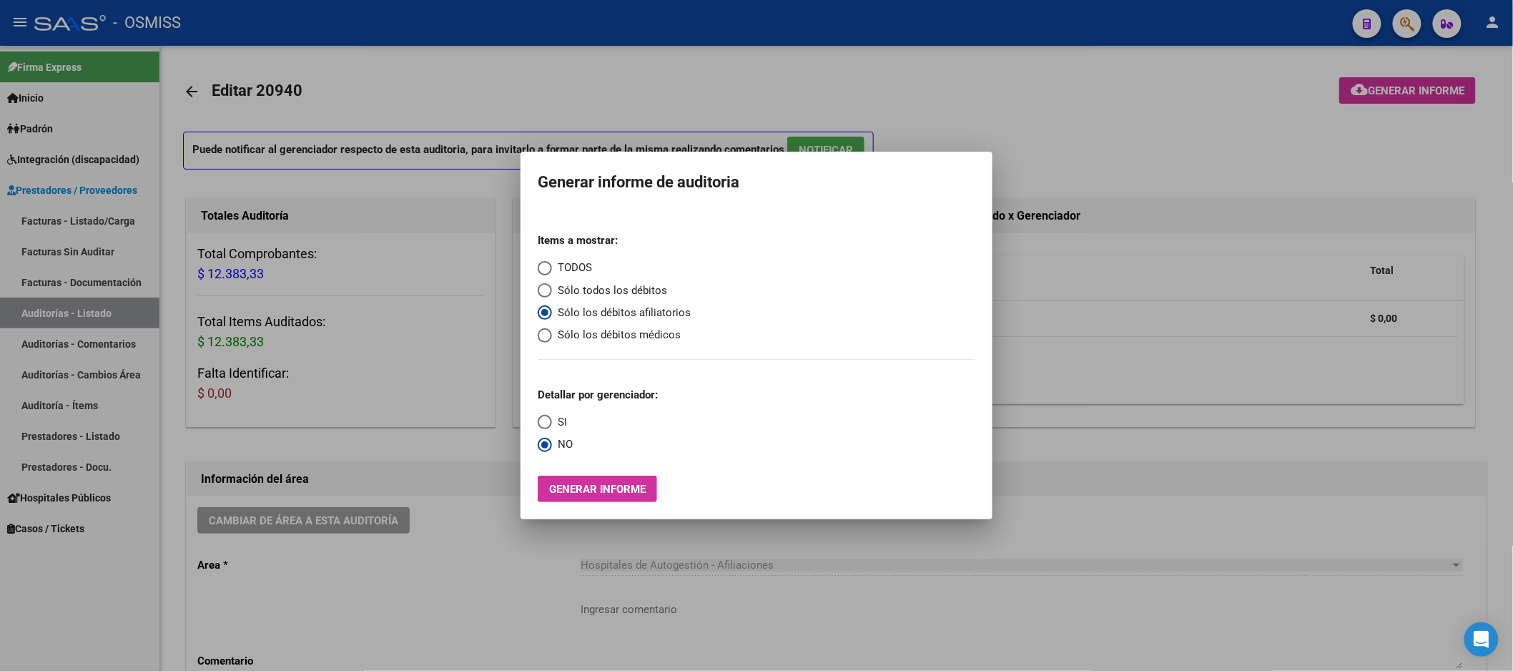
click at [591, 482] on button "Generar informe" at bounding box center [597, 488] width 119 height 26
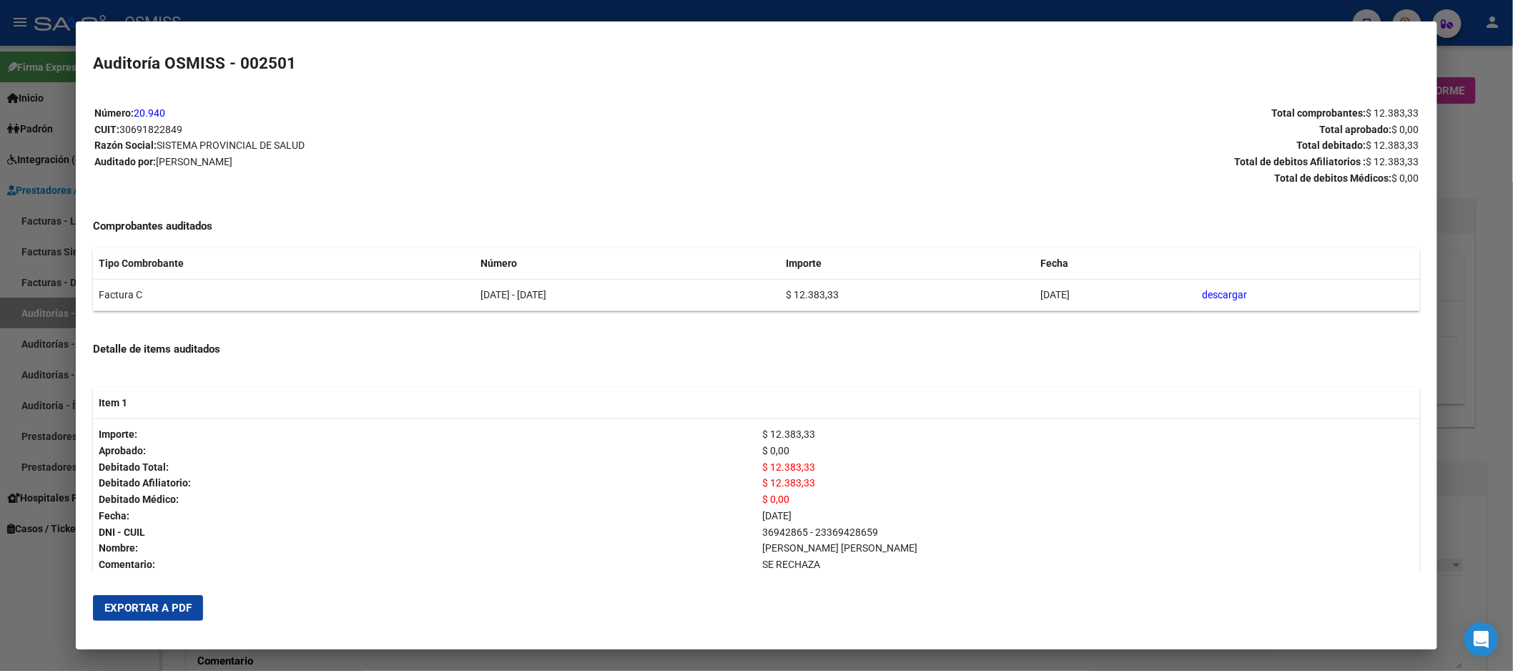
click at [166, 608] on span "Exportar a PDF" at bounding box center [147, 607] width 87 height 13
click at [1471, 373] on div at bounding box center [756, 335] width 1513 height 671
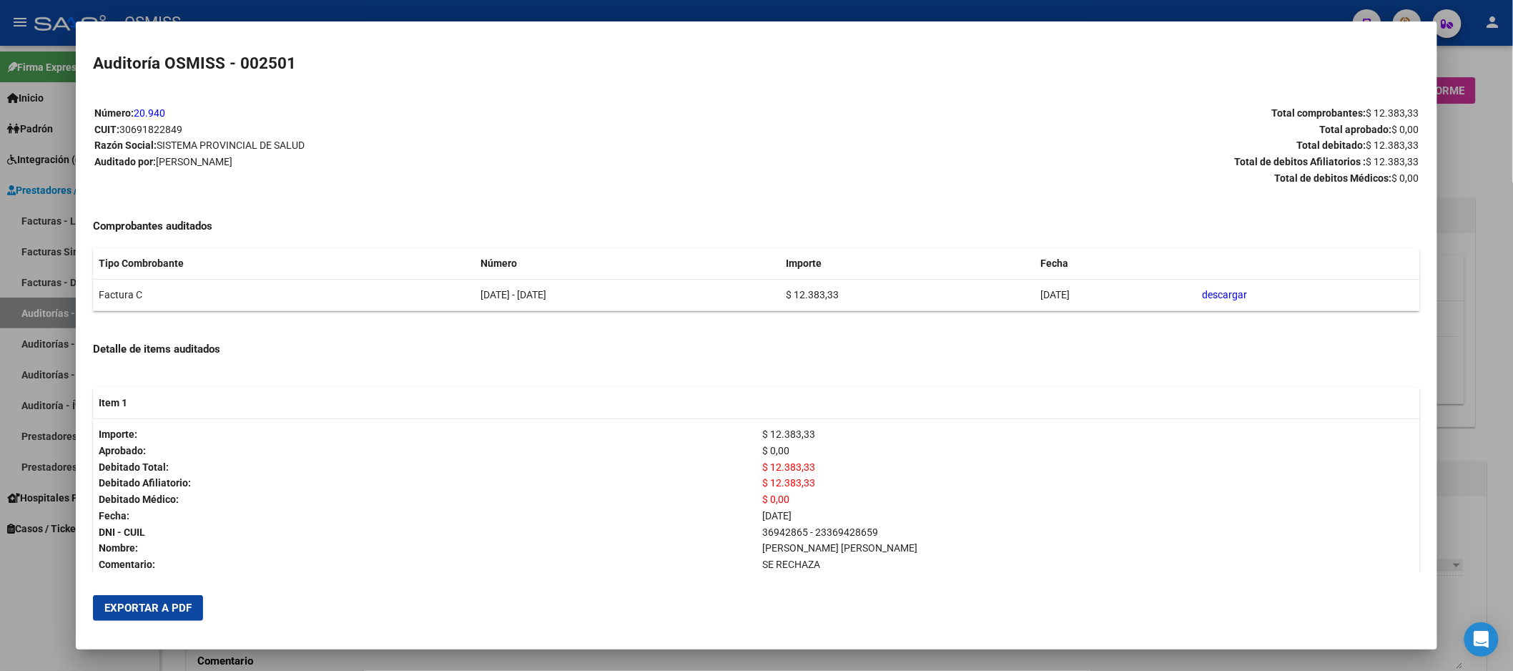
click at [1471, 373] on div at bounding box center [756, 335] width 1513 height 671
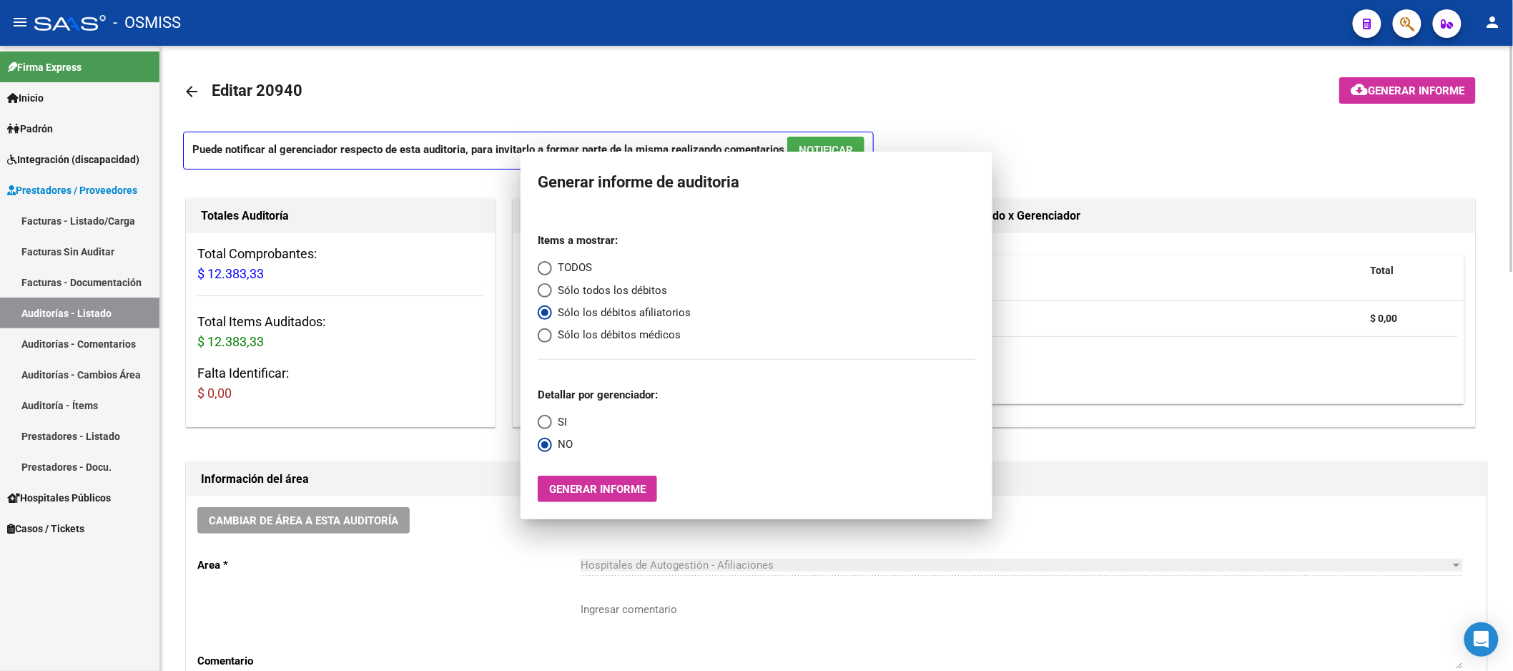
click at [1471, 373] on div "Gerenciador Total B15 - Boreal $ 0,00" at bounding box center [1157, 329] width 635 height 193
click at [1470, 373] on datatable-body "B15 - Boreal $ 0,00" at bounding box center [1160, 352] width 619 height 103
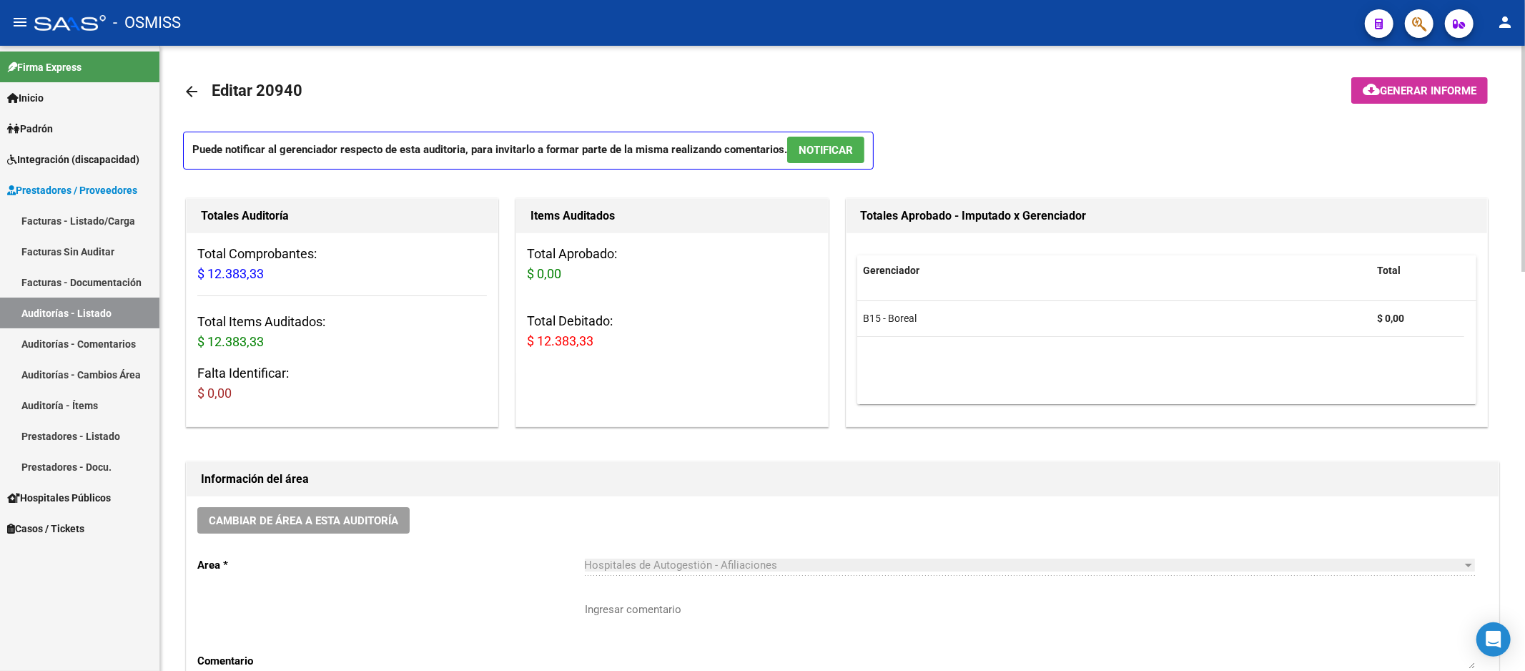
click at [1471, 373] on datatable-body "B15 - Boreal $ 0,00" at bounding box center [1166, 352] width 619 height 103
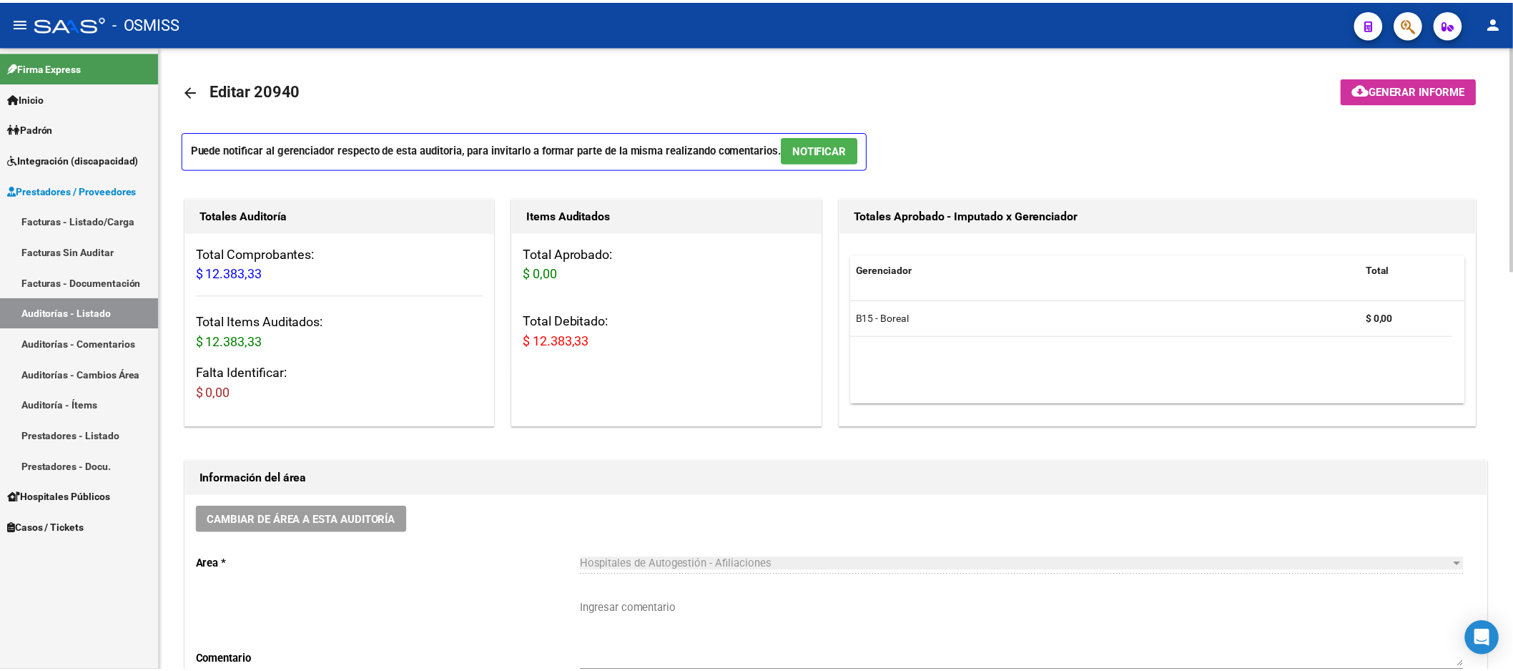
scroll to position [159, 0]
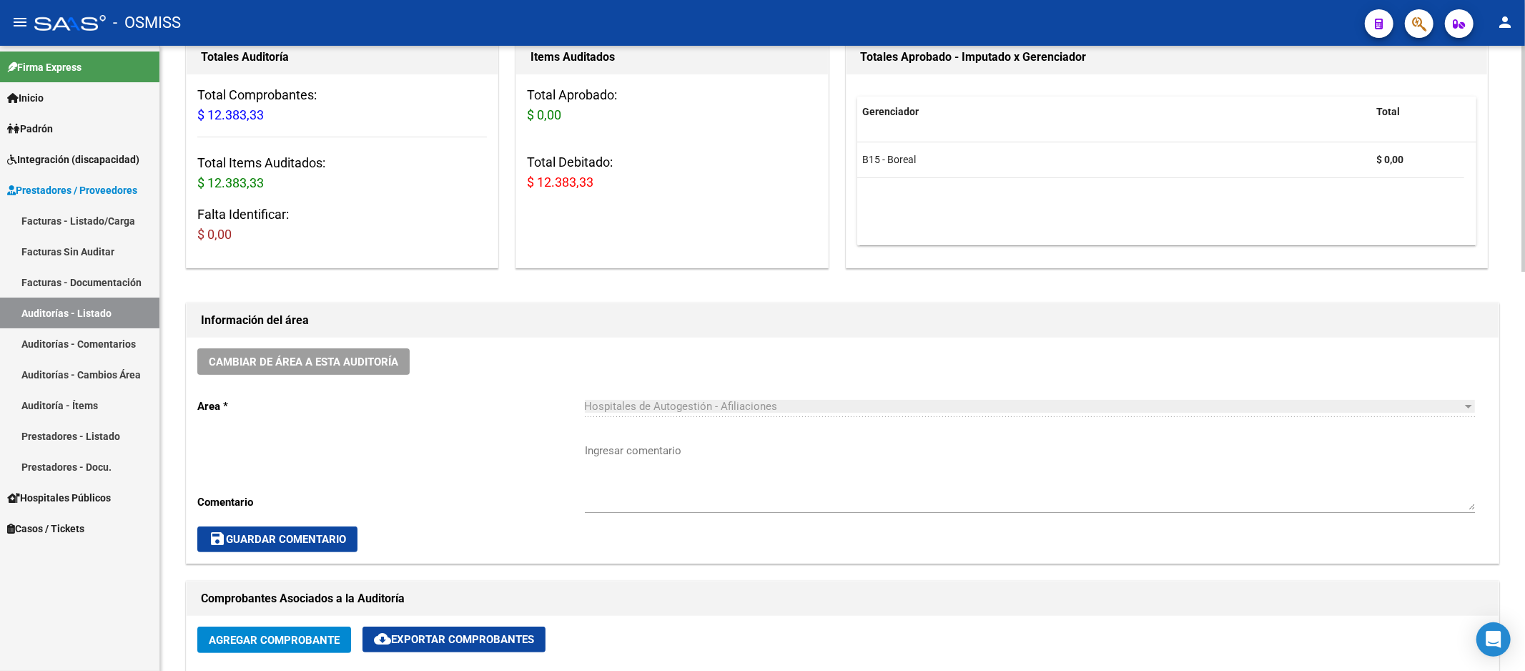
click at [338, 342] on div "Cambiar de área a esta auditoría Area * Hospitales de Autogestión - Afiliacione…" at bounding box center [843, 449] width 1312 height 225
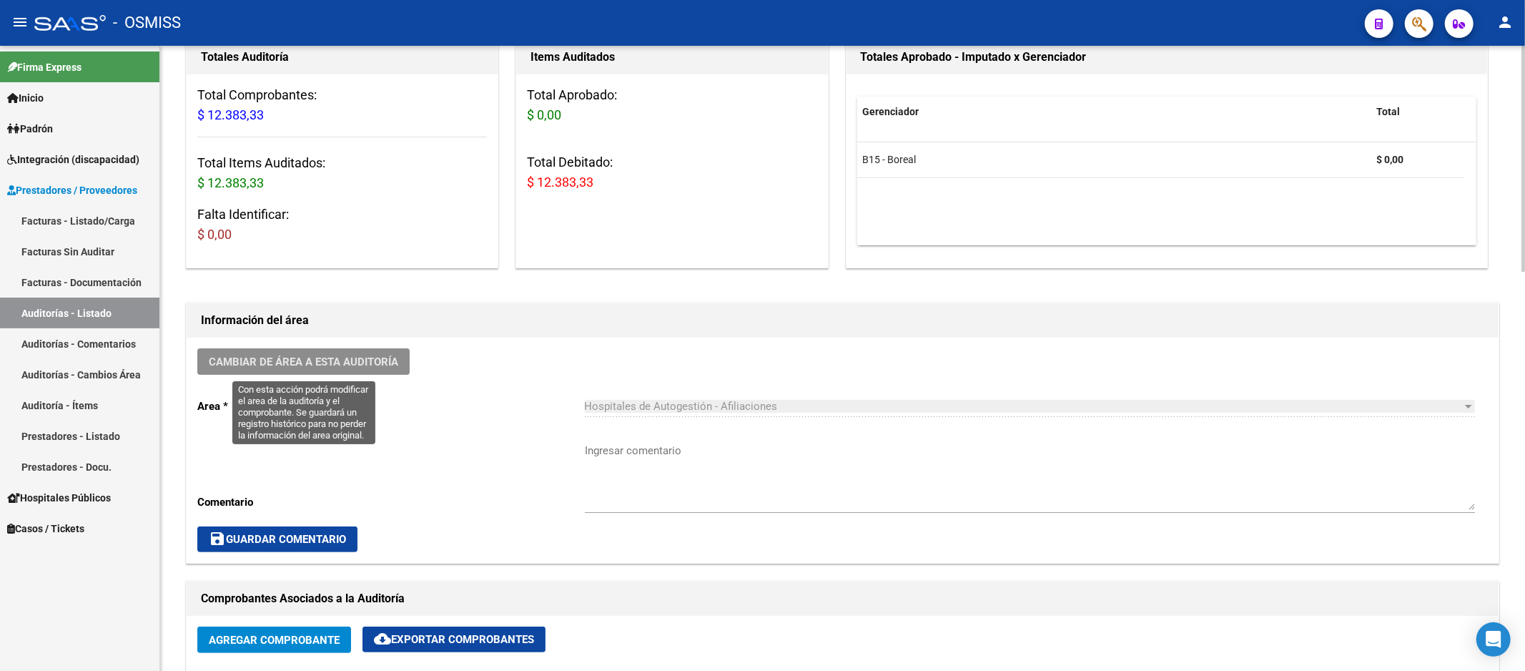
click at [343, 367] on span "Cambiar de área a esta auditoría" at bounding box center [303, 361] width 189 height 13
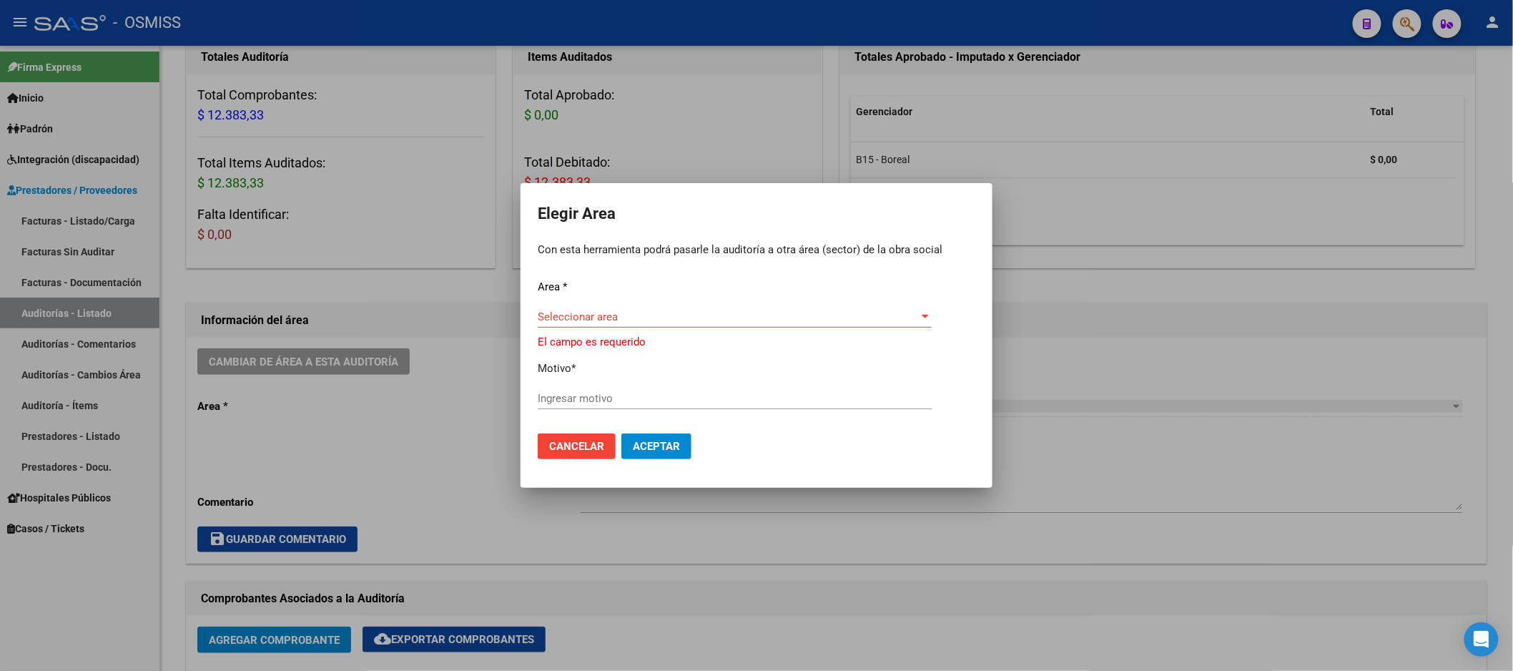
click at [666, 332] on div "Seleccionar area Seleccionar area" at bounding box center [735, 323] width 394 height 35
click at [666, 317] on span "Seleccionar area" at bounding box center [728, 316] width 381 height 13
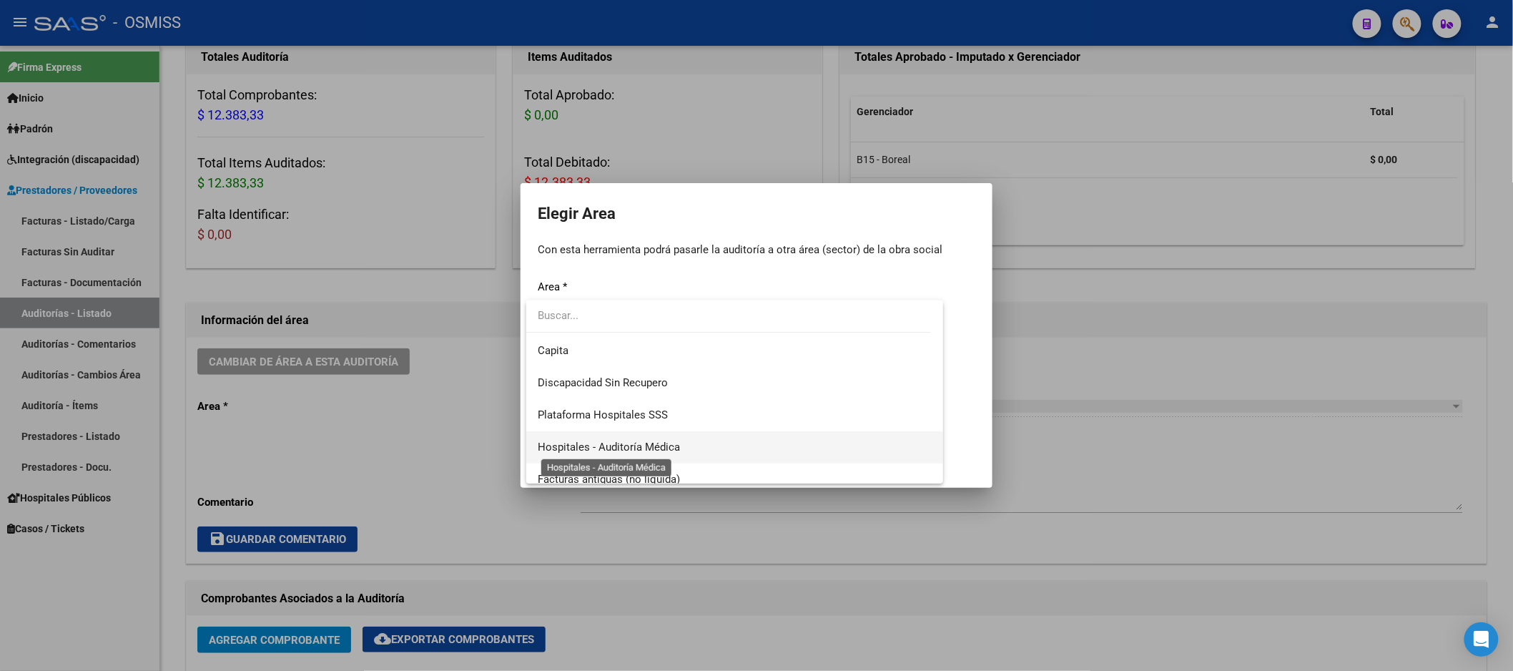
click at [638, 446] on span "Hospitales - Auditoría Médica" at bounding box center [609, 446] width 142 height 13
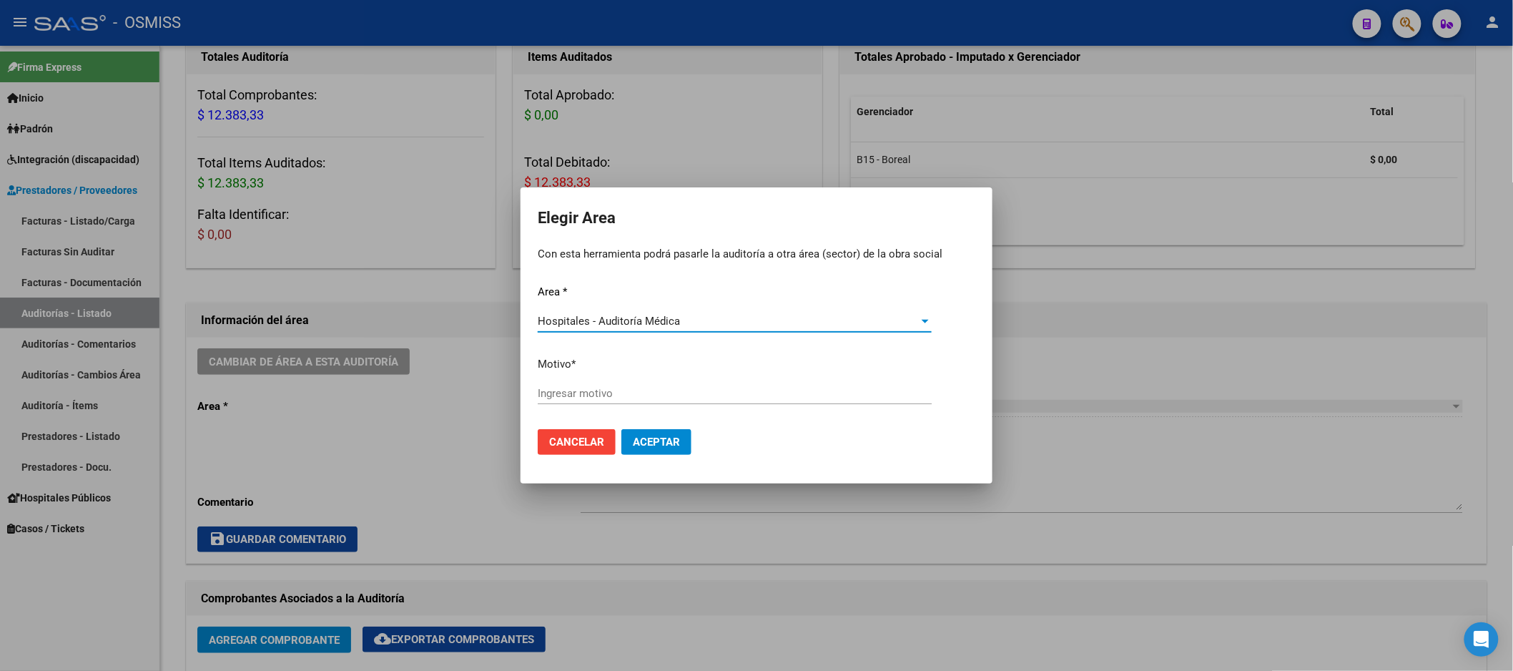
click at [641, 398] on input "Ingresar motivo" at bounding box center [735, 393] width 394 height 13
type input "AUDITADO"
click at [648, 435] on span "Aceptar" at bounding box center [656, 441] width 47 height 13
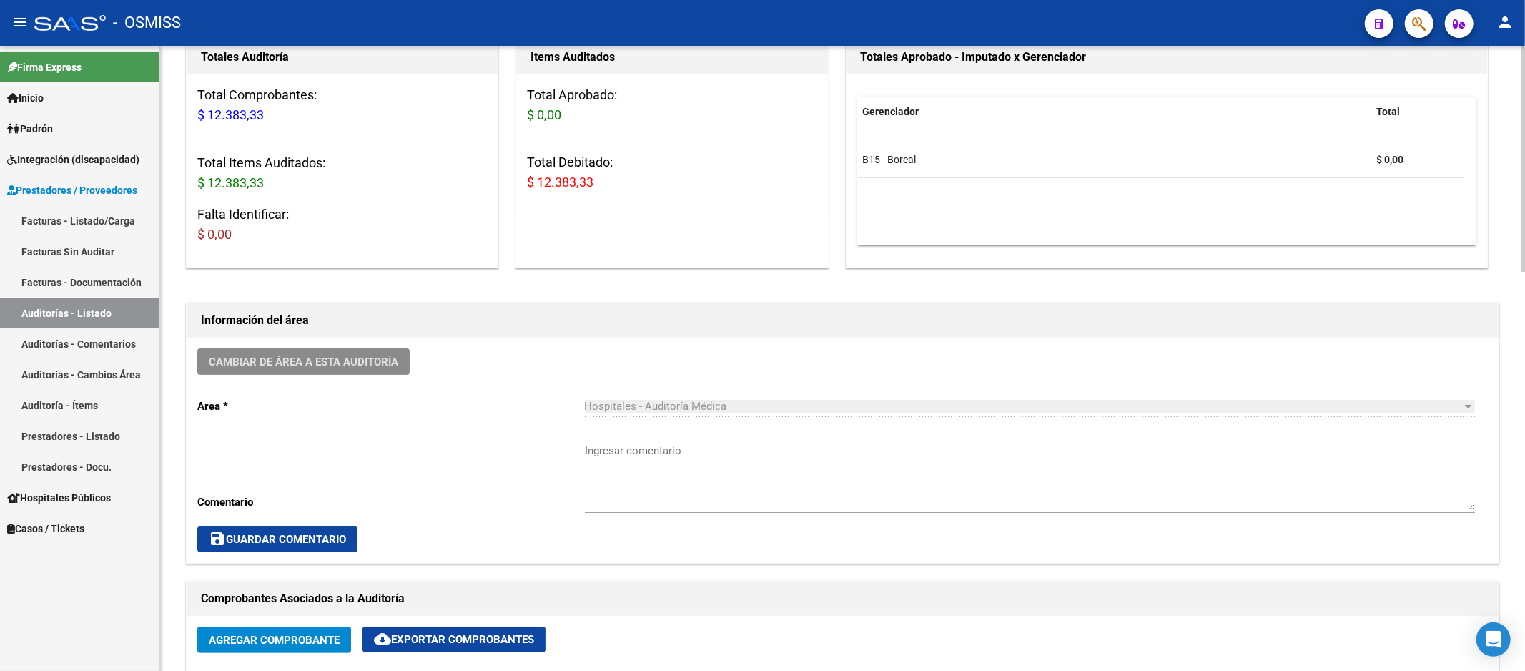
scroll to position [317, 0]
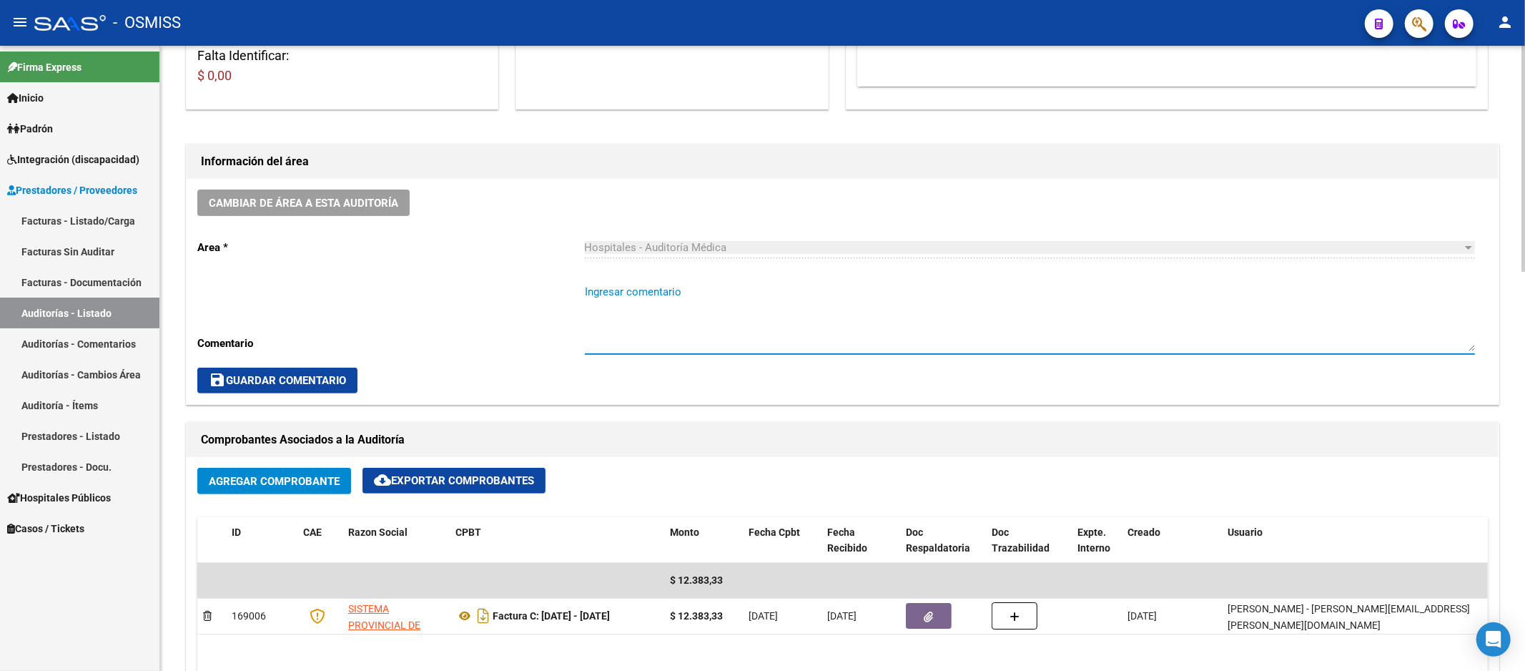
click at [997, 304] on textarea "Ingresar comentario" at bounding box center [1030, 317] width 890 height 67
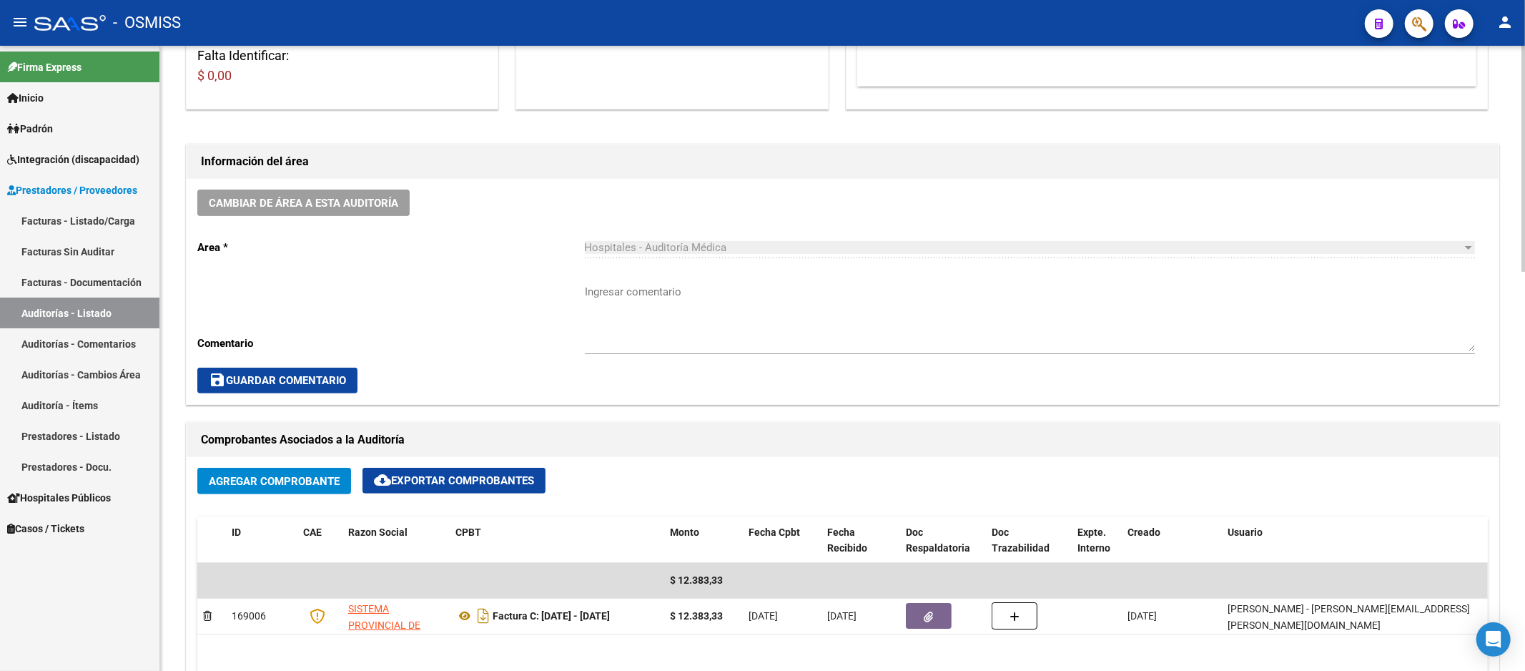
drag, startPoint x: 1022, startPoint y: 210, endPoint x: 1011, endPoint y: 213, distance: 11.8
click at [1017, 212] on div "Cambiar de área a esta auditoría Area * Hospitales - Auditoría Médica Seleccion…" at bounding box center [843, 291] width 1312 height 225
drag, startPoint x: 845, startPoint y: 238, endPoint x: 839, endPoint y: 227, distance: 12.2
click at [845, 238] on div "Hospitales - Auditoría Médica Seleccionar area" at bounding box center [1030, 242] width 890 height 31
